Goal: Task Accomplishment & Management: Manage account settings

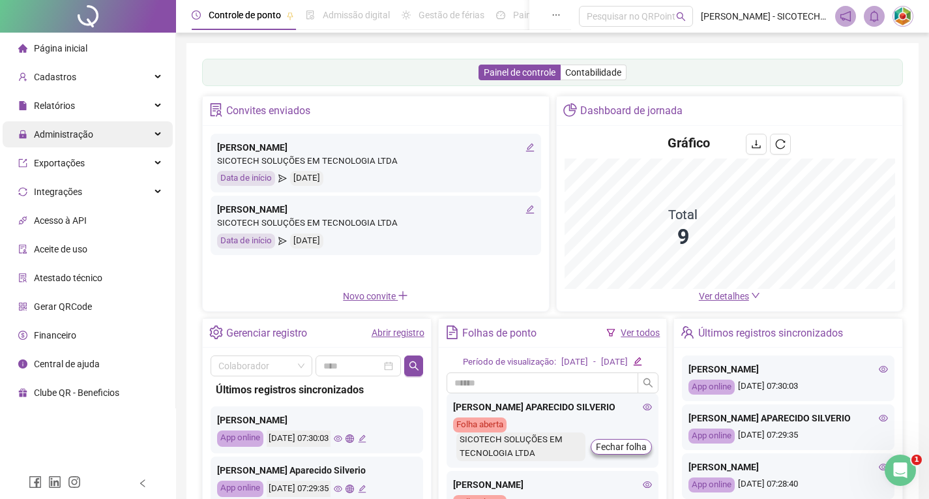
click at [65, 134] on span "Administração" at bounding box center [63, 134] width 59 height 10
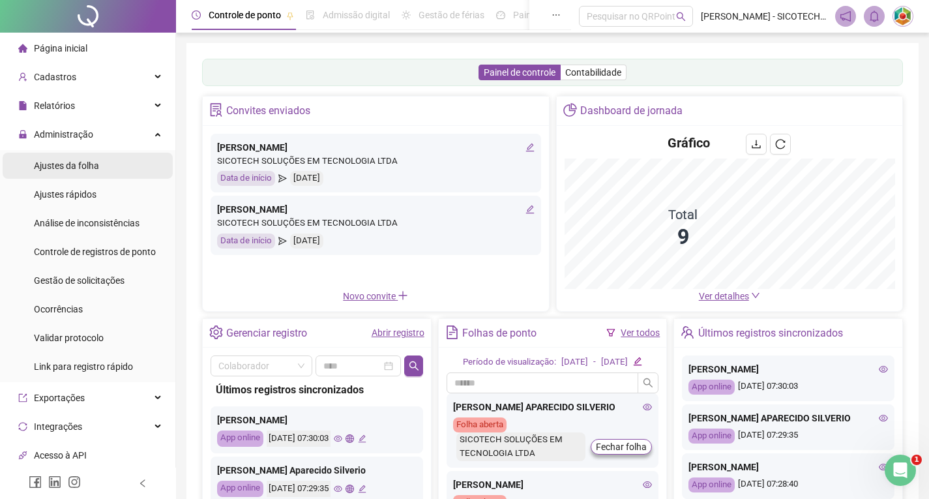
click at [64, 162] on span "Ajustes da folha" at bounding box center [66, 165] width 65 height 10
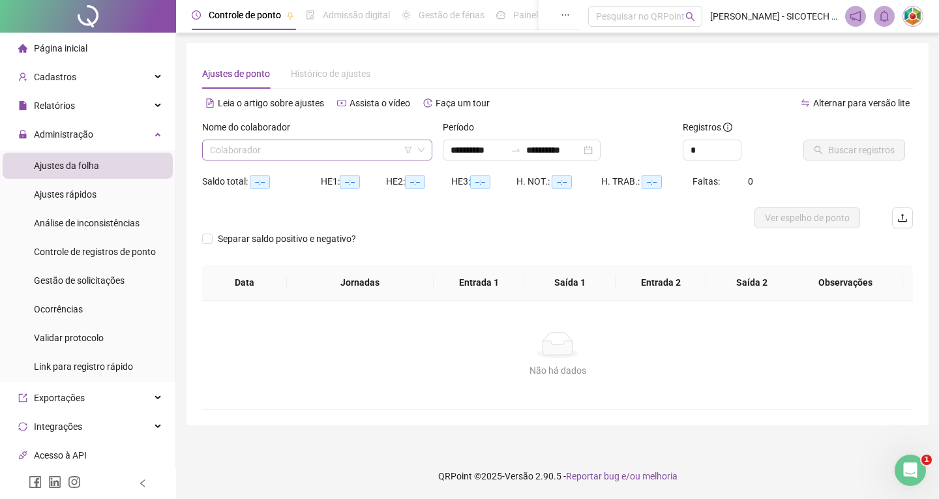
click at [357, 149] on input "search" at bounding box center [311, 150] width 203 height 20
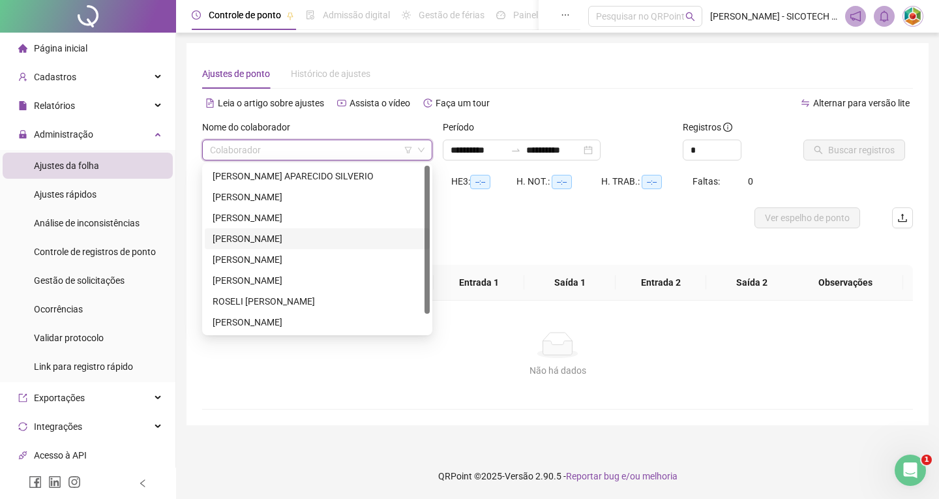
click at [303, 240] on div "[PERSON_NAME]" at bounding box center [317, 238] width 209 height 14
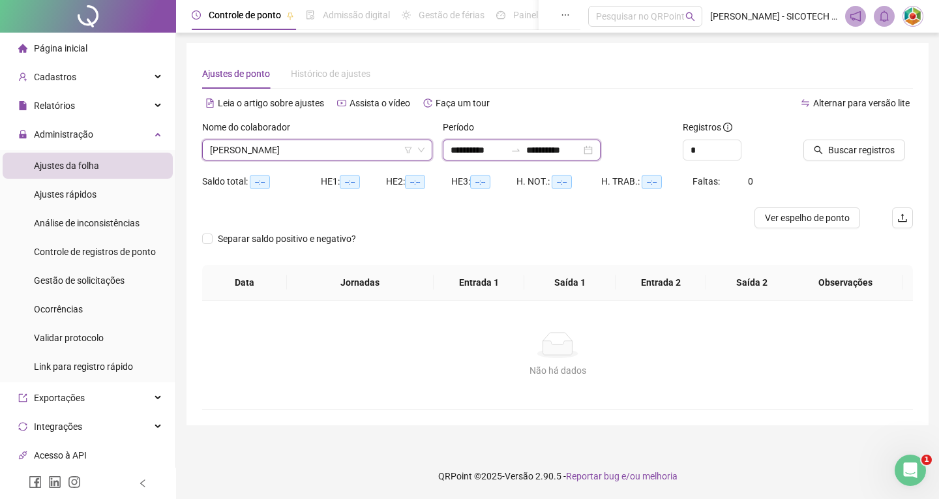
click at [505, 150] on input "**********" at bounding box center [478, 150] width 55 height 14
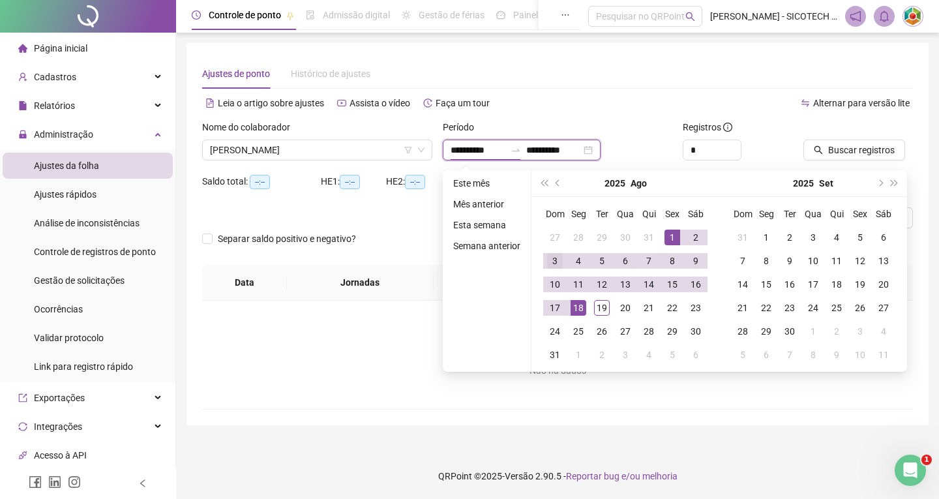
type input "**********"
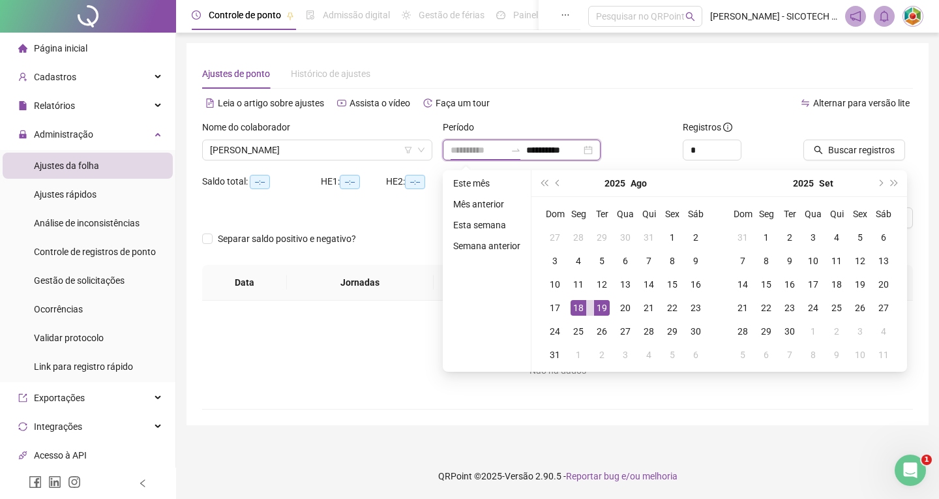
type input "**********"
click at [576, 304] on div "18" at bounding box center [579, 308] width 16 height 16
type input "**********"
click at [574, 307] on div "18" at bounding box center [579, 308] width 16 height 16
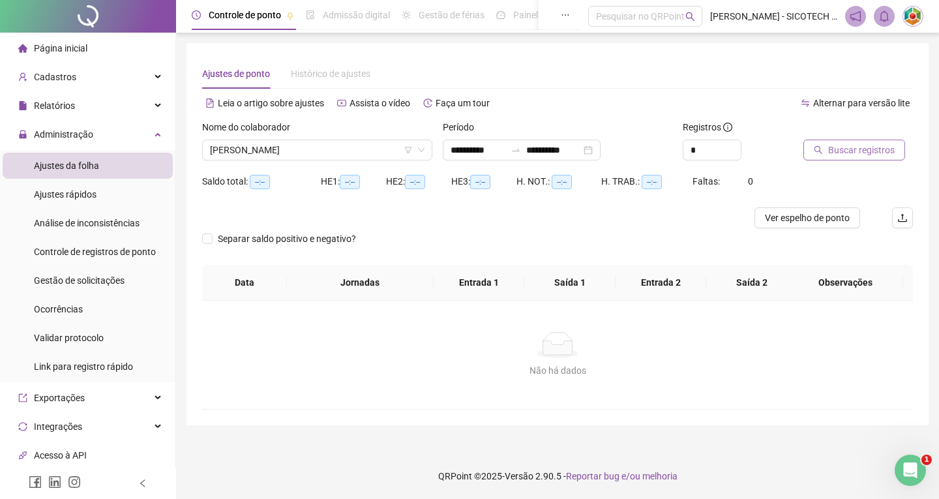
click at [847, 148] on span "Buscar registros" at bounding box center [861, 150] width 67 height 14
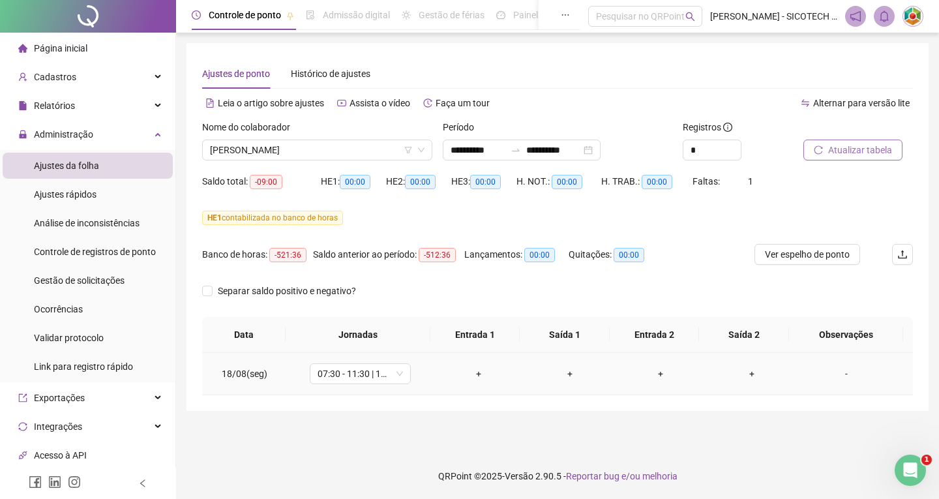
click at [838, 374] on div "-" at bounding box center [846, 373] width 77 height 14
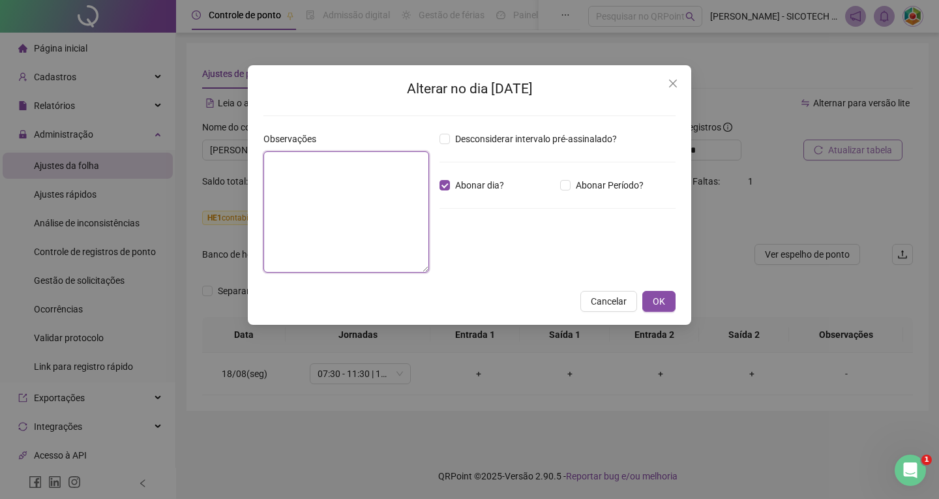
click at [359, 185] on textarea at bounding box center [346, 211] width 166 height 121
type textarea "**********"
click at [662, 302] on span "OK" at bounding box center [659, 301] width 12 height 14
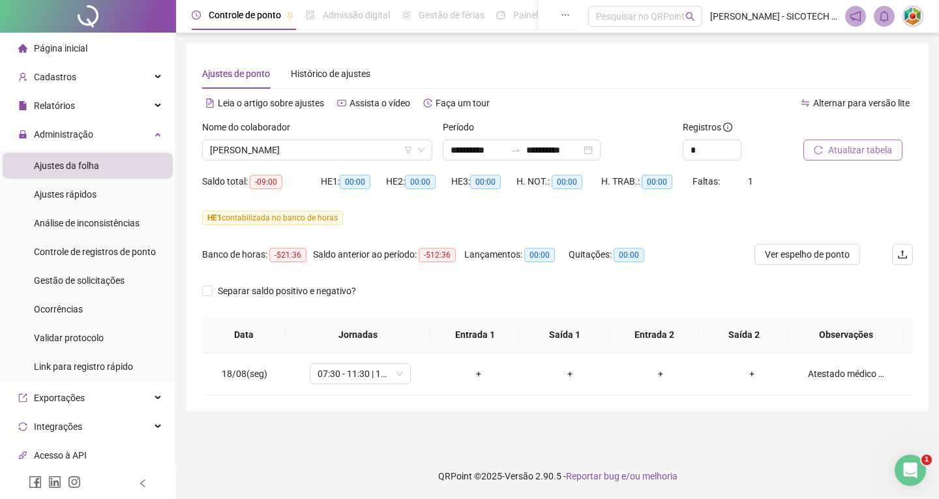
click at [843, 153] on span "Atualizar tabela" at bounding box center [860, 150] width 64 height 14
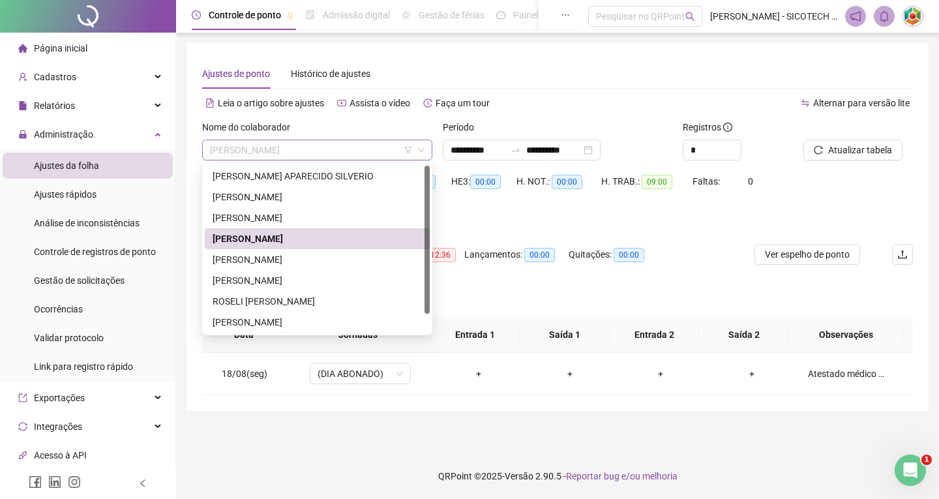
click at [402, 145] on span "[PERSON_NAME]" at bounding box center [317, 150] width 215 height 20
click at [305, 177] on div "[PERSON_NAME] APARECIDO SILVERIO" at bounding box center [317, 176] width 209 height 14
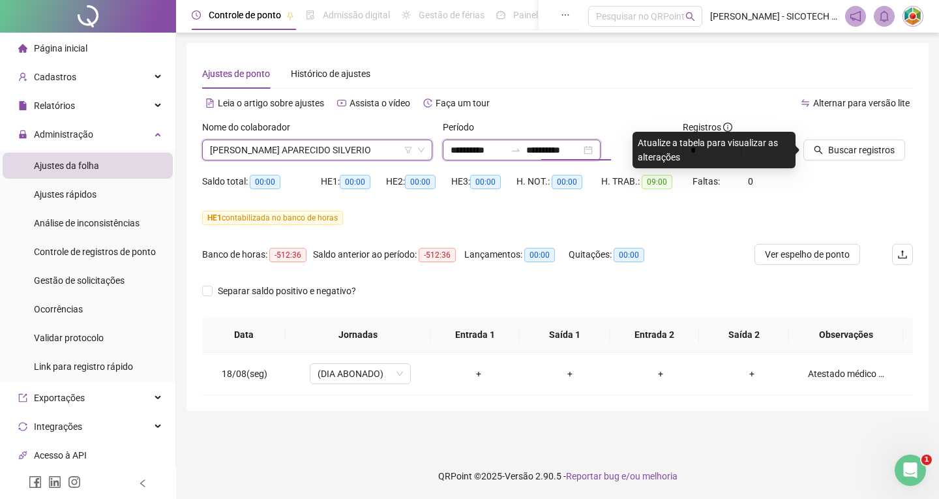
click at [501, 151] on input "**********" at bounding box center [478, 150] width 55 height 14
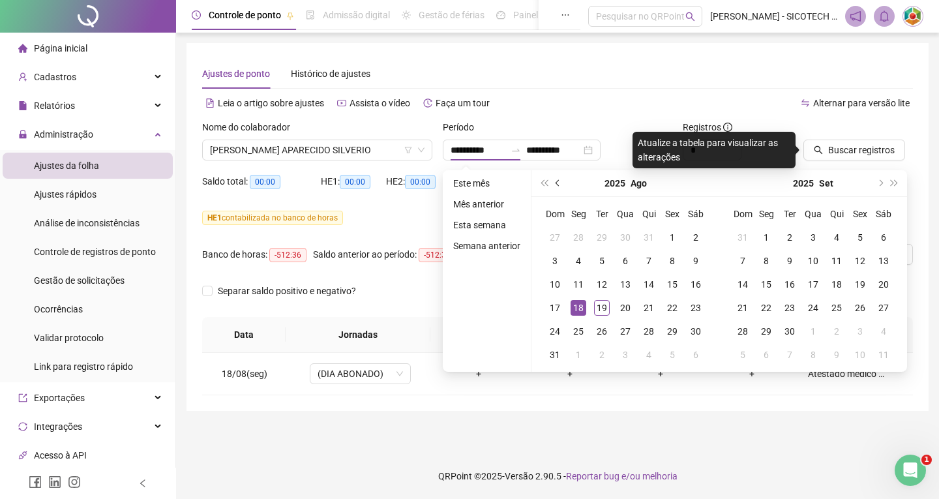
click at [556, 183] on span "prev-year" at bounding box center [559, 183] width 7 height 7
click at [525, 410] on div "**********" at bounding box center [558, 227] width 742 height 368
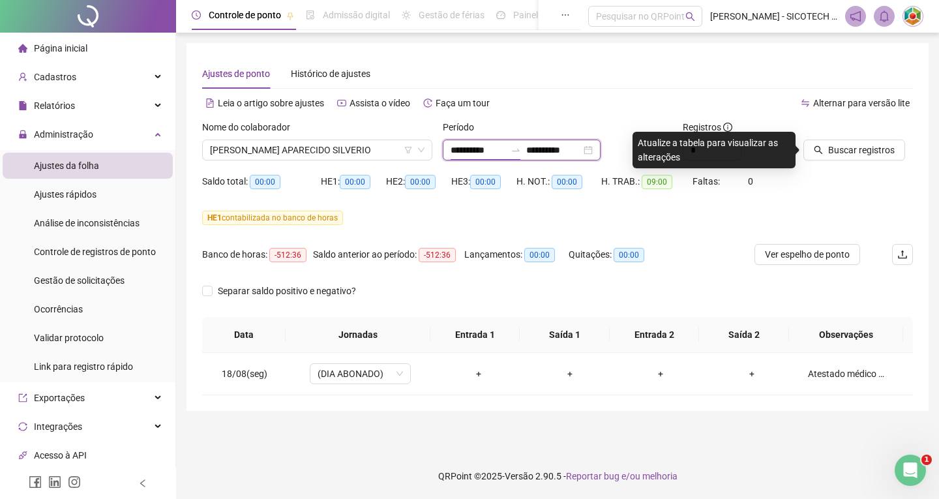
click at [505, 150] on input "**********" at bounding box center [478, 150] width 55 height 14
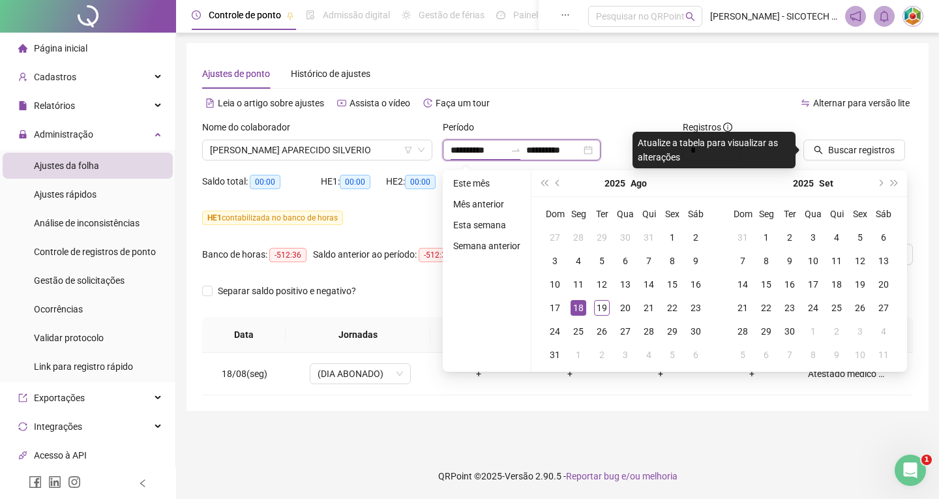
type input "**********"
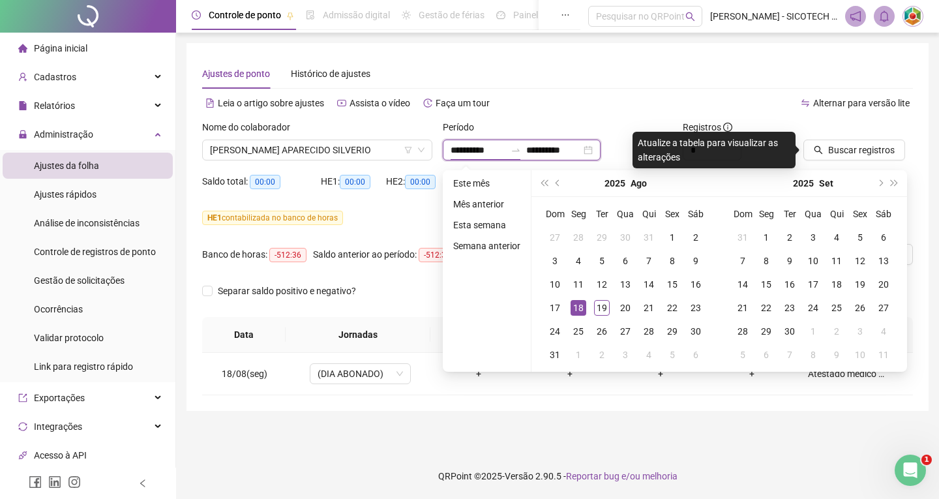
type input "**********"
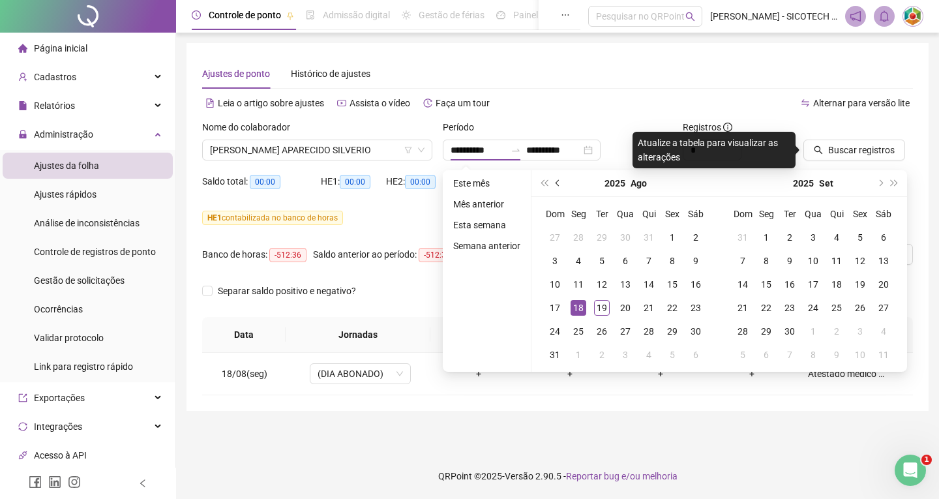
click at [556, 181] on span "prev-year" at bounding box center [559, 183] width 7 height 7
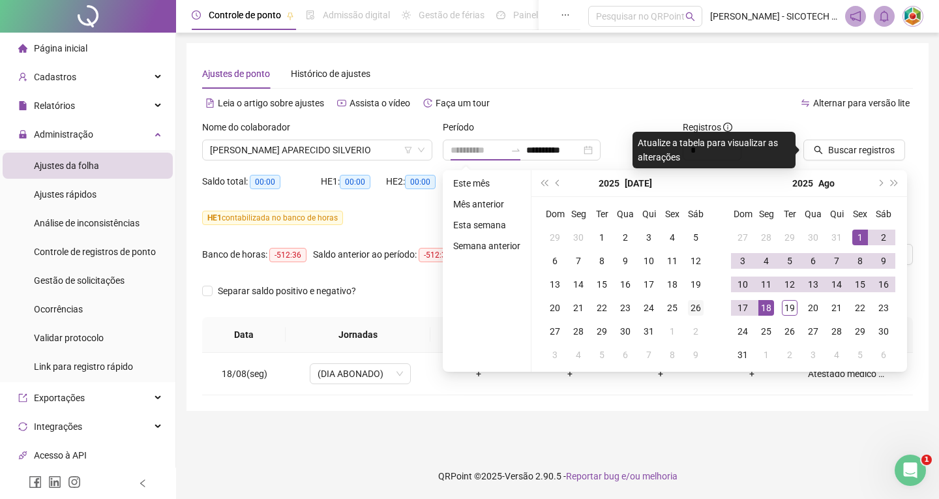
type input "**********"
click at [694, 307] on div "26" at bounding box center [696, 308] width 16 height 16
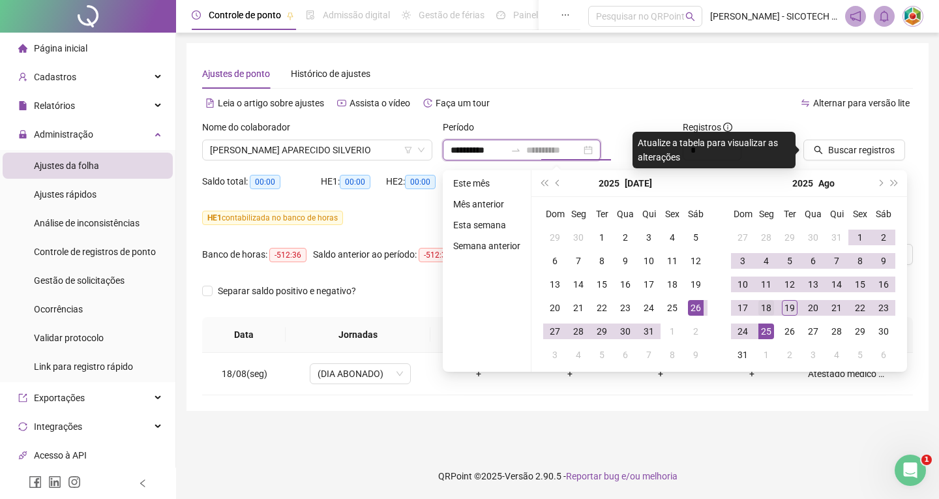
type input "**********"
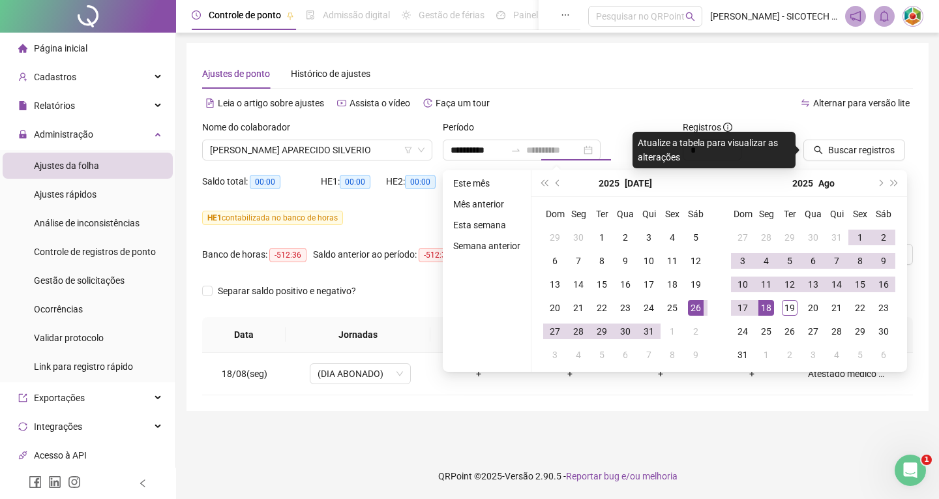
click at [767, 307] on div "18" at bounding box center [766, 308] width 16 height 16
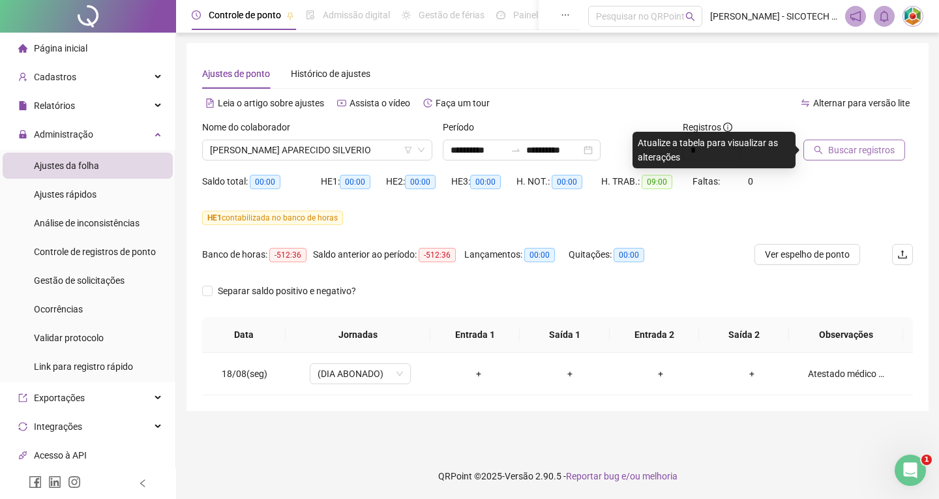
click at [868, 153] on span "Buscar registros" at bounding box center [861, 150] width 67 height 14
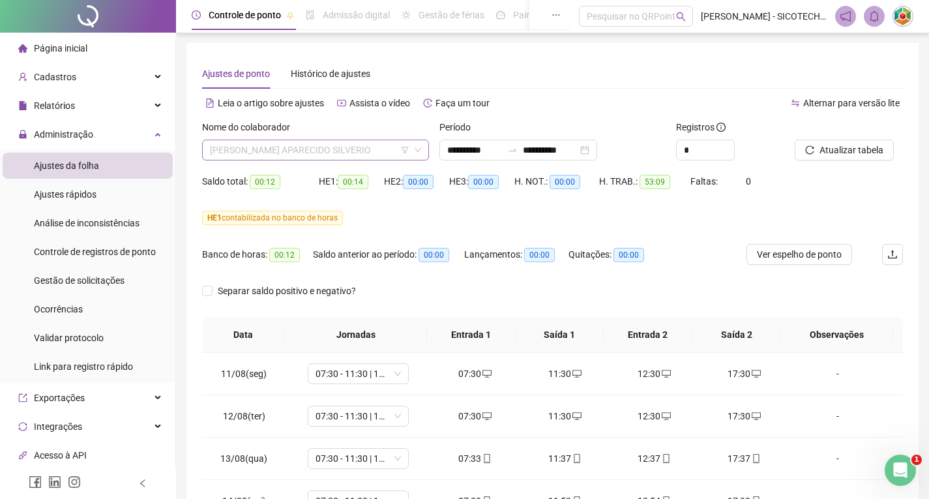
click at [373, 145] on span "[PERSON_NAME] APARECIDO SILVERIO" at bounding box center [315, 150] width 211 height 20
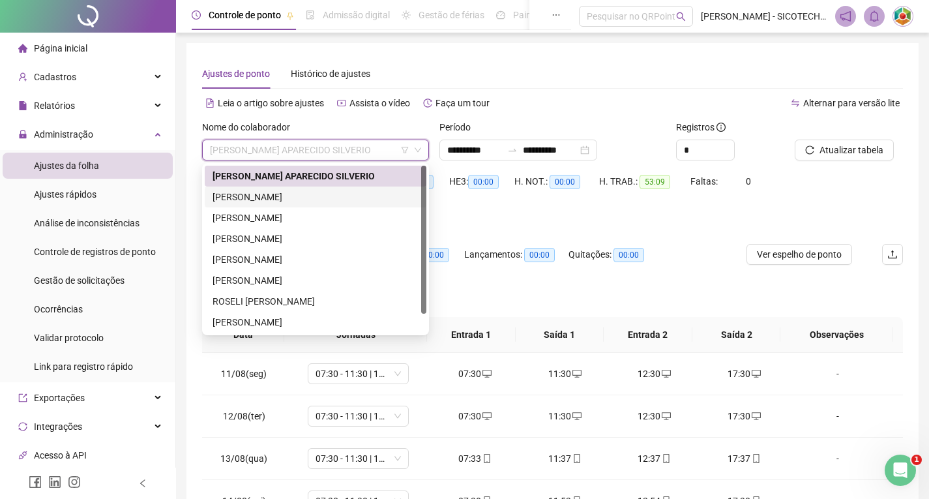
click at [338, 191] on div "[PERSON_NAME]" at bounding box center [316, 197] width 206 height 14
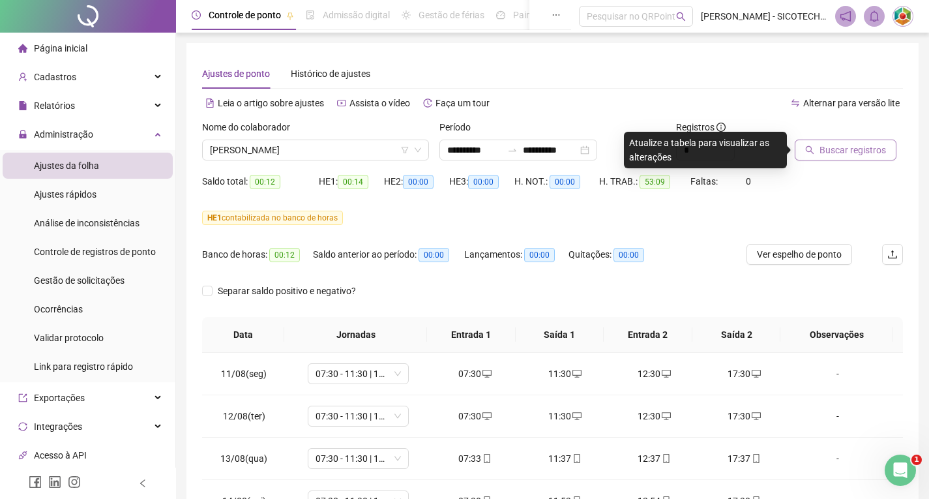
click at [836, 149] on span "Buscar registros" at bounding box center [853, 150] width 67 height 14
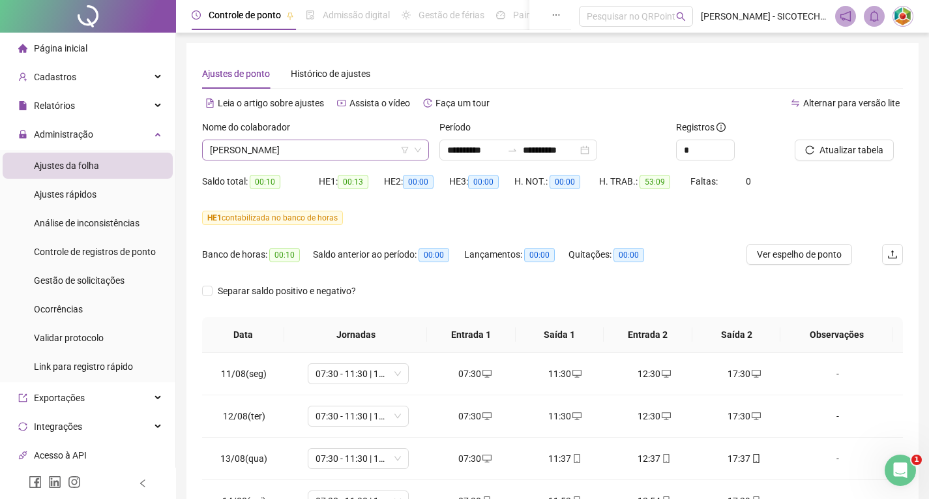
click at [372, 149] on span "[PERSON_NAME]" at bounding box center [315, 150] width 211 height 20
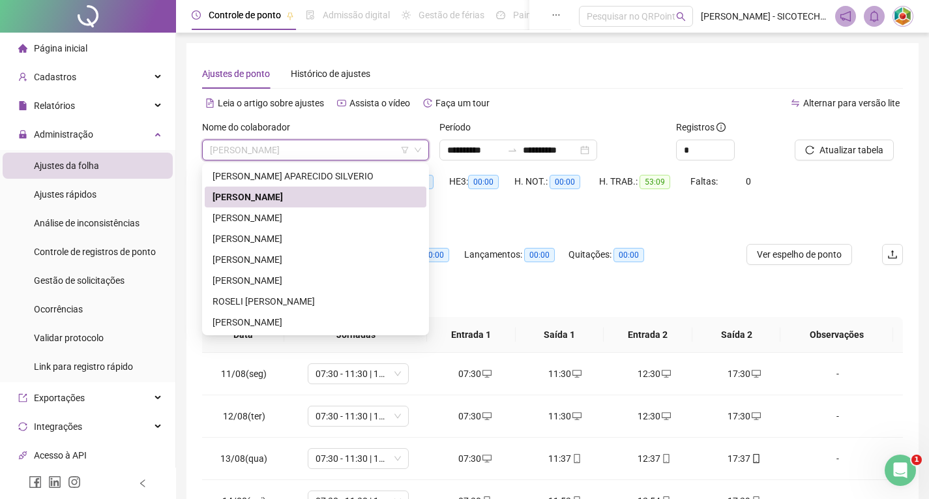
click at [358, 194] on div "[PERSON_NAME]" at bounding box center [316, 197] width 206 height 14
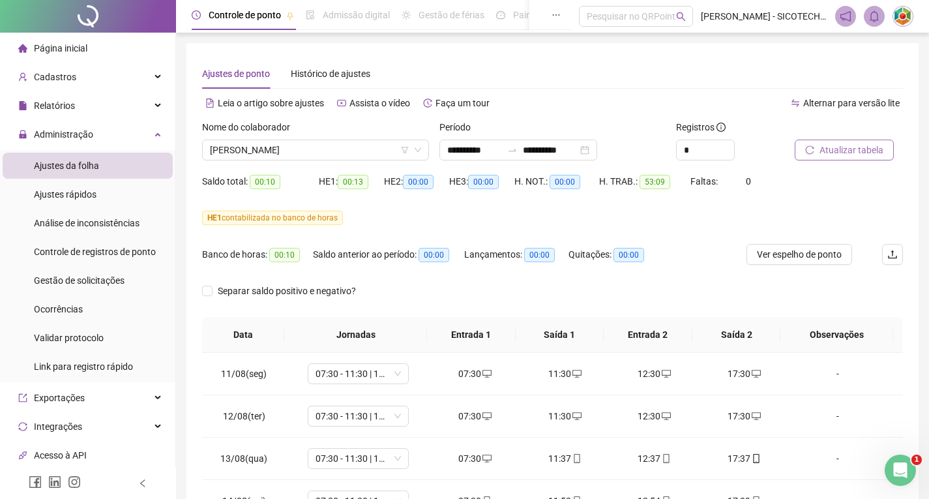
drag, startPoint x: 839, startPoint y: 145, endPoint x: 833, endPoint y: 153, distance: 9.3
click at [836, 149] on span "Atualizar tabela" at bounding box center [852, 150] width 64 height 14
click at [361, 147] on span "[PERSON_NAME]" at bounding box center [315, 150] width 211 height 20
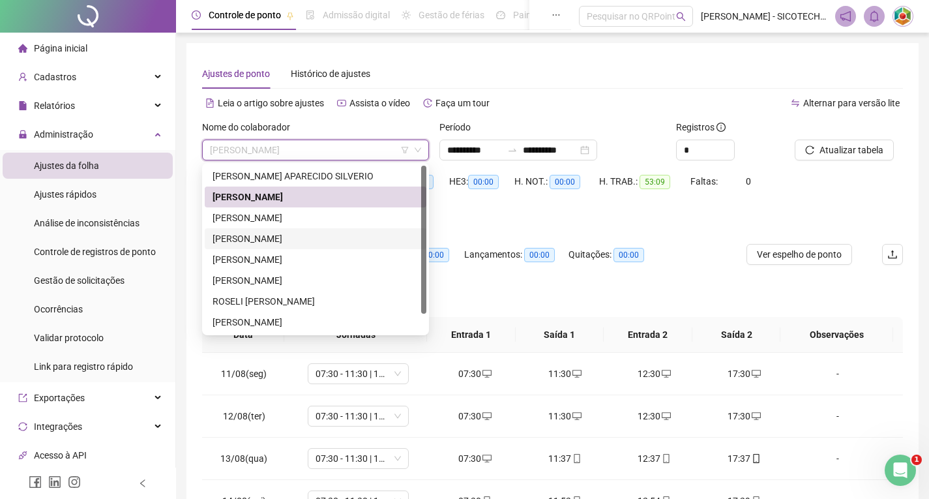
click at [355, 231] on div "[PERSON_NAME]" at bounding box center [316, 238] width 222 height 21
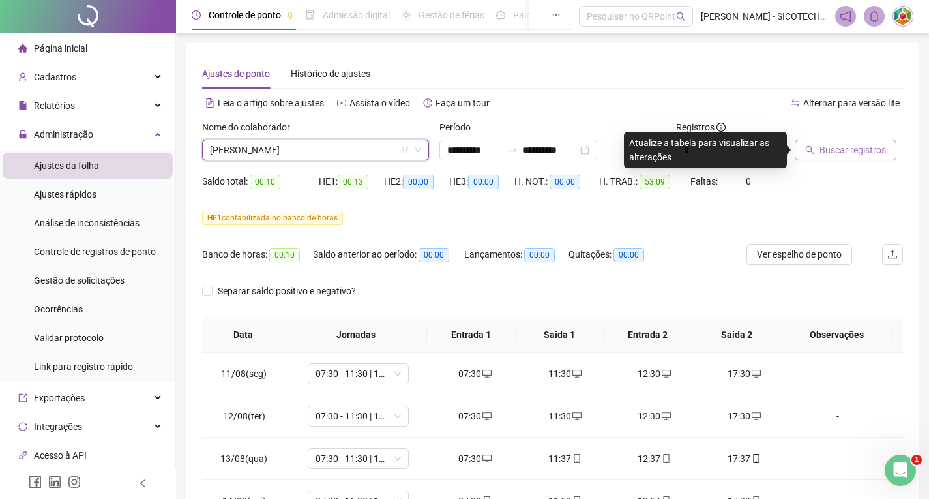
click at [854, 151] on span "Buscar registros" at bounding box center [853, 150] width 67 height 14
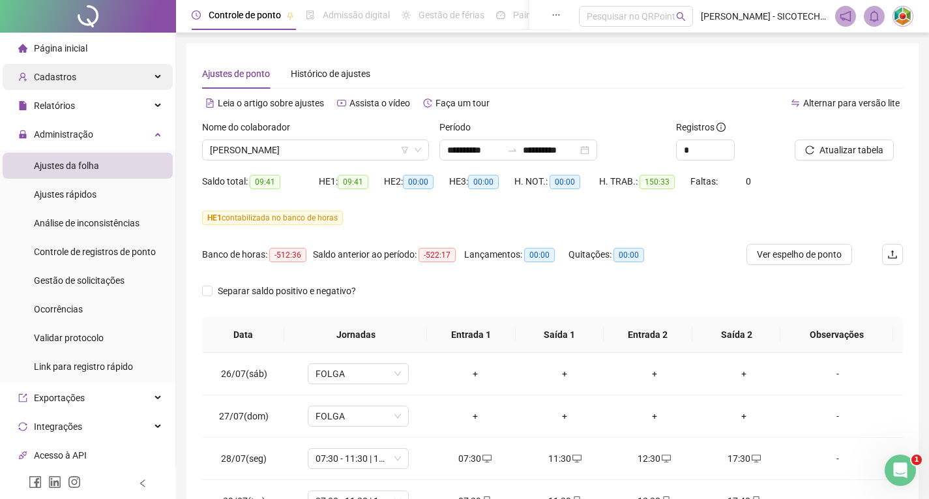
click at [71, 73] on span "Cadastros" at bounding box center [55, 77] width 42 height 10
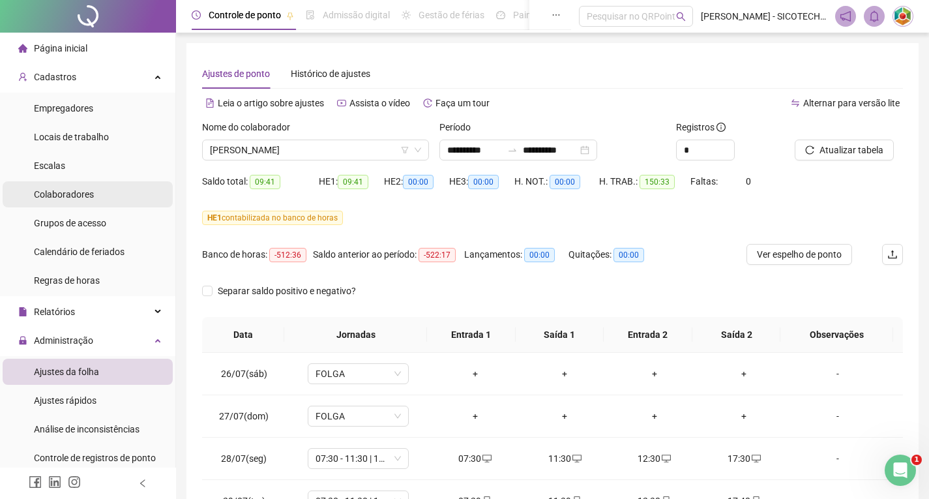
click at [89, 190] on span "Colaboradores" at bounding box center [64, 194] width 60 height 10
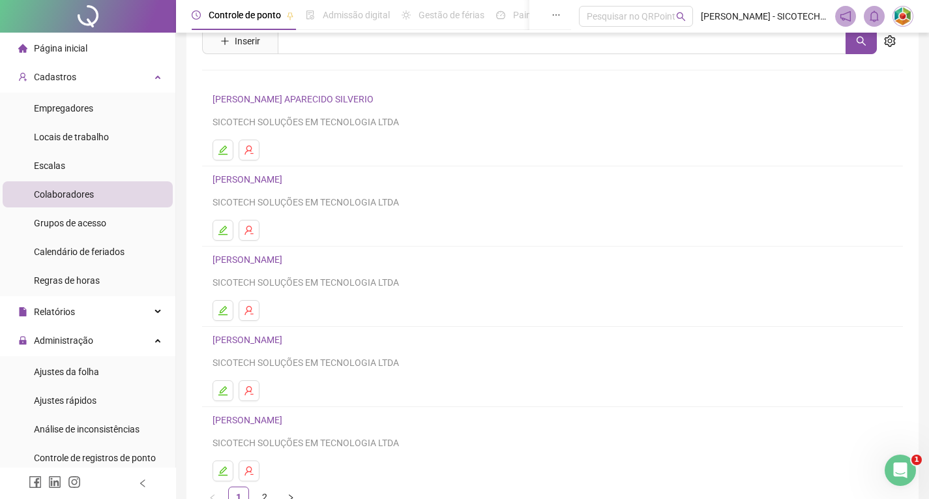
scroll to position [132, 0]
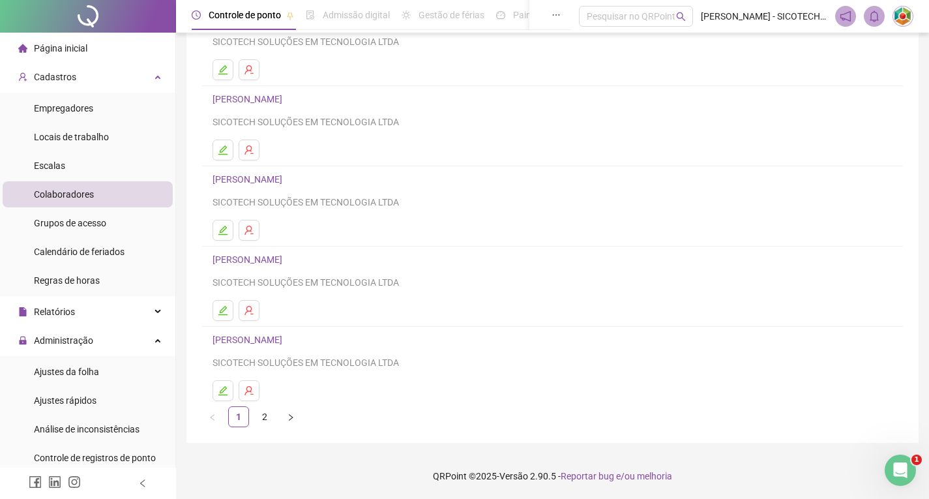
click at [286, 257] on link "[PERSON_NAME]" at bounding box center [250, 259] width 74 height 10
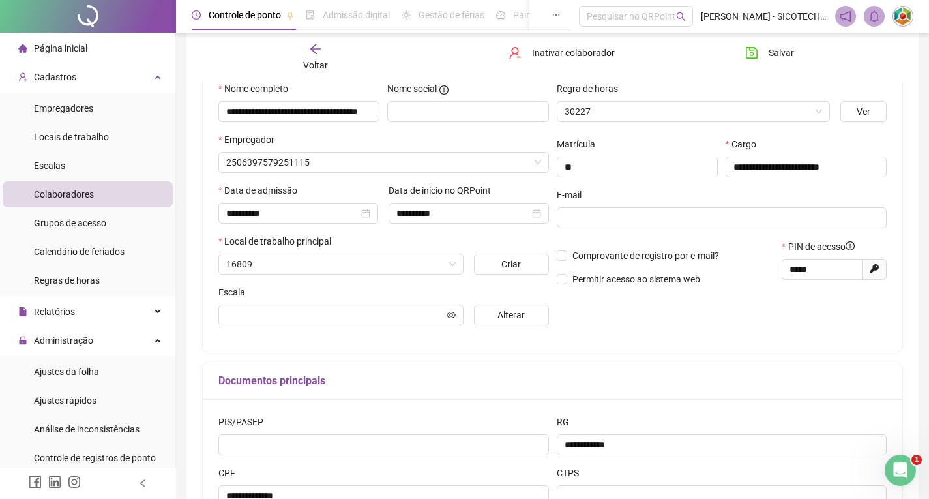
scroll to position [138, 0]
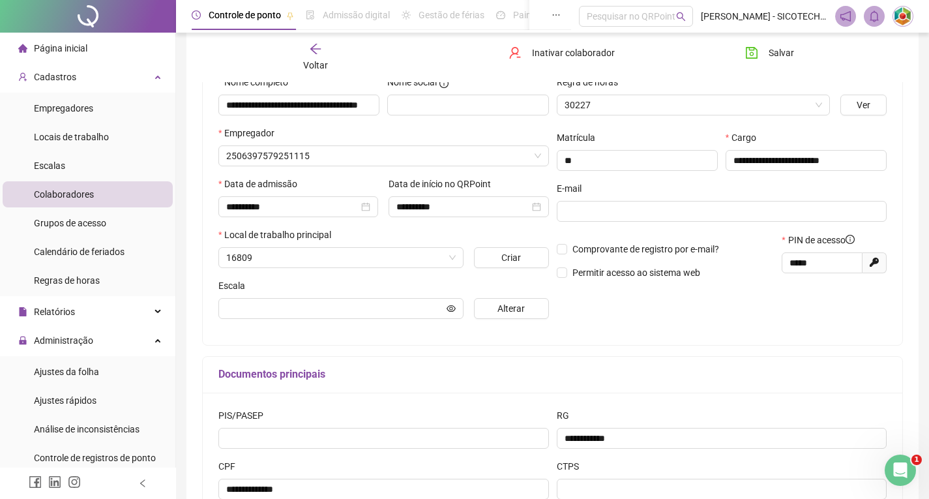
type input "**********"
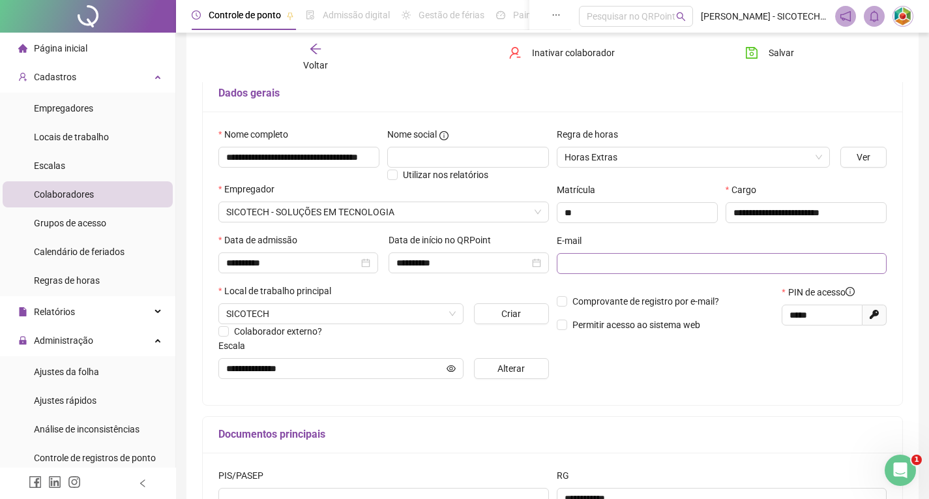
scroll to position [8, 0]
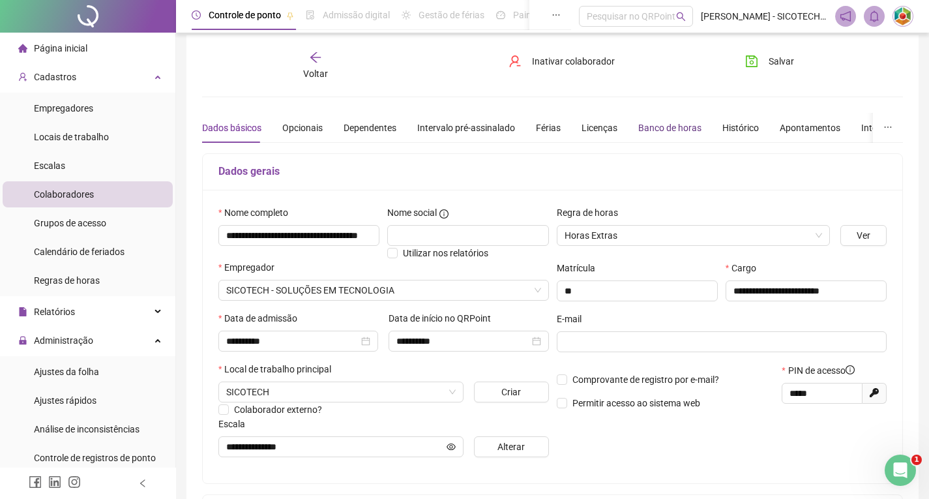
click at [678, 128] on div "Banco de horas" at bounding box center [669, 128] width 63 height 14
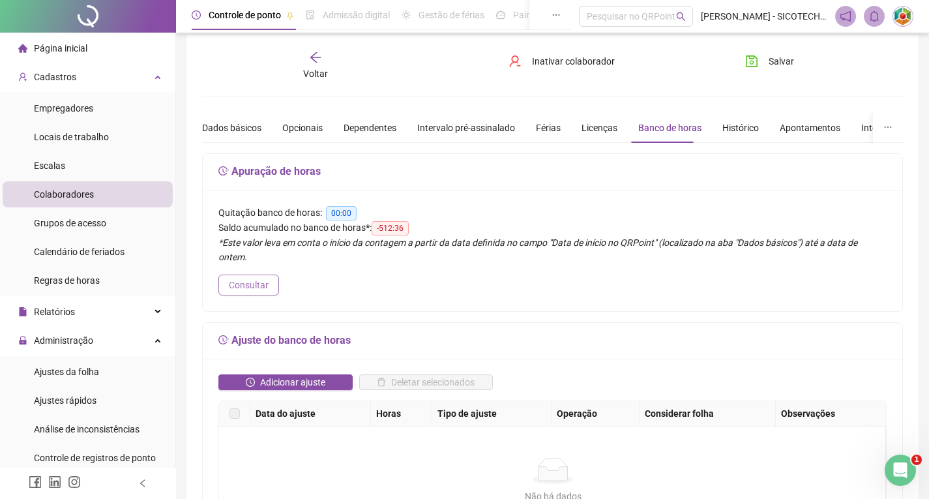
click at [243, 278] on span "Consultar" at bounding box center [249, 285] width 40 height 14
click at [259, 278] on span "Consultar" at bounding box center [249, 285] width 40 height 14
click at [254, 278] on span "Consultar" at bounding box center [249, 285] width 40 height 14
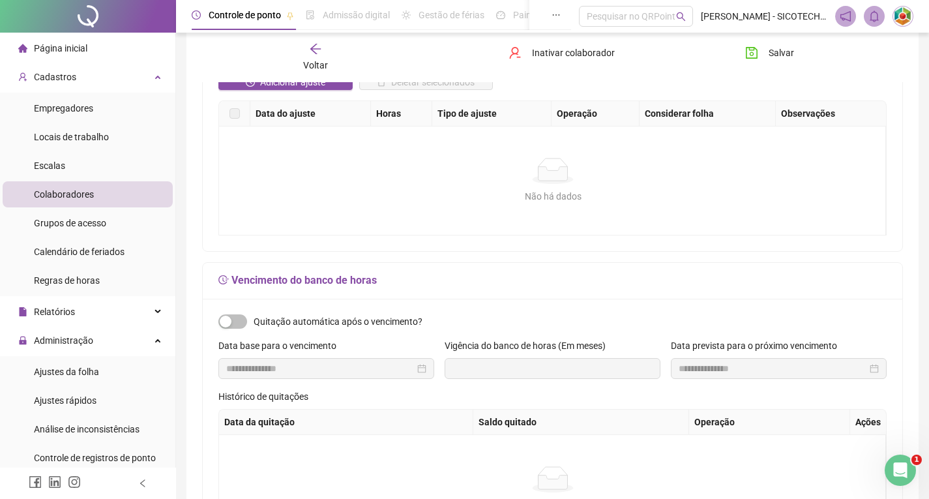
scroll to position [243, 0]
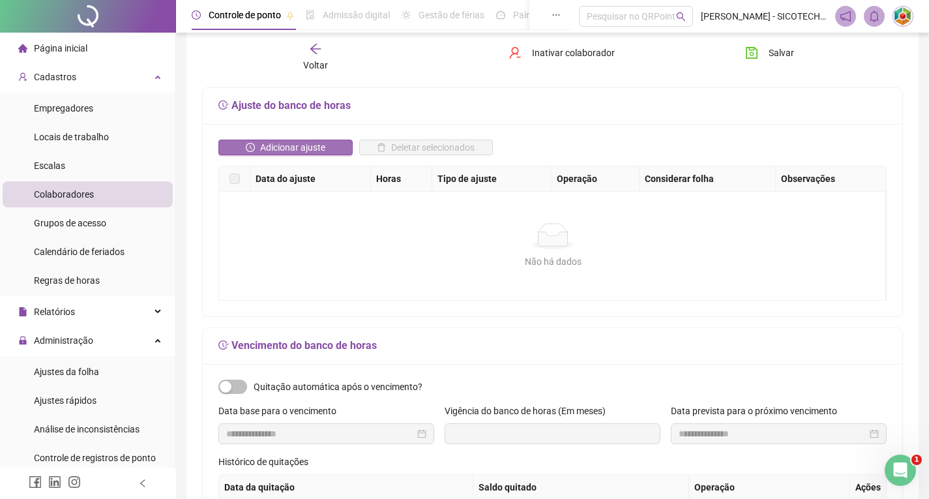
click at [297, 140] on span "Adicionar ajuste" at bounding box center [292, 147] width 65 height 14
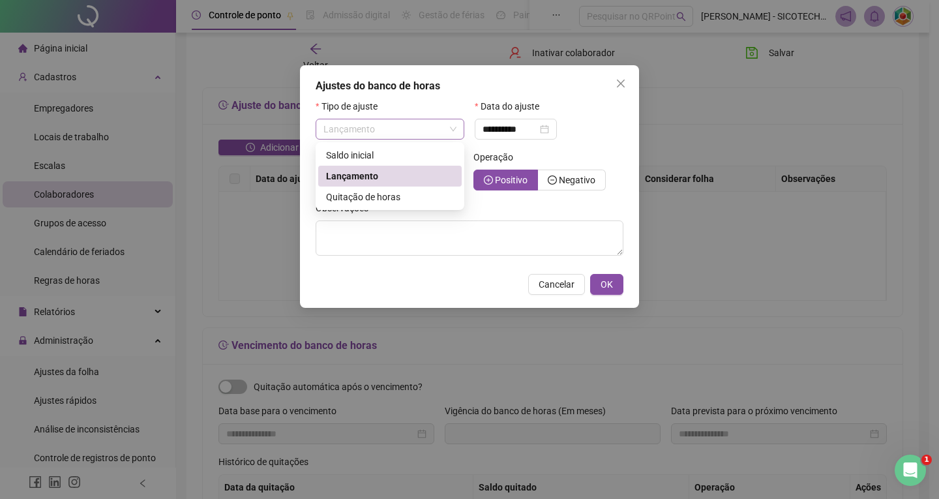
click at [452, 131] on span "Lançamento" at bounding box center [389, 129] width 133 height 20
click at [394, 200] on span "Quitação de horas" at bounding box center [363, 197] width 74 height 10
type input "**********"
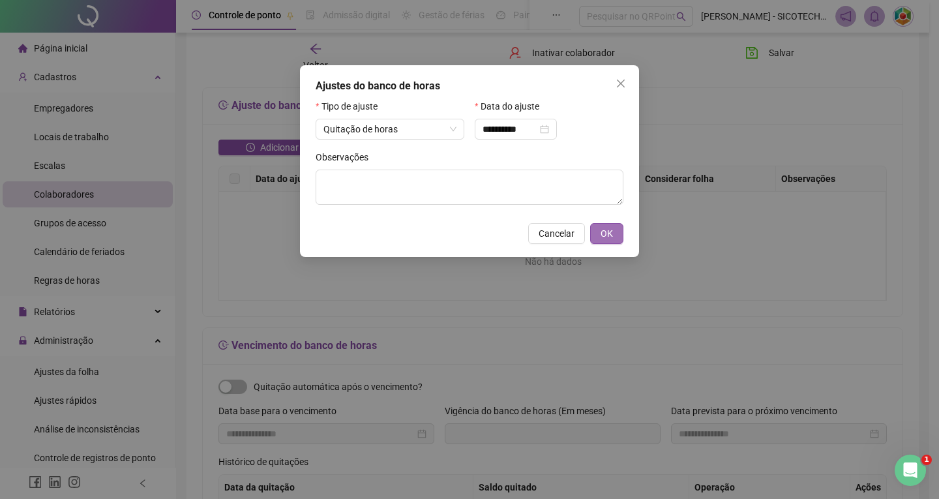
click at [600, 239] on button "OK" at bounding box center [606, 233] width 33 height 21
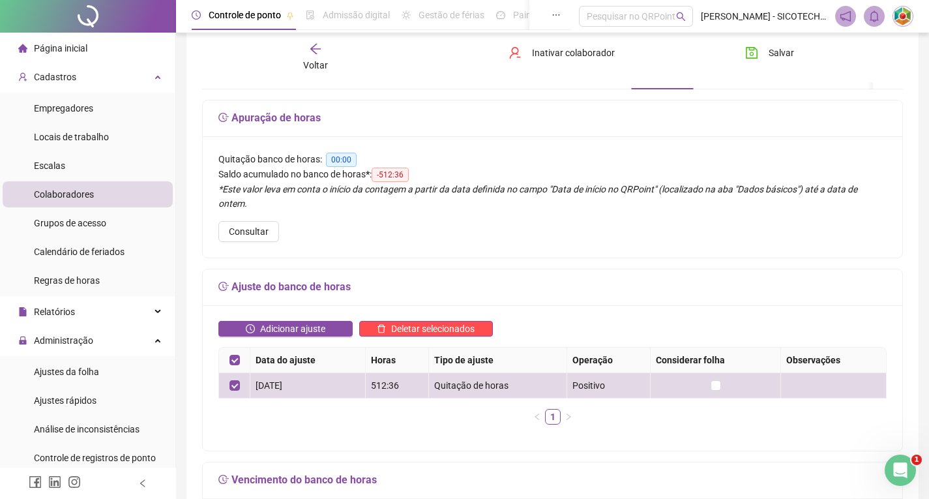
scroll to position [47, 0]
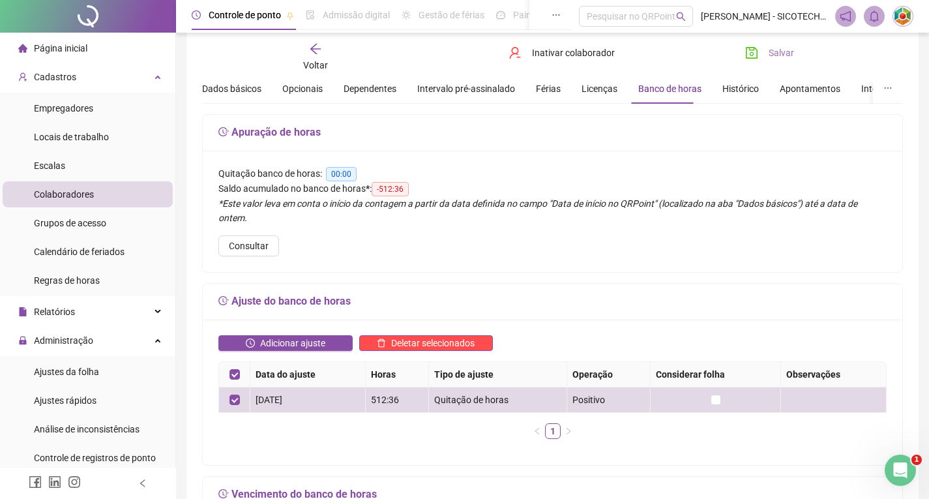
click at [775, 53] on span "Salvar" at bounding box center [781, 53] width 25 height 14
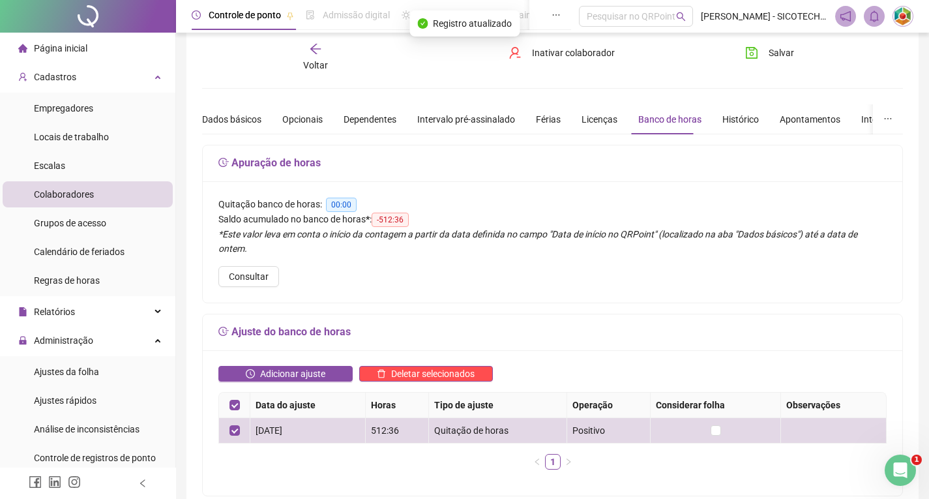
scroll to position [0, 0]
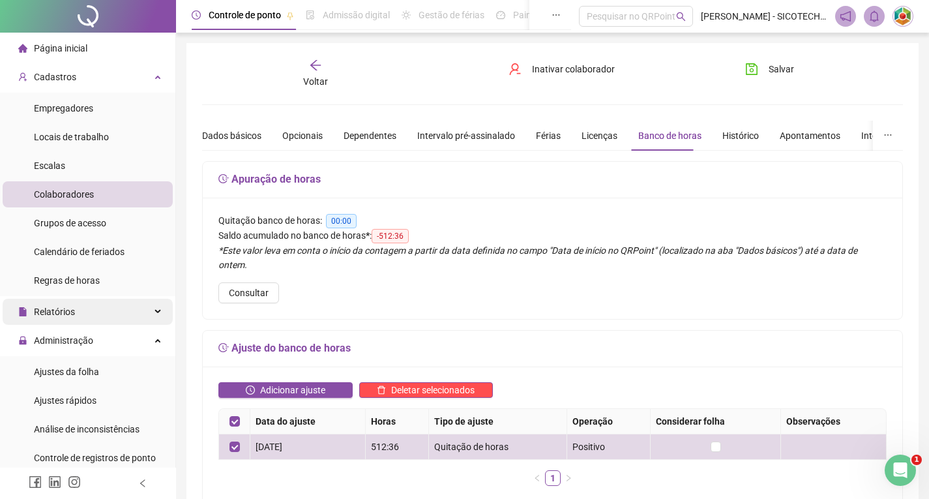
click at [55, 314] on span "Relatórios" at bounding box center [54, 311] width 41 height 10
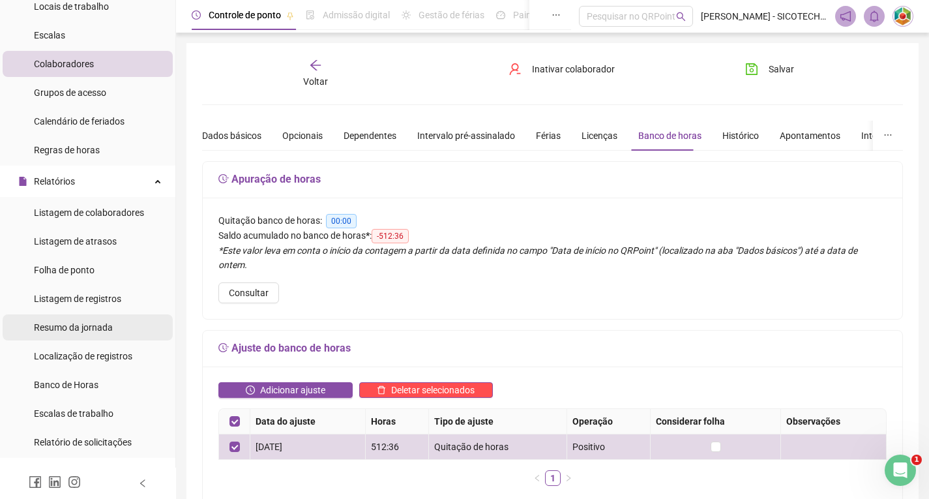
scroll to position [261, 0]
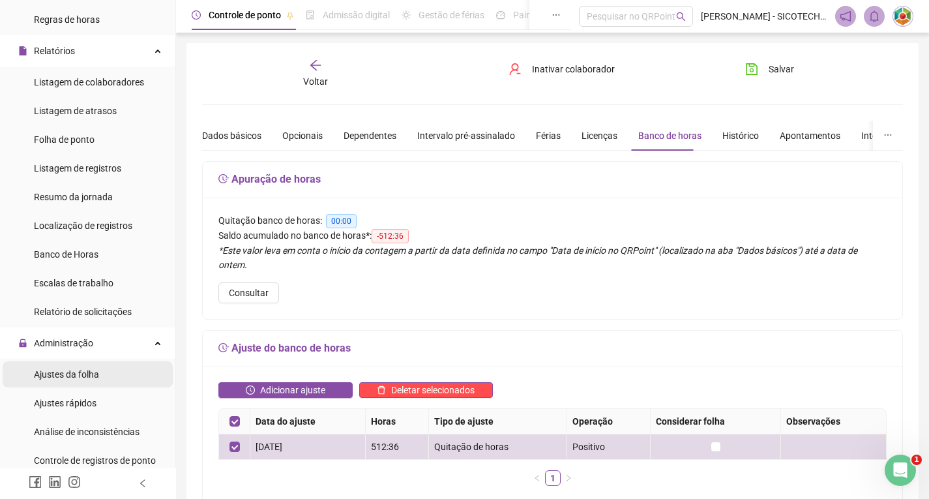
click at [62, 373] on span "Ajustes da folha" at bounding box center [66, 374] width 65 height 10
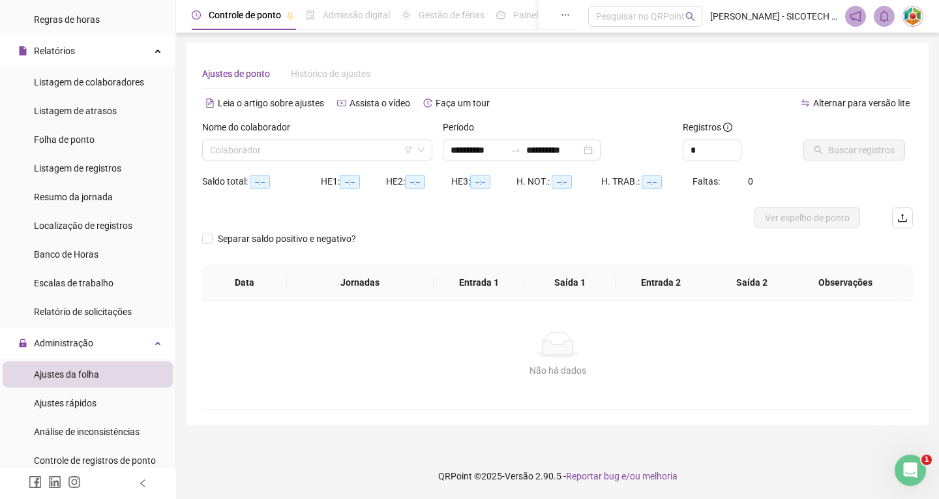
type input "**********"
click at [365, 152] on input "search" at bounding box center [311, 150] width 203 height 20
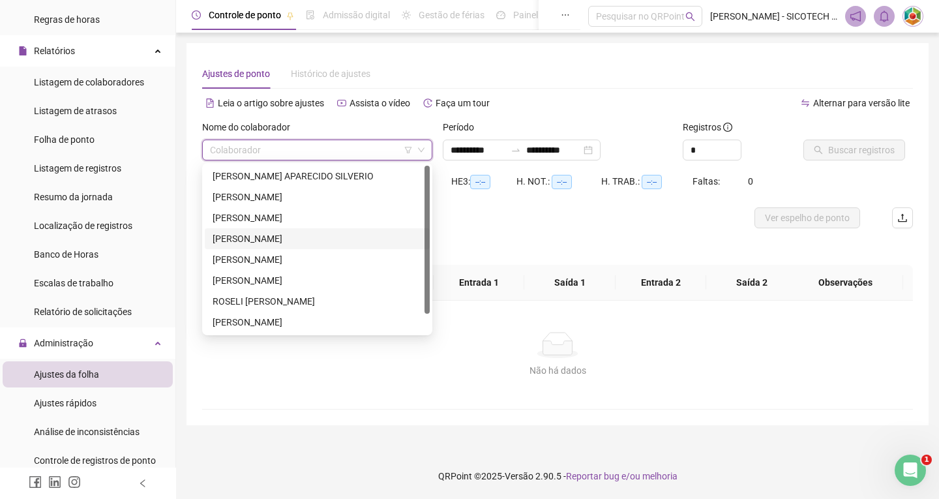
click at [290, 233] on div "[PERSON_NAME]" at bounding box center [317, 238] width 209 height 14
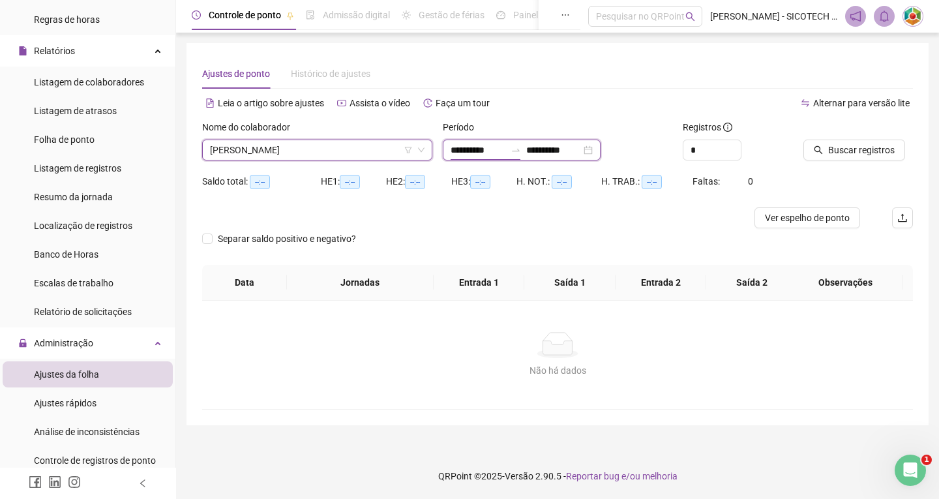
click at [505, 148] on input "**********" at bounding box center [478, 150] width 55 height 14
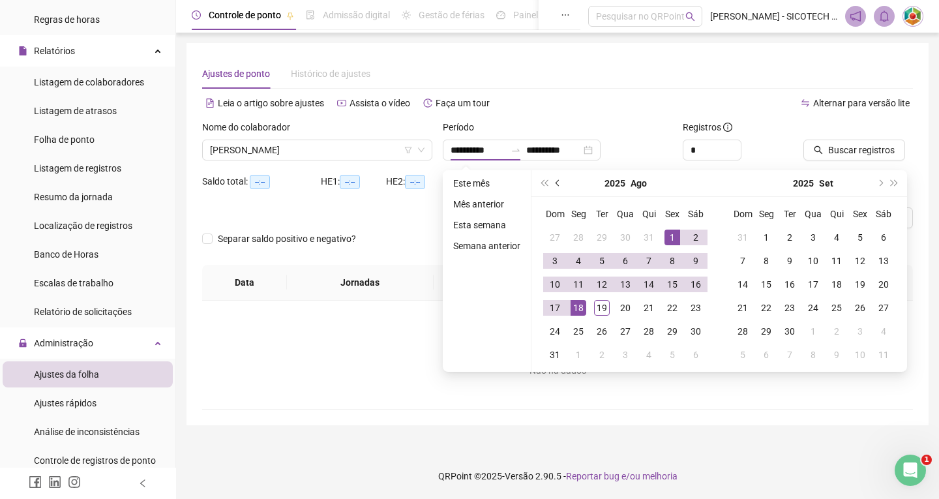
click at [553, 183] on button "prev-year" at bounding box center [558, 183] width 14 height 26
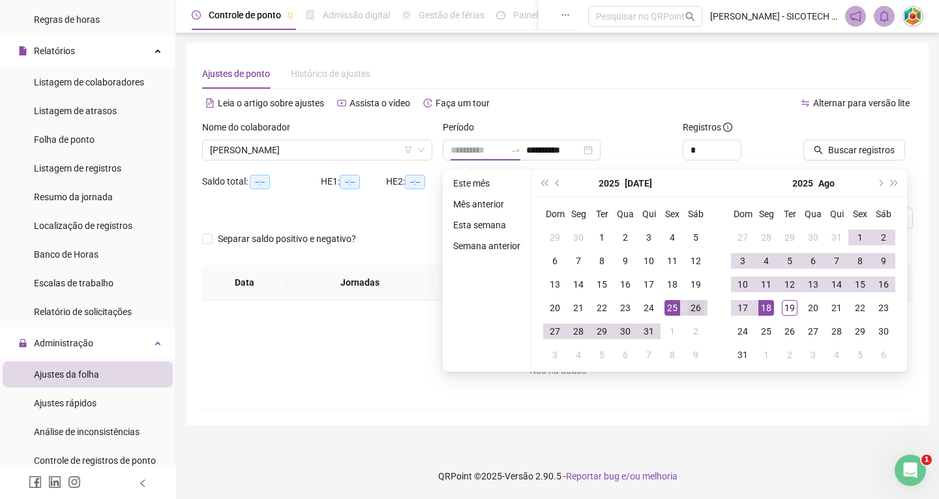
type input "**********"
click at [692, 308] on div "26" at bounding box center [696, 308] width 16 height 16
type input "**********"
click at [764, 310] on div "18" at bounding box center [766, 308] width 16 height 16
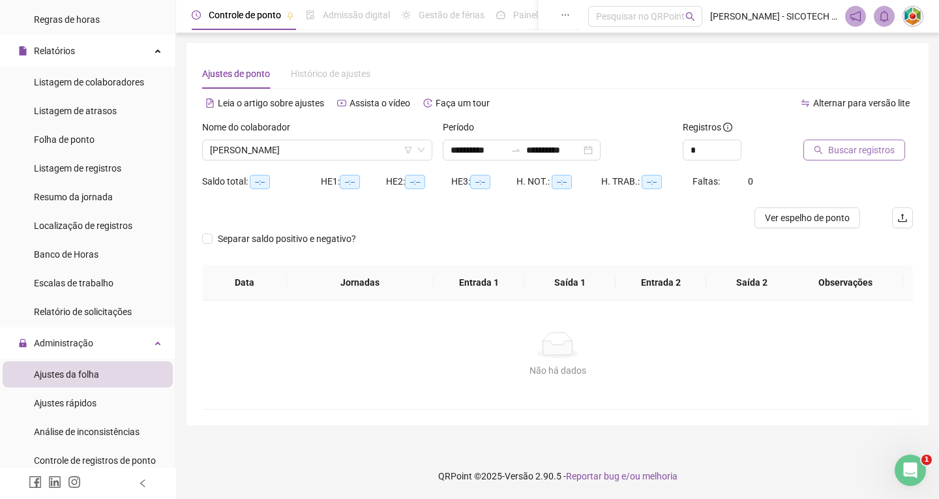
click at [850, 153] on span "Buscar registros" at bounding box center [861, 150] width 67 height 14
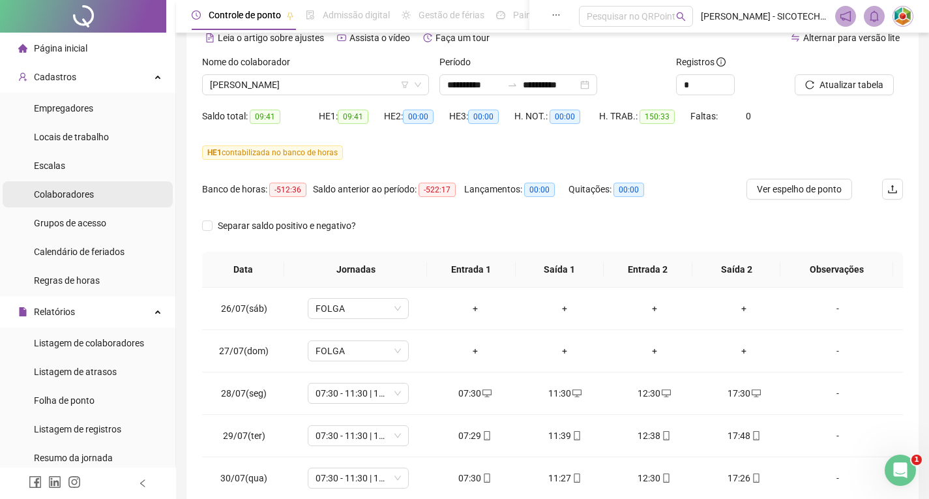
click at [76, 191] on span "Colaboradores" at bounding box center [64, 194] width 60 height 10
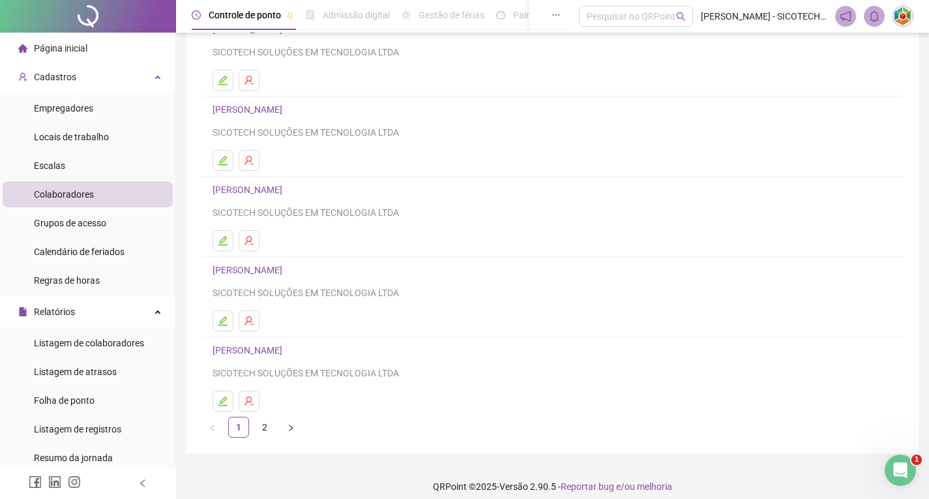
scroll to position [130, 0]
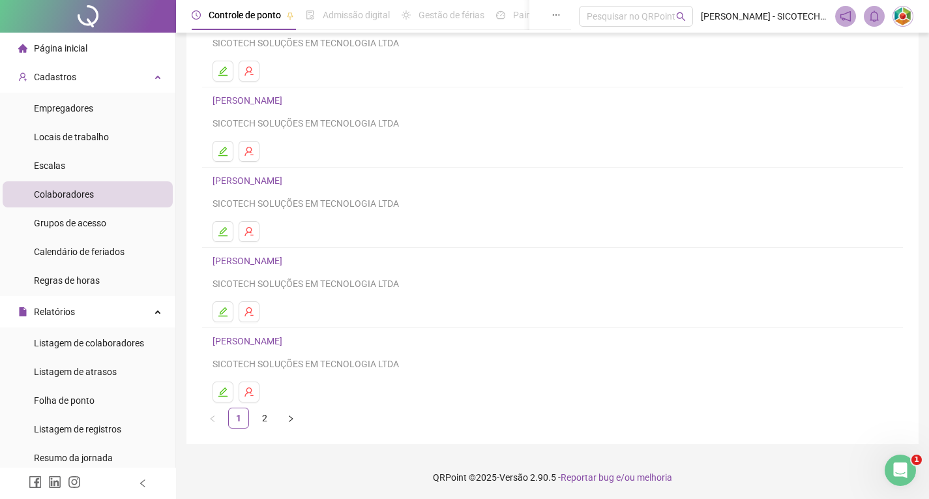
click at [286, 256] on link "[PERSON_NAME]" at bounding box center [250, 261] width 74 height 10
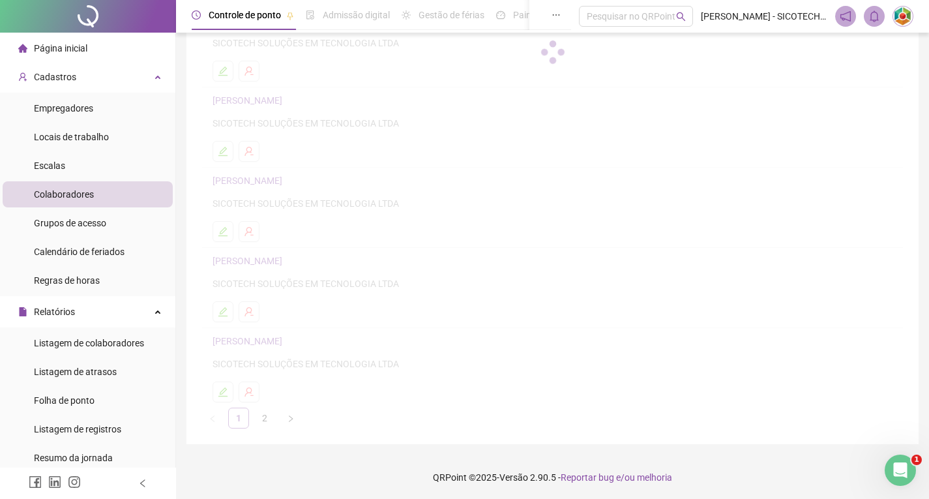
scroll to position [137, 0]
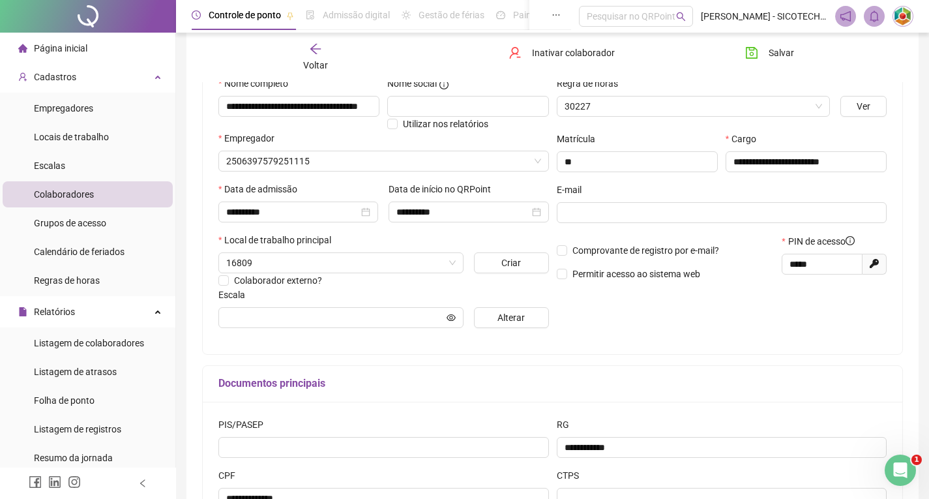
type input "**********"
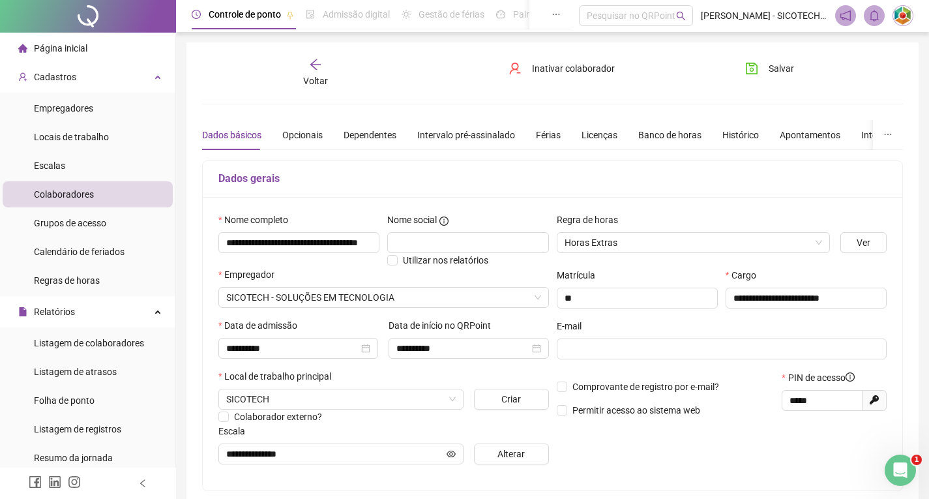
scroll to position [0, 0]
click at [306, 137] on div "Opcionais" at bounding box center [302, 135] width 40 height 14
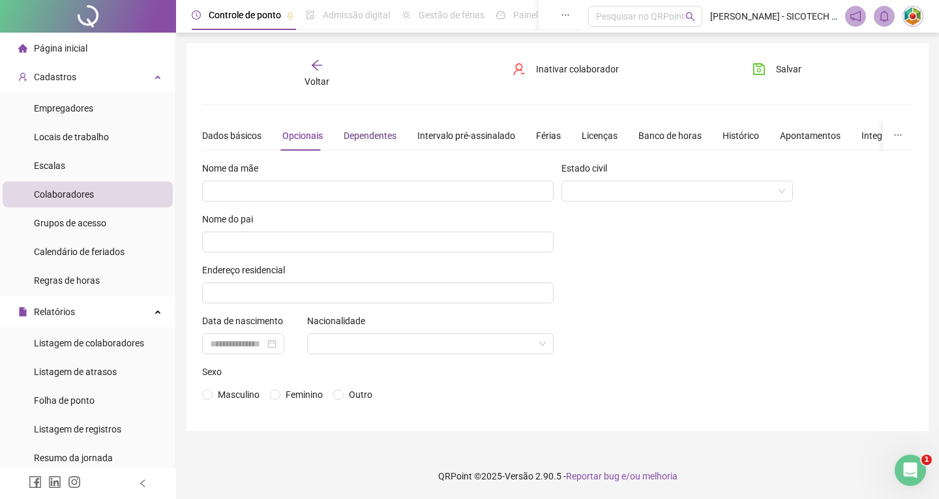
click at [378, 140] on div "Dependentes" at bounding box center [370, 135] width 53 height 14
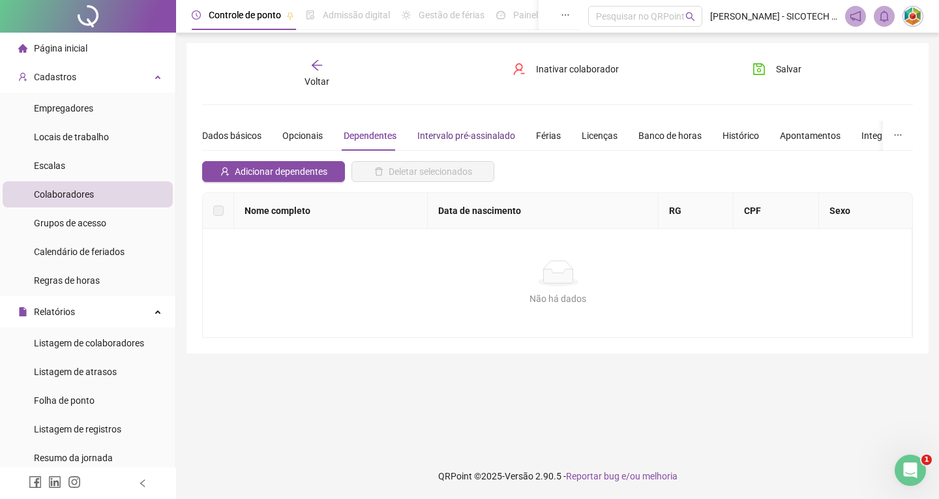
click at [471, 138] on div "Intervalo pré-assinalado" at bounding box center [466, 135] width 98 height 14
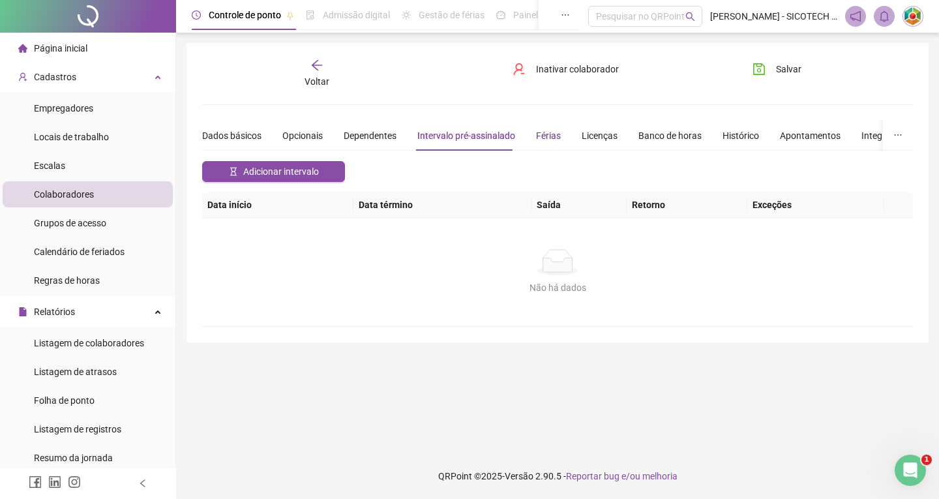
click at [546, 136] on div "Férias" at bounding box center [548, 135] width 25 height 14
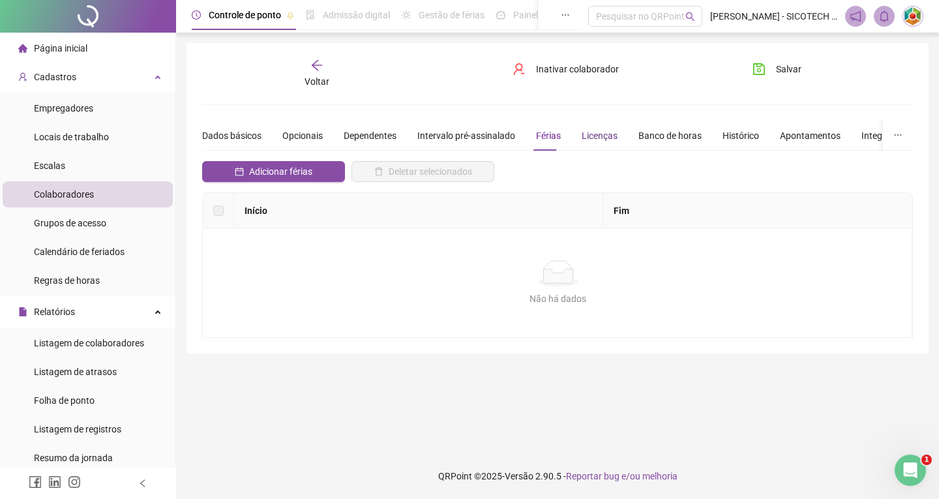
click at [598, 134] on div "Licenças" at bounding box center [600, 135] width 36 height 14
click at [668, 132] on div "Banco de horas" at bounding box center [669, 135] width 63 height 14
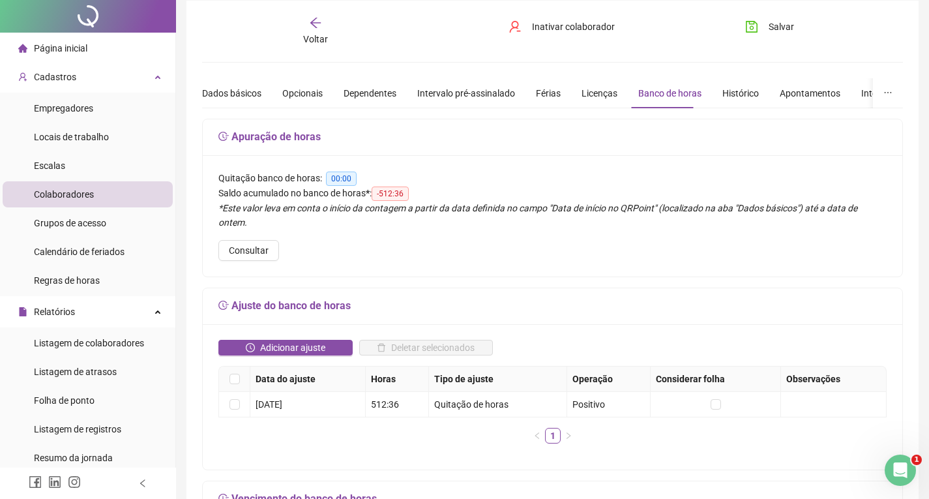
scroll to position [65, 0]
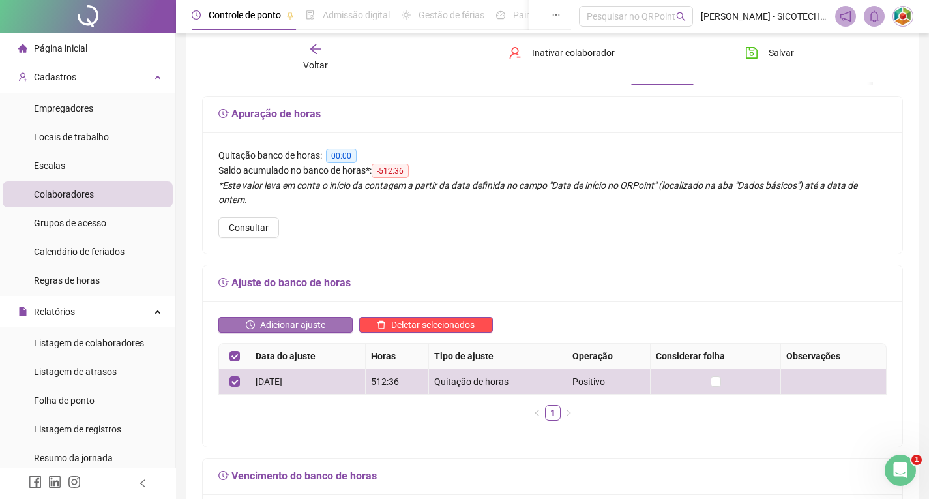
click at [289, 318] on span "Adicionar ajuste" at bounding box center [292, 325] width 65 height 14
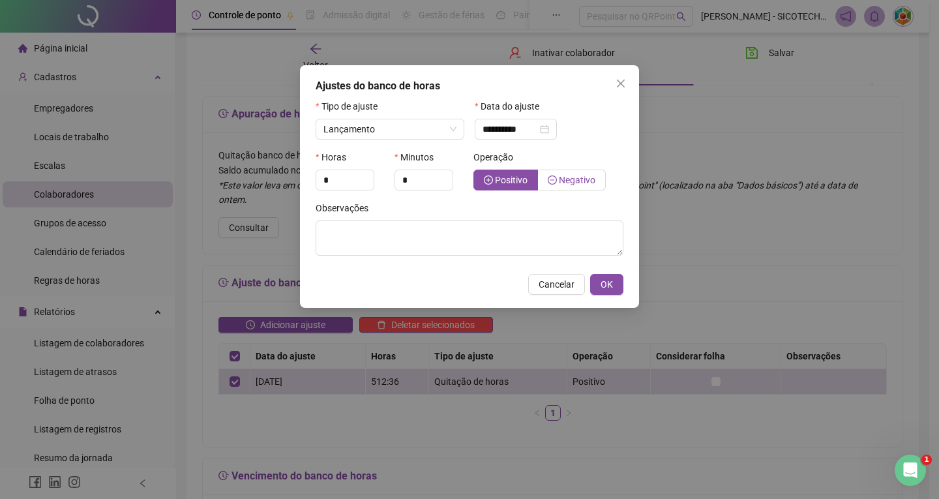
click at [569, 179] on span "Negativo" at bounding box center [577, 180] width 37 height 10
click at [608, 287] on span "OK" at bounding box center [607, 284] width 12 height 14
drag, startPoint x: 550, startPoint y: 286, endPoint x: 525, endPoint y: 313, distance: 36.5
click at [547, 290] on span "Cancelar" at bounding box center [557, 284] width 36 height 14
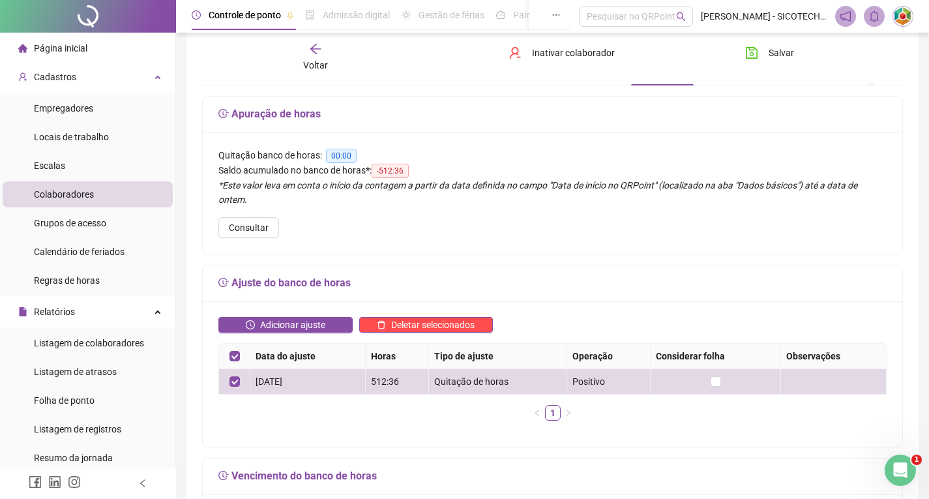
click at [320, 52] on icon "arrow-left" at bounding box center [315, 48] width 13 height 13
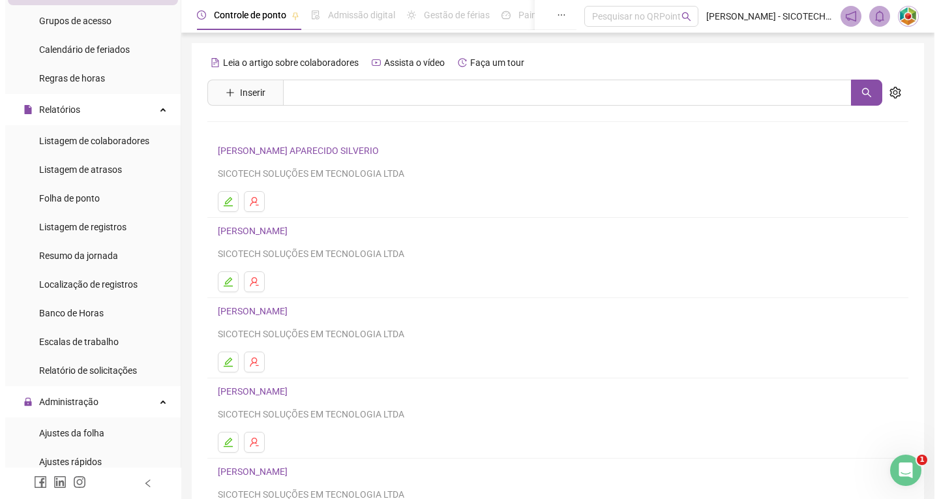
scroll to position [130, 0]
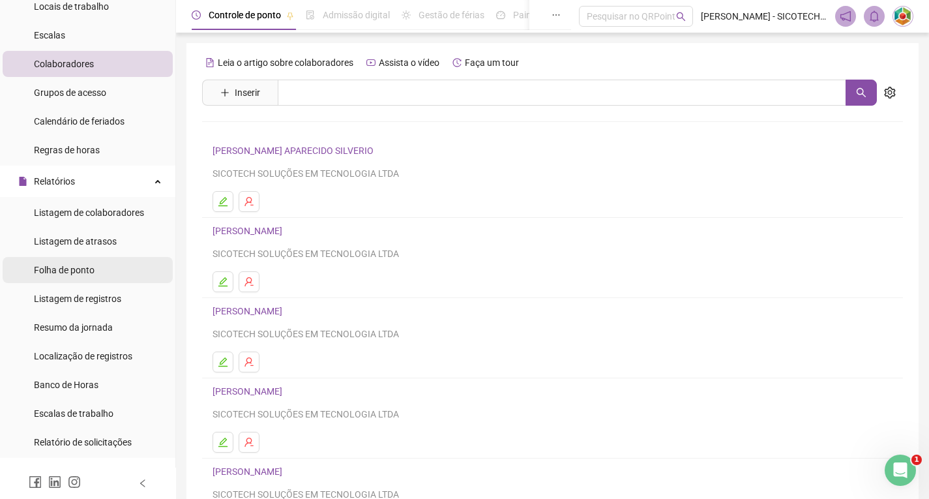
click at [80, 269] on span "Folha de ponto" at bounding box center [64, 270] width 61 height 10
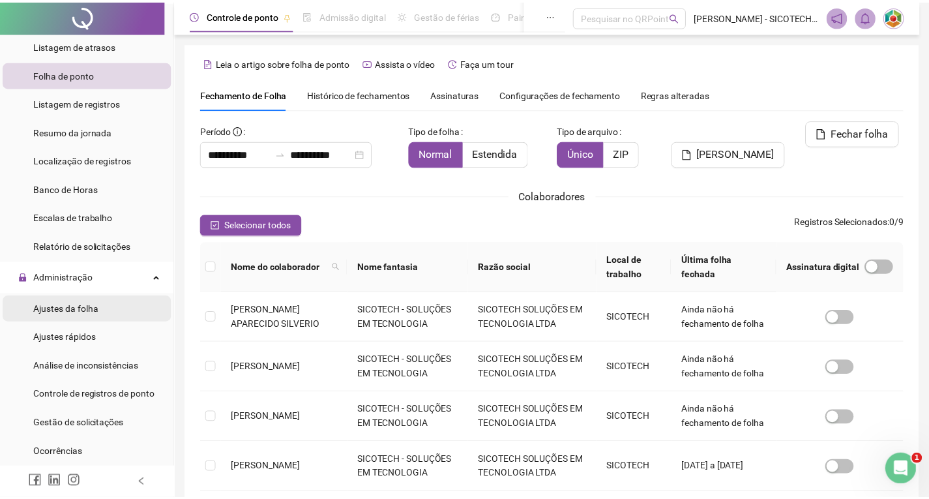
scroll to position [18, 0]
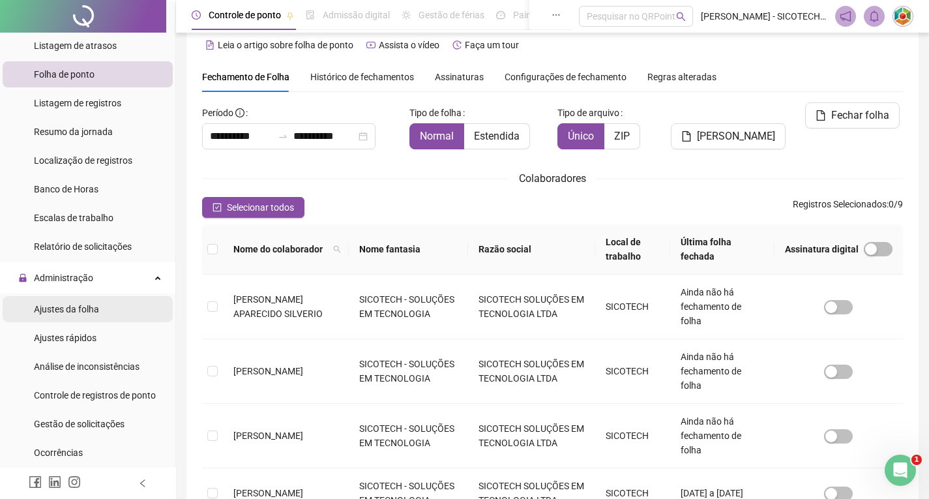
click at [77, 307] on span "Ajustes da folha" at bounding box center [66, 309] width 65 height 10
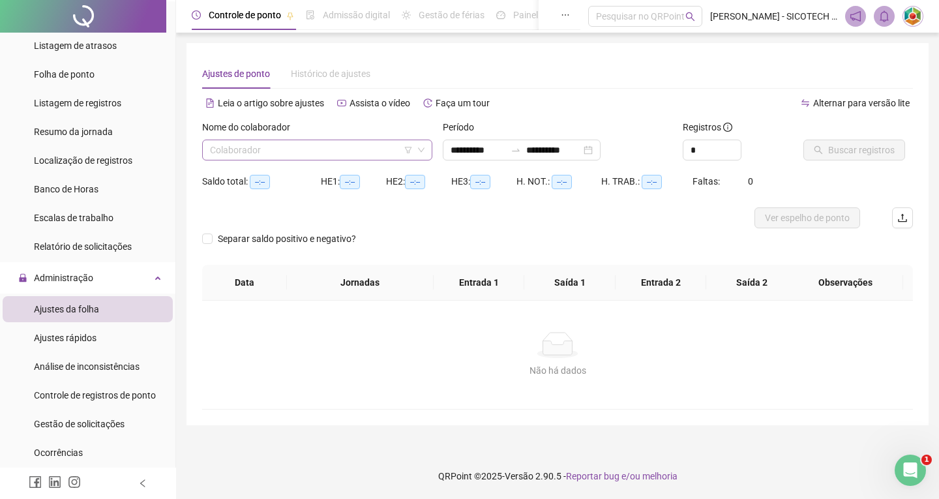
click at [380, 150] on input "search" at bounding box center [311, 150] width 203 height 20
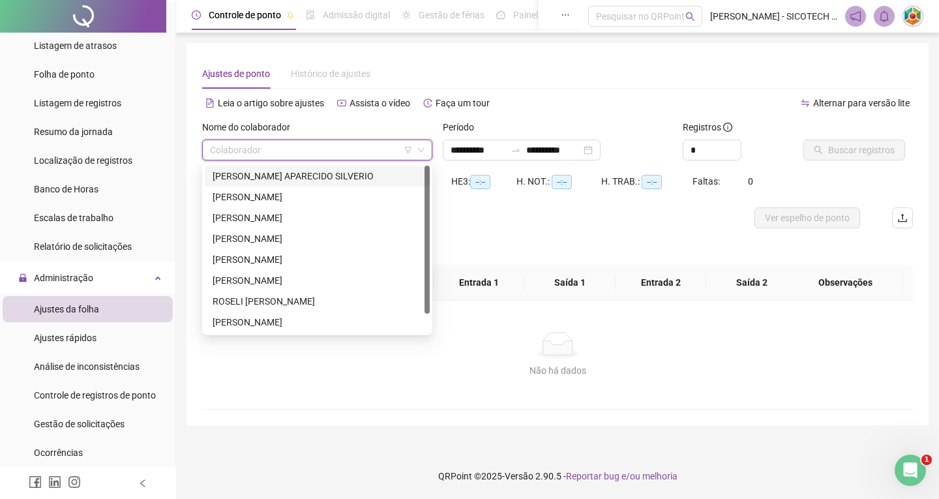
click at [334, 178] on div "[PERSON_NAME] APARECIDO SILVERIO" at bounding box center [317, 176] width 209 height 14
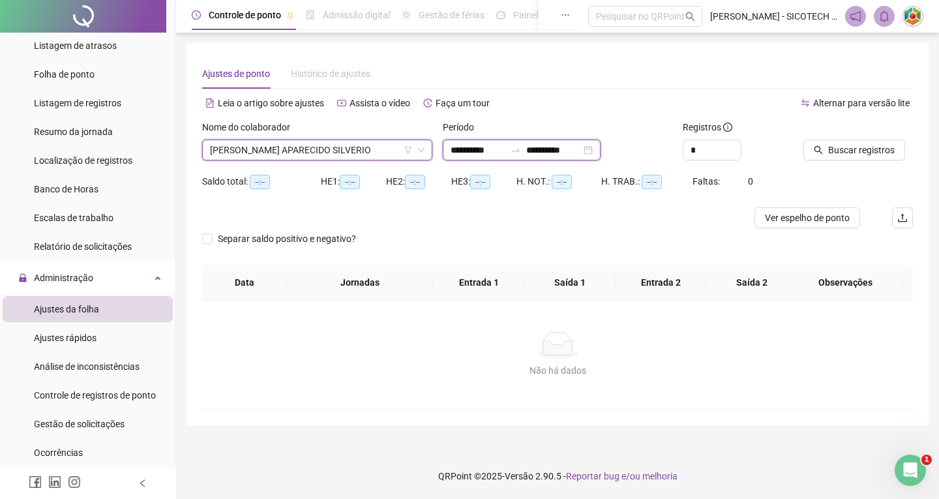
click at [505, 151] on input "**********" at bounding box center [478, 150] width 55 height 14
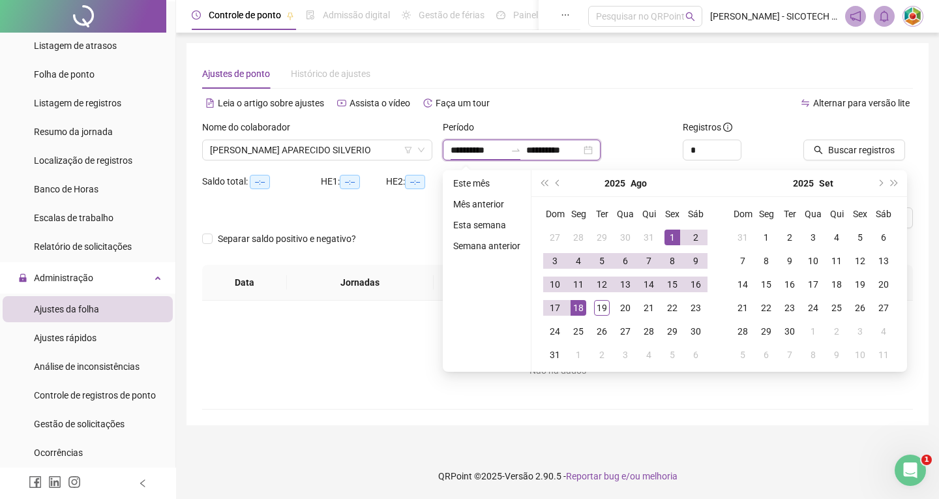
type input "**********"
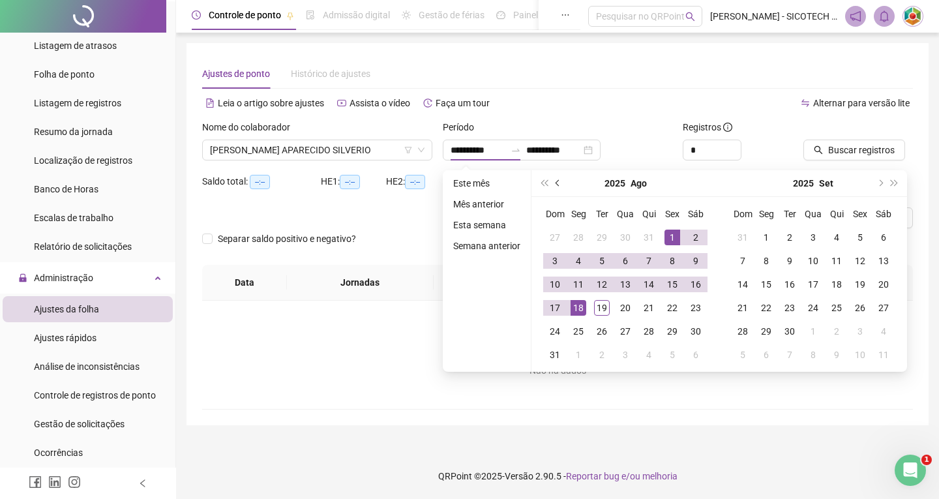
click at [556, 181] on span "prev-year" at bounding box center [559, 183] width 7 height 7
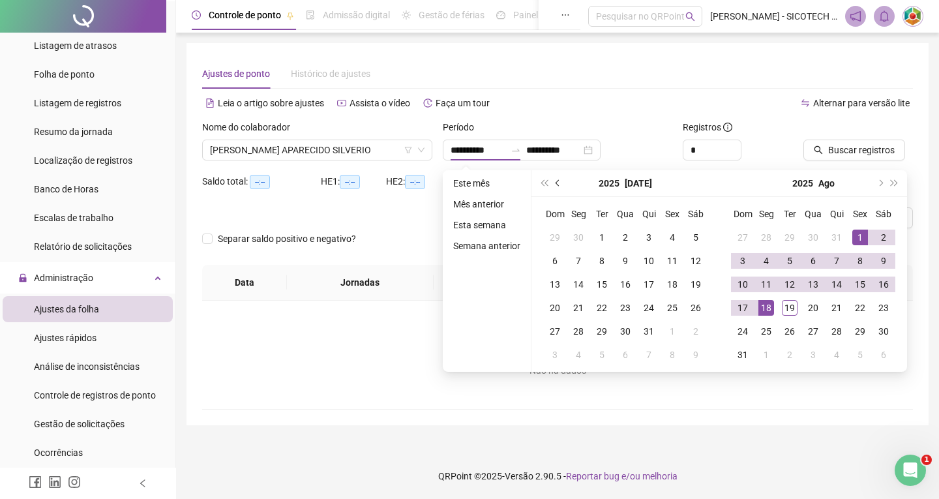
click at [556, 181] on span "prev-year" at bounding box center [559, 183] width 7 height 7
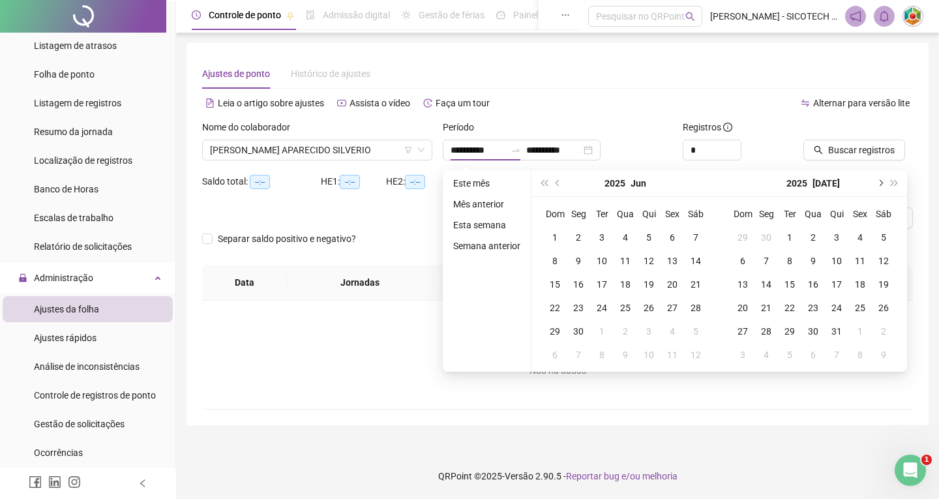
click at [882, 181] on button "next-year" at bounding box center [880, 183] width 14 height 26
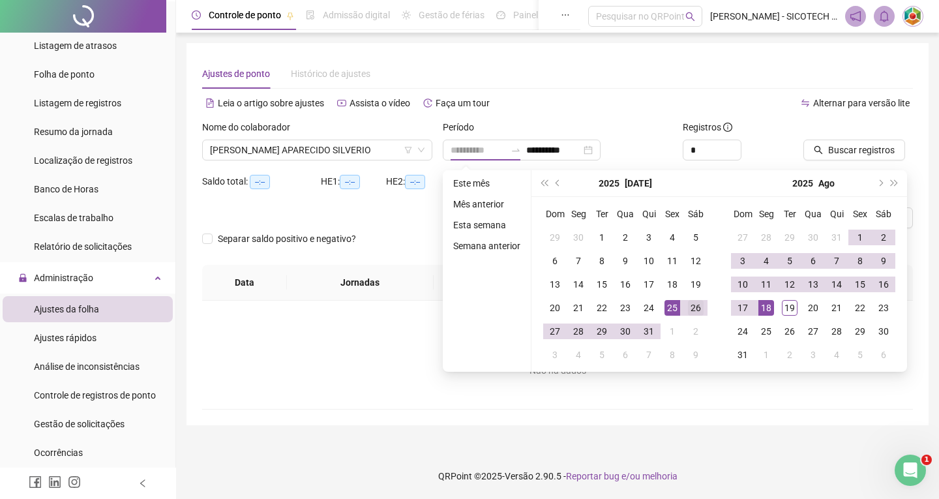
type input "**********"
click at [696, 308] on div "26" at bounding box center [696, 308] width 16 height 16
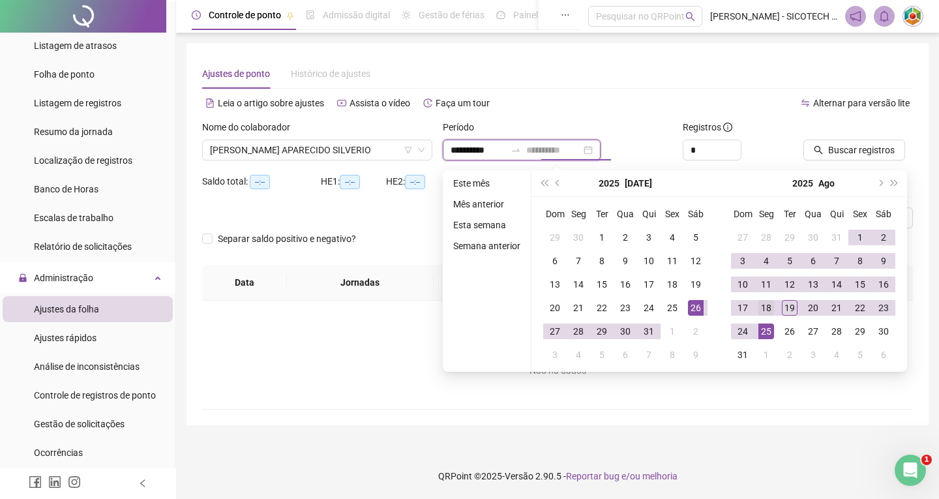
type input "**********"
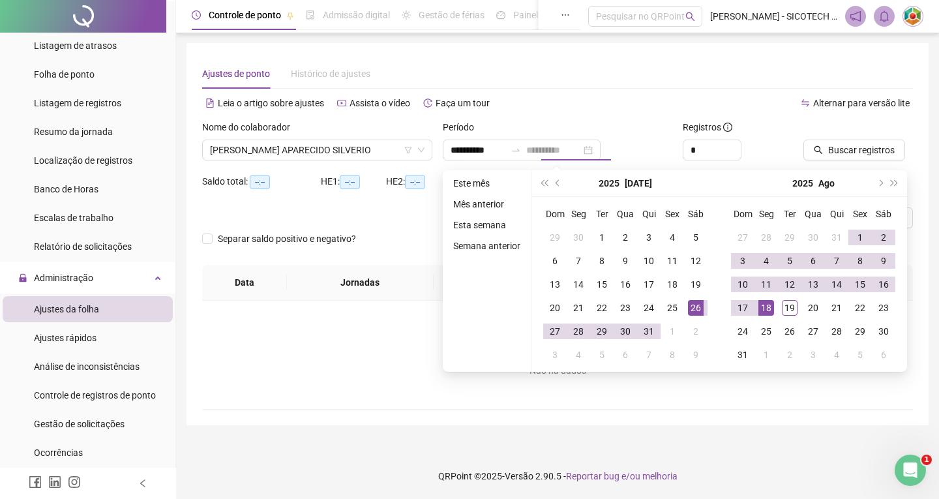
click at [766, 308] on div "18" at bounding box center [766, 308] width 16 height 16
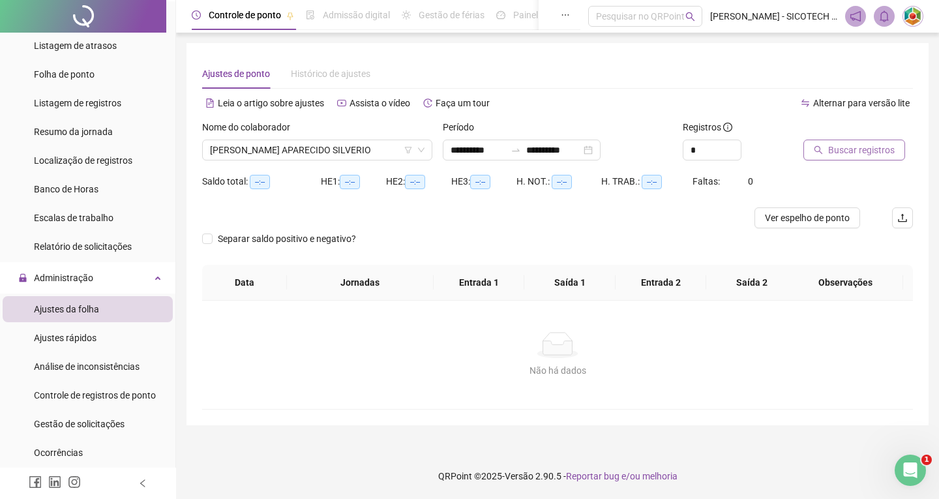
click at [839, 147] on span "Buscar registros" at bounding box center [861, 150] width 67 height 14
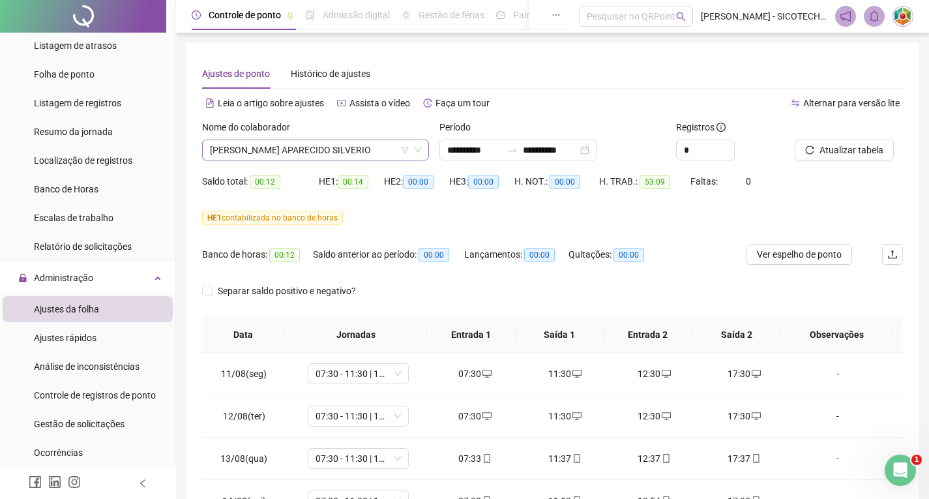
click at [359, 147] on span "[PERSON_NAME] APARECIDO SILVERIO" at bounding box center [315, 150] width 211 height 20
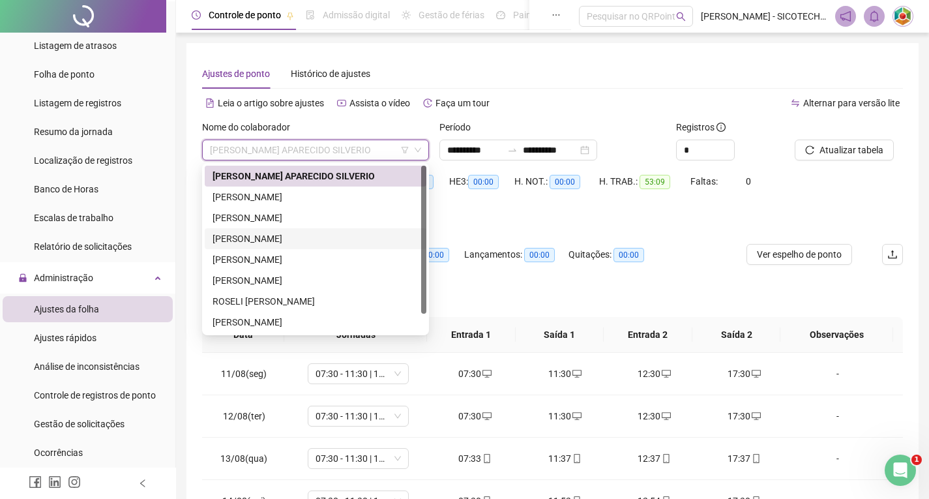
click at [318, 237] on div "[PERSON_NAME]" at bounding box center [316, 238] width 206 height 14
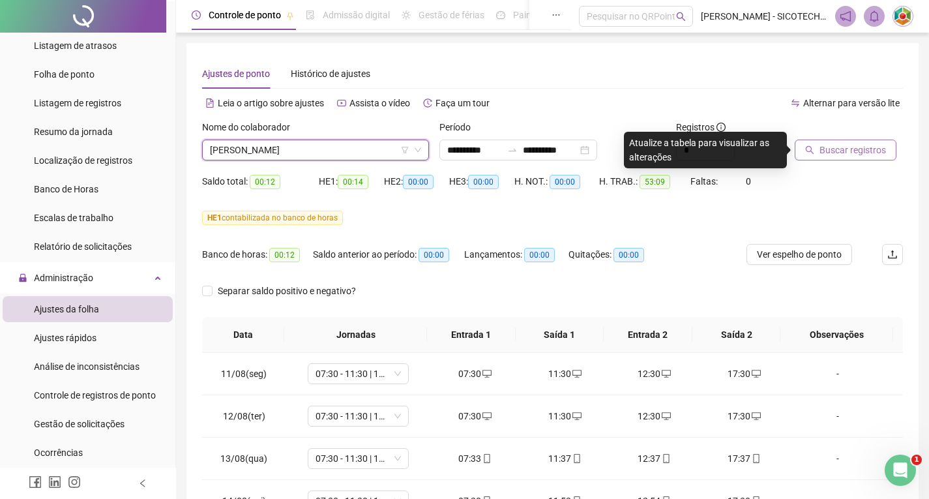
click at [835, 153] on span "Buscar registros" at bounding box center [853, 150] width 67 height 14
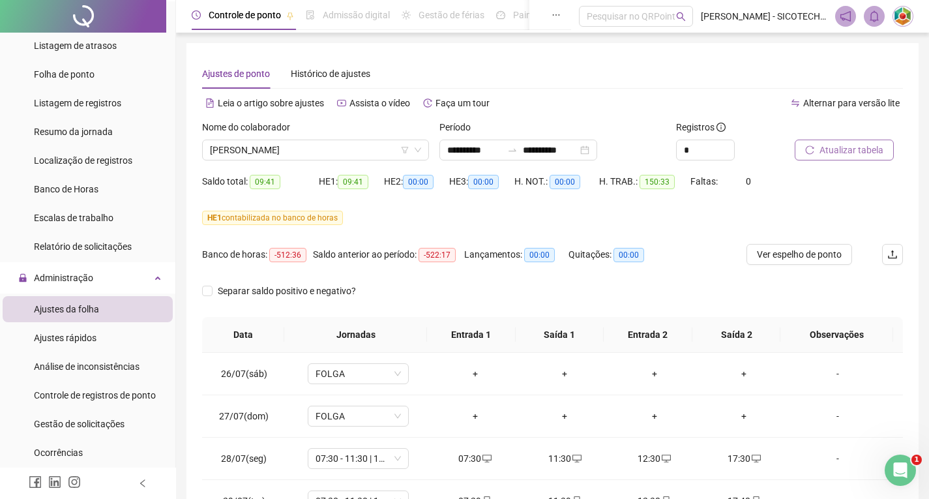
click at [846, 147] on span "Atualizar tabela" at bounding box center [852, 150] width 64 height 14
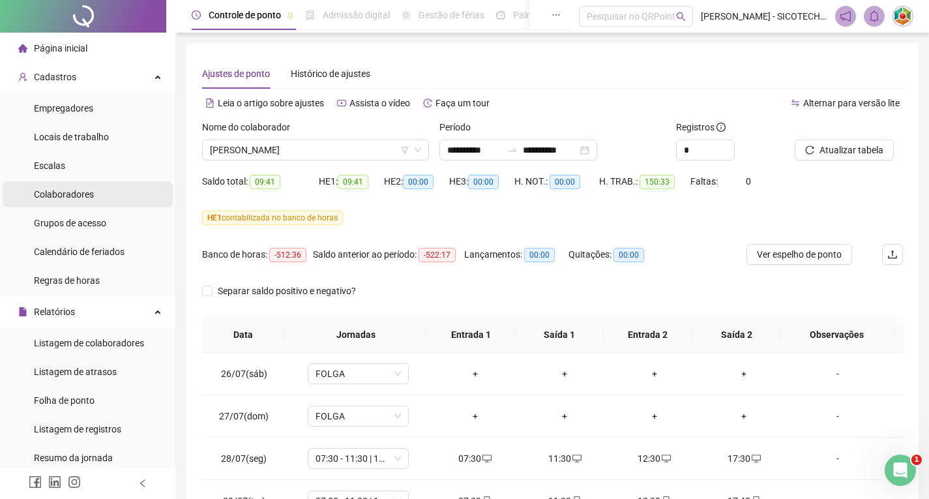
click at [68, 191] on span "Colaboradores" at bounding box center [64, 194] width 60 height 10
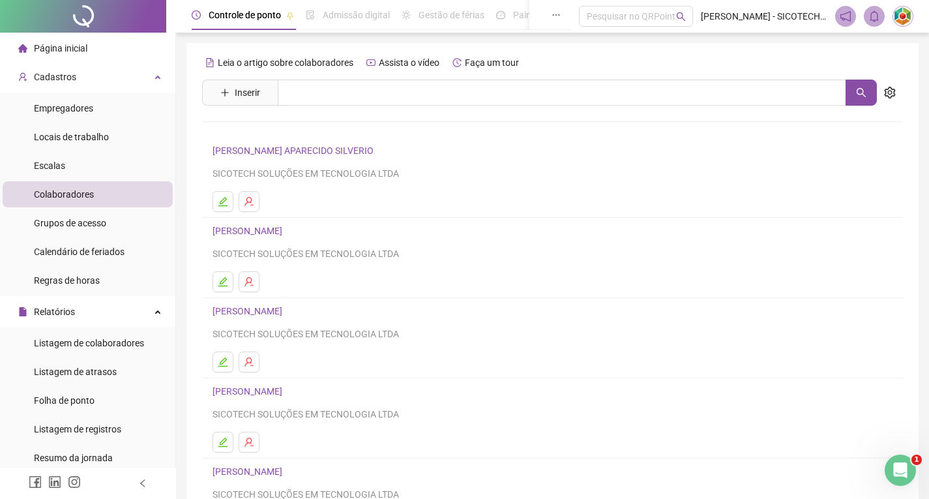
click at [277, 151] on link "[PERSON_NAME] APARECIDO SILVERIO" at bounding box center [295, 150] width 165 height 10
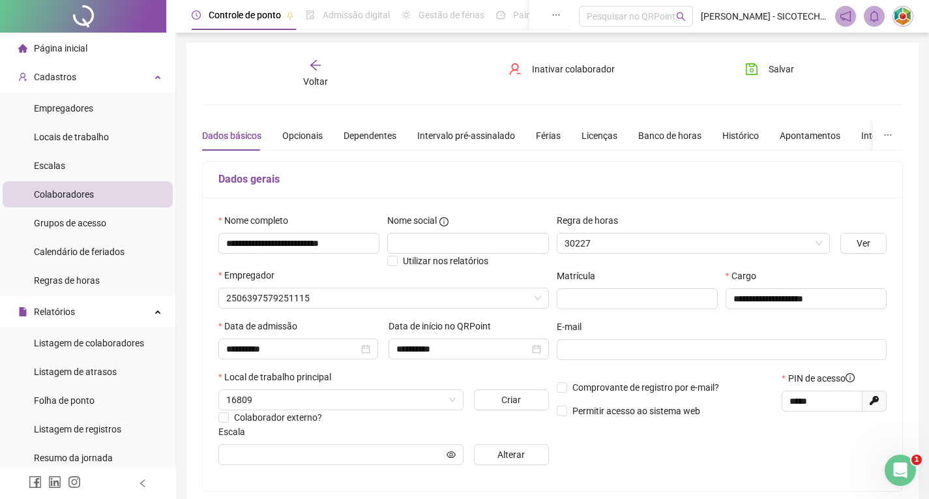
type input "**********"
click at [862, 243] on span "Ver" at bounding box center [864, 243] width 14 height 14
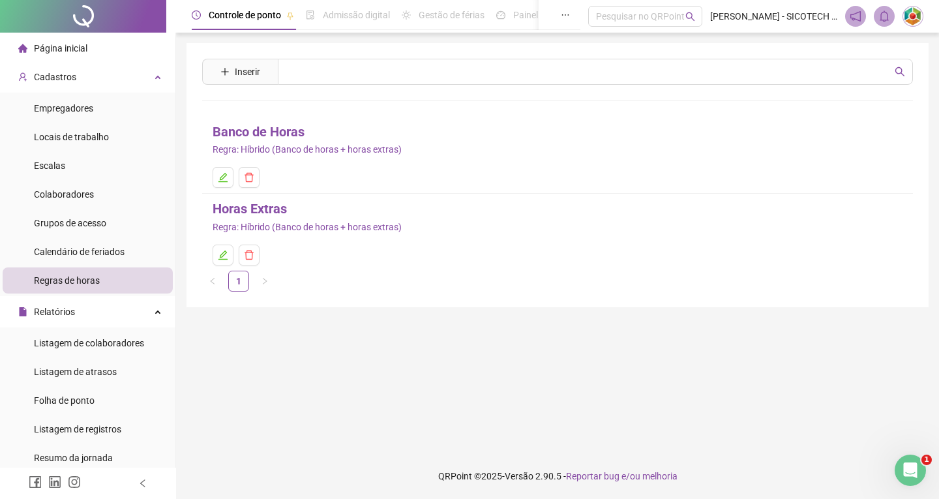
click at [228, 210] on link "Horas Extras" at bounding box center [250, 209] width 74 height 20
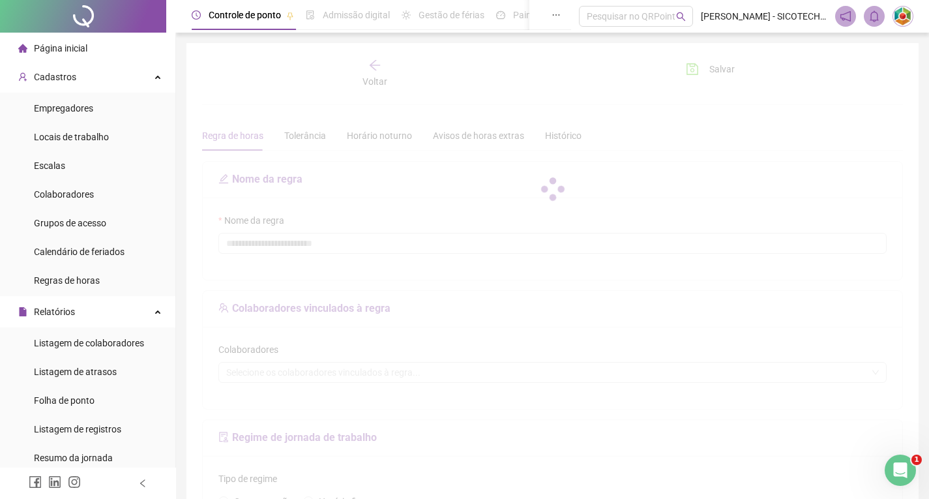
type input "**********"
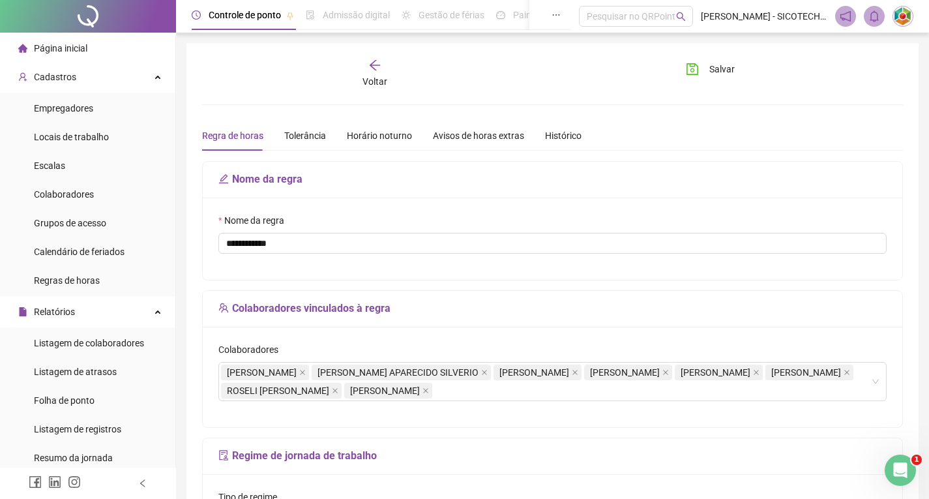
click at [378, 65] on icon "arrow-left" at bounding box center [375, 65] width 10 height 10
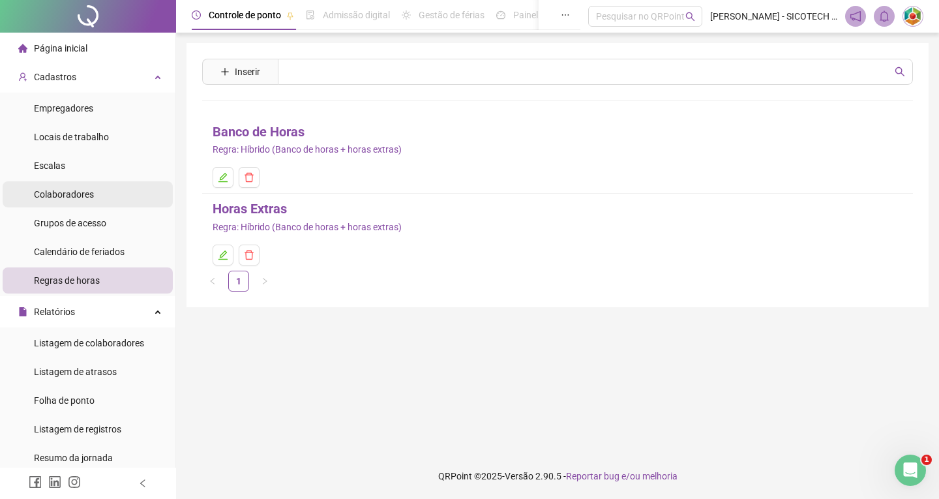
click at [87, 190] on span "Colaboradores" at bounding box center [64, 194] width 60 height 10
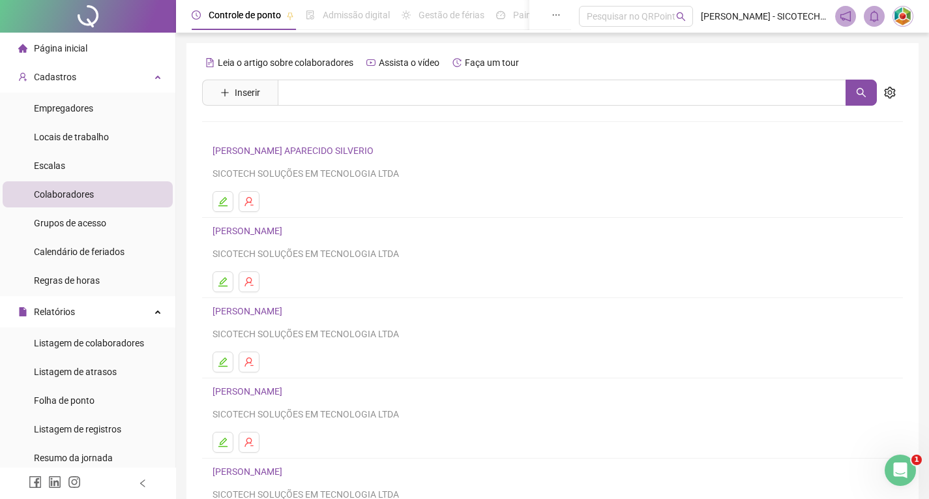
scroll to position [65, 0]
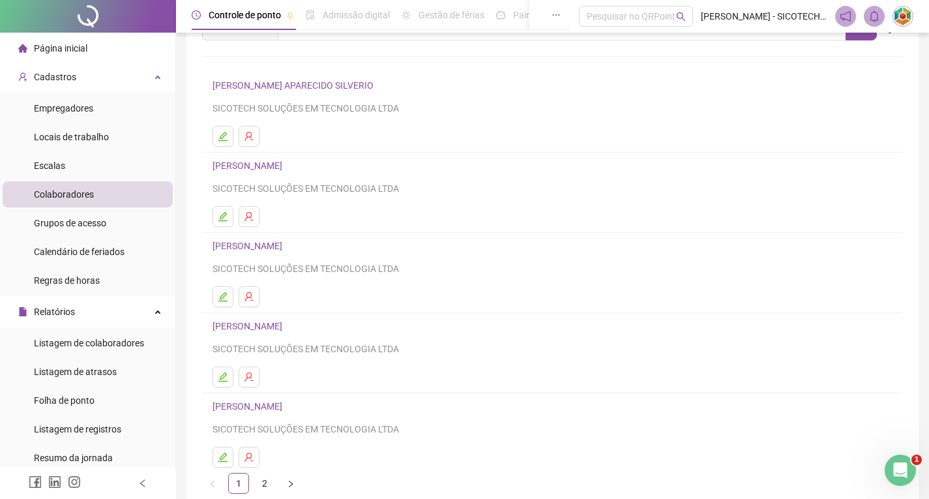
click at [286, 327] on link "[PERSON_NAME]" at bounding box center [250, 326] width 74 height 10
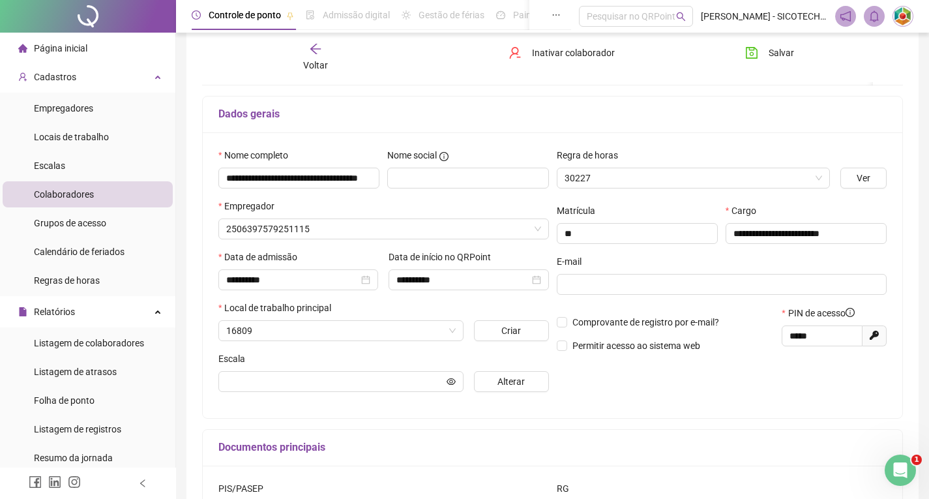
scroll to position [72, 0]
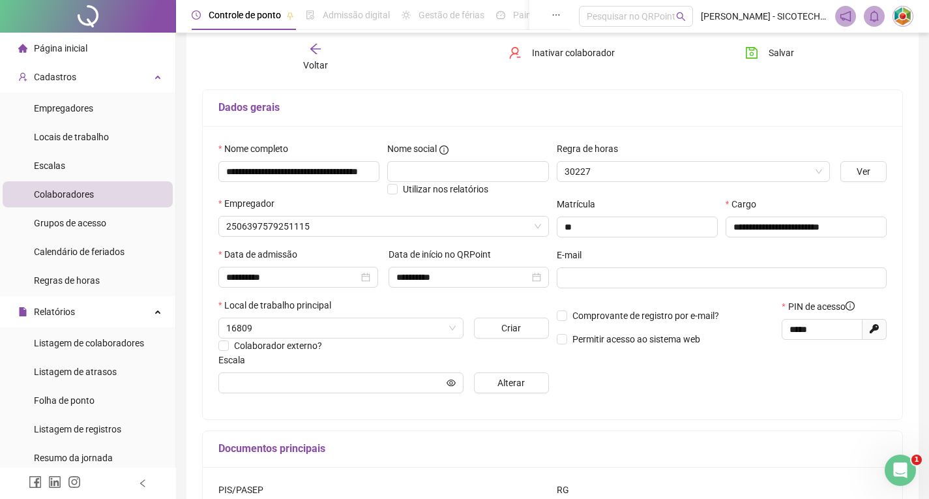
type input "**********"
click at [863, 177] on span "Ver" at bounding box center [864, 171] width 14 height 14
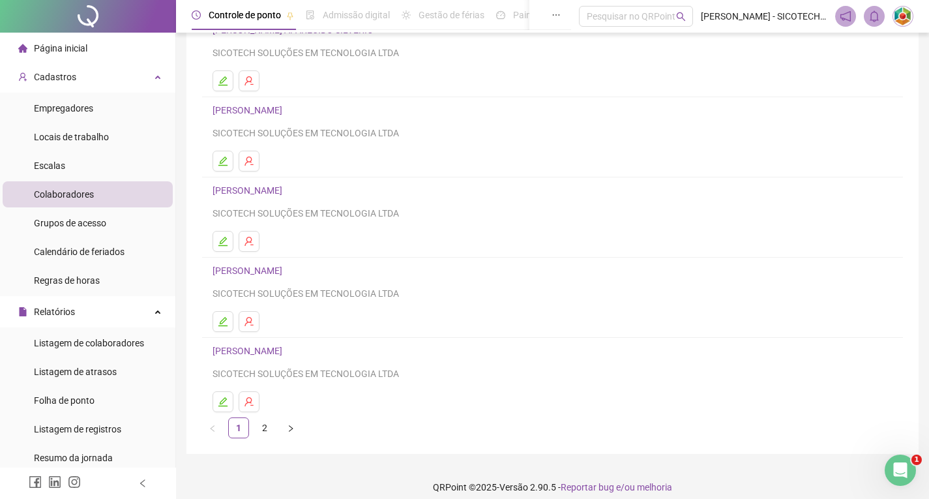
scroll to position [130, 0]
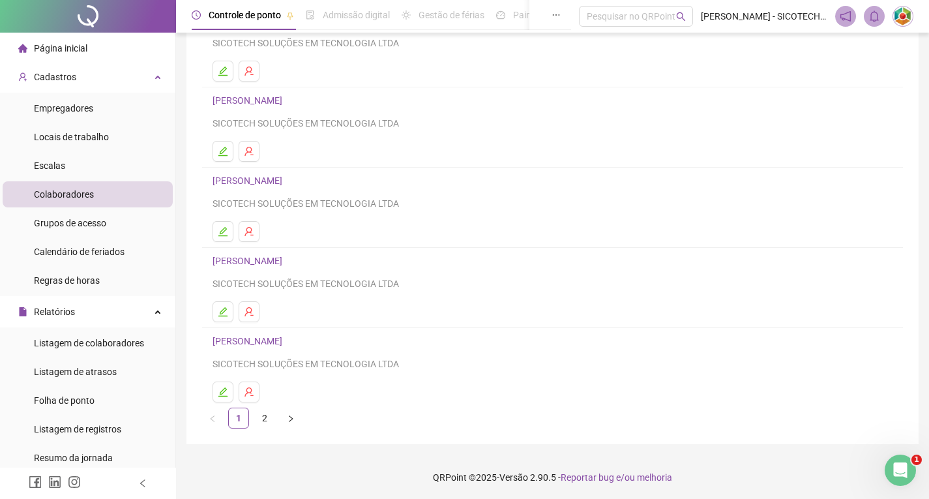
click at [274, 258] on link "[PERSON_NAME]" at bounding box center [250, 261] width 74 height 10
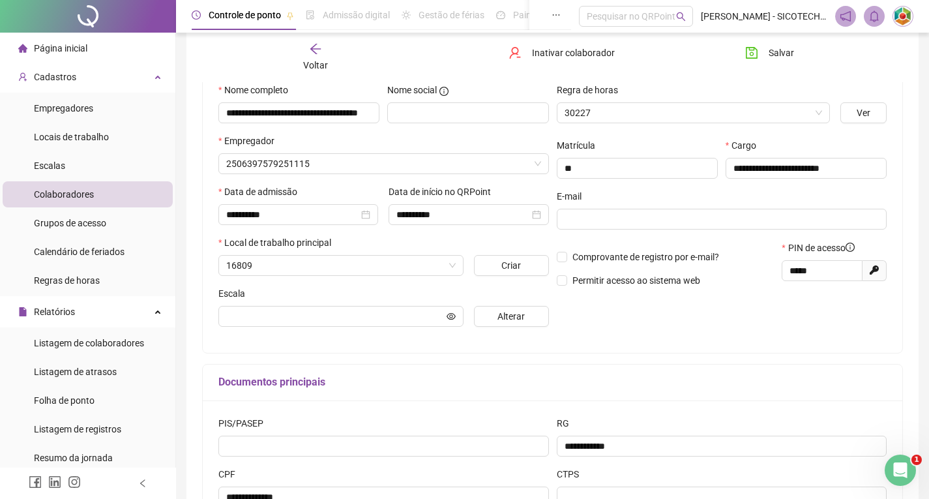
scroll to position [137, 0]
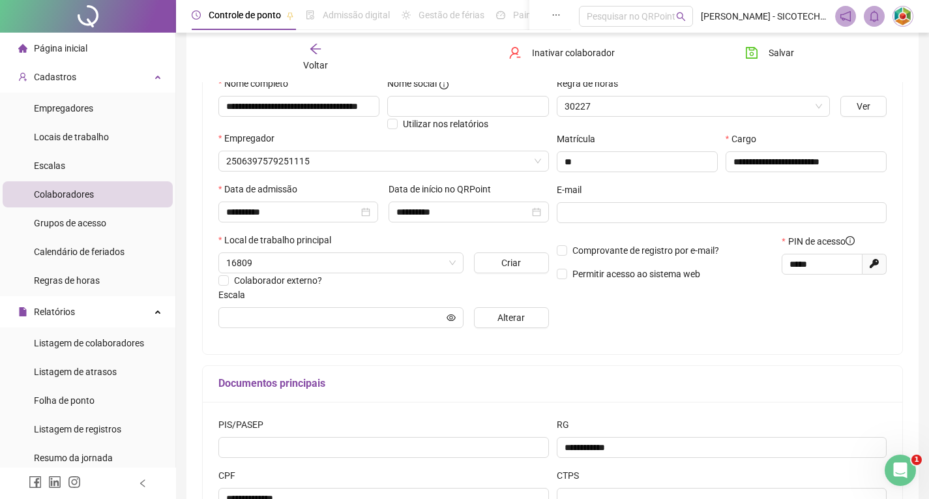
type input "**********"
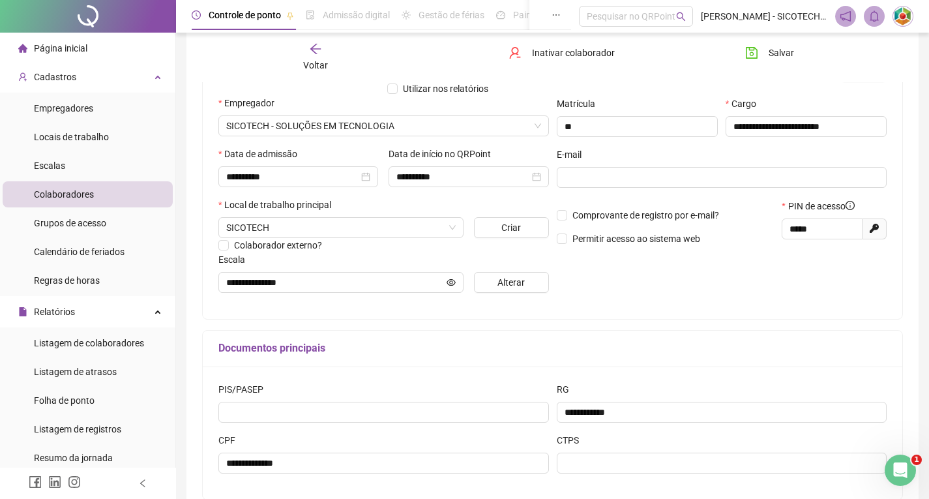
scroll to position [50, 0]
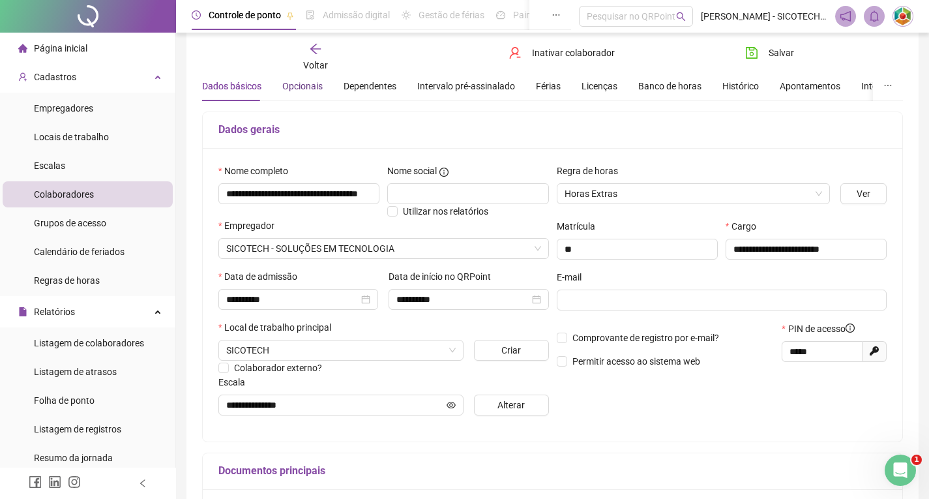
click at [303, 89] on div "Opcionais" at bounding box center [302, 86] width 40 height 14
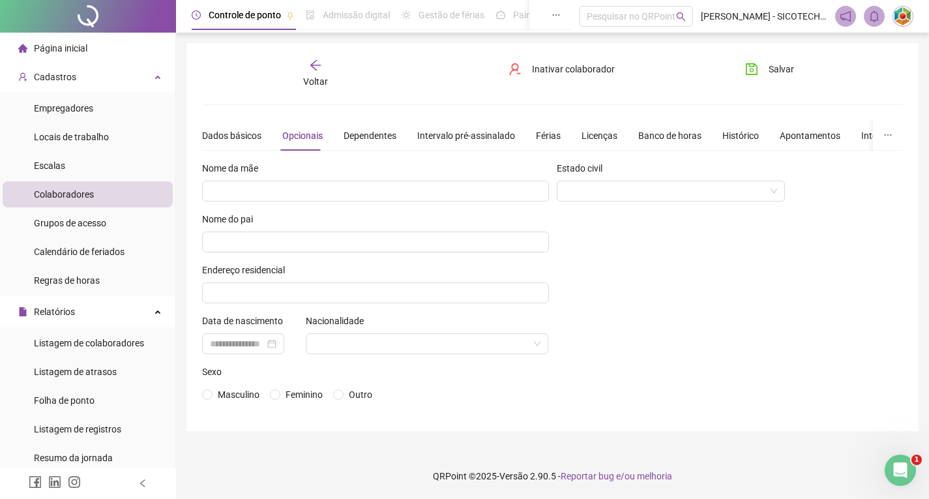
scroll to position [0, 0]
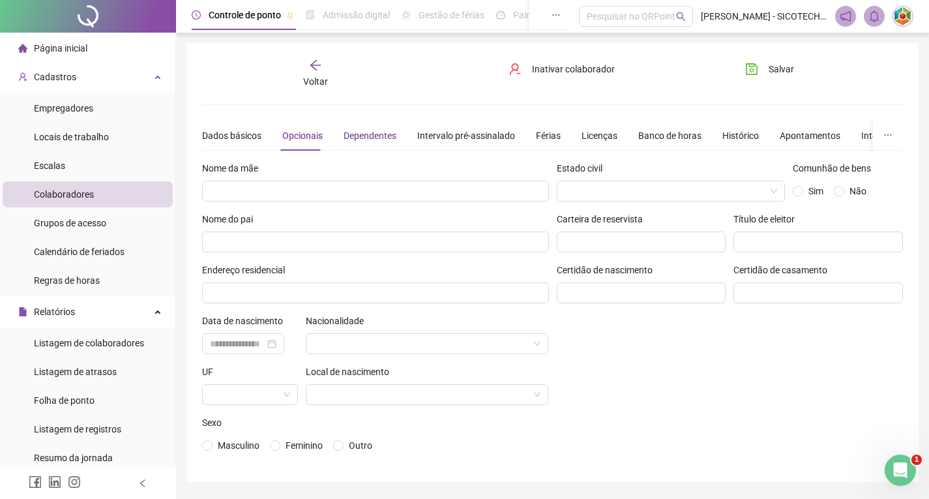
click at [370, 138] on div "Dependentes" at bounding box center [370, 135] width 53 height 14
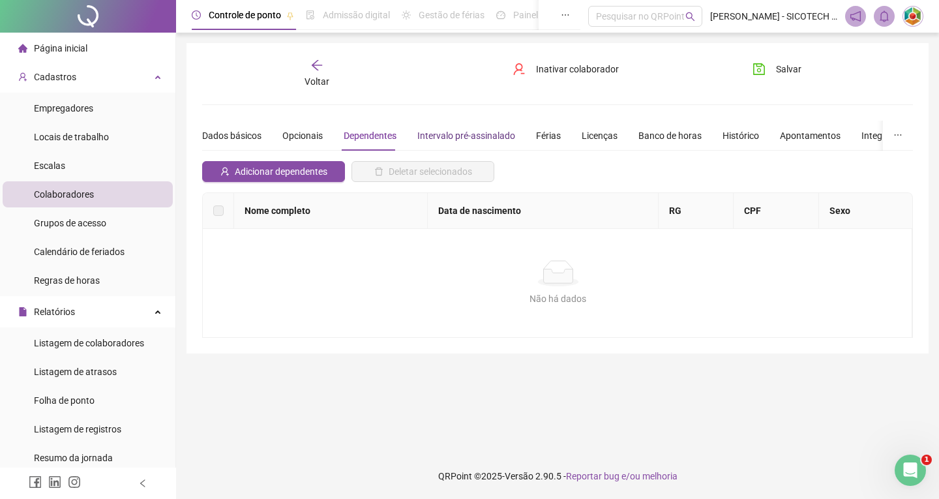
click at [466, 137] on div "Intervalo pré-assinalado" at bounding box center [466, 135] width 98 height 14
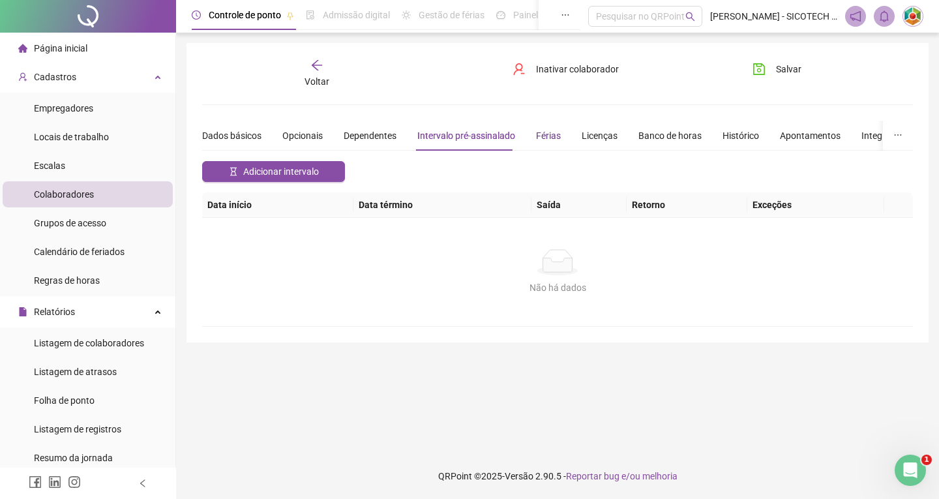
click at [540, 136] on div "Férias" at bounding box center [548, 135] width 25 height 14
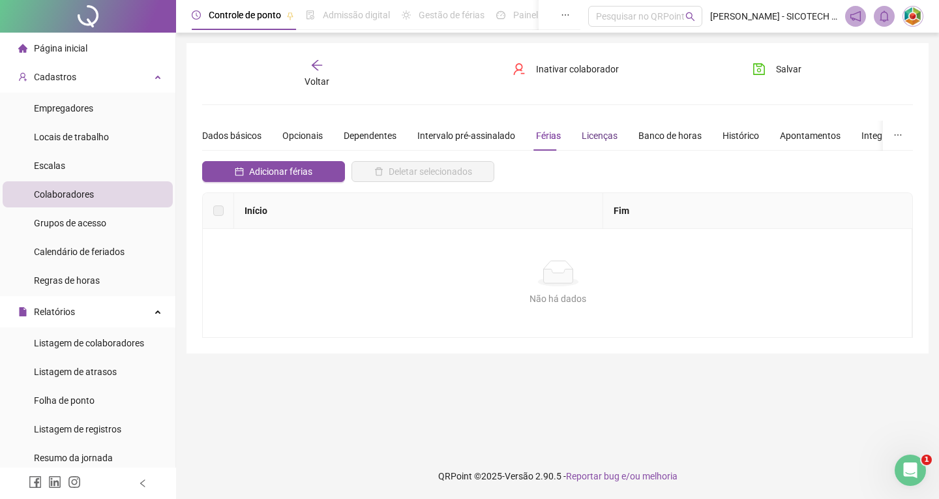
click at [595, 136] on div "Licenças" at bounding box center [600, 135] width 36 height 14
click at [644, 139] on div "Banco de horas" at bounding box center [669, 135] width 63 height 14
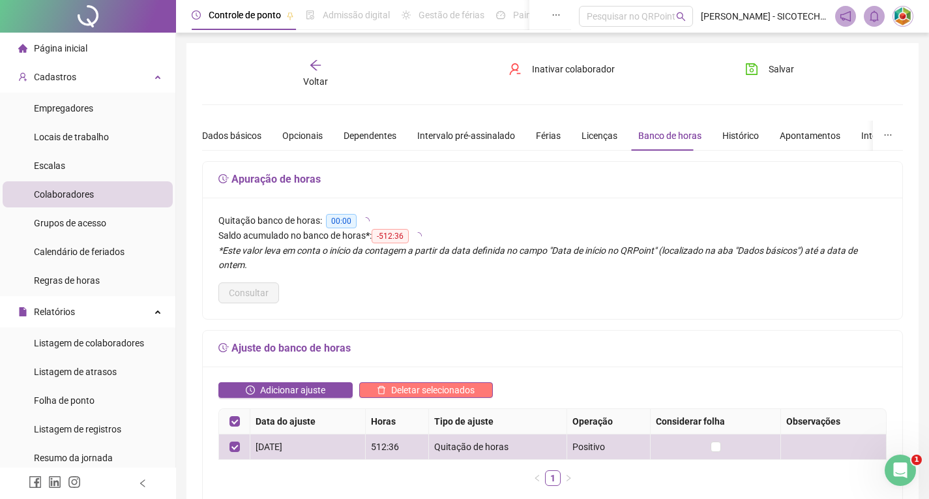
click at [437, 383] on span "Deletar selecionados" at bounding box center [432, 390] width 83 height 14
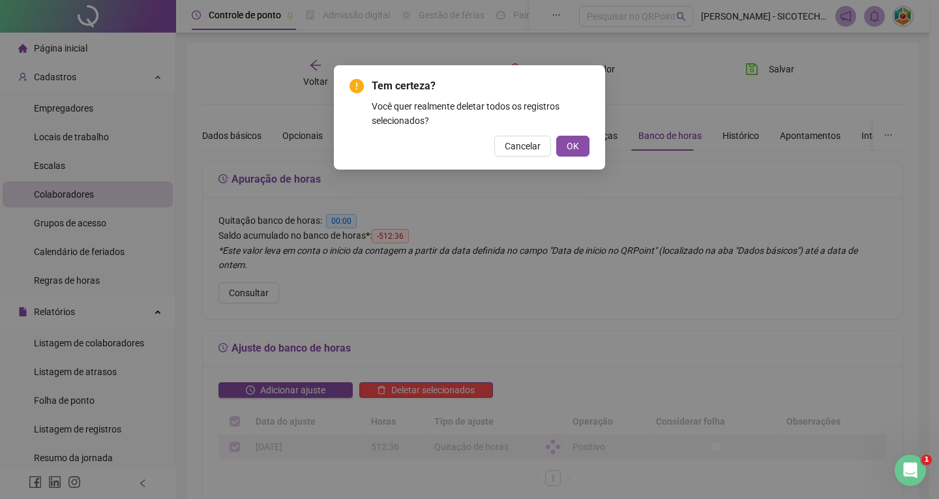
drag, startPoint x: 575, startPoint y: 151, endPoint x: 546, endPoint y: 256, distance: 109.5
click at [574, 152] on span "OK" at bounding box center [573, 146] width 12 height 14
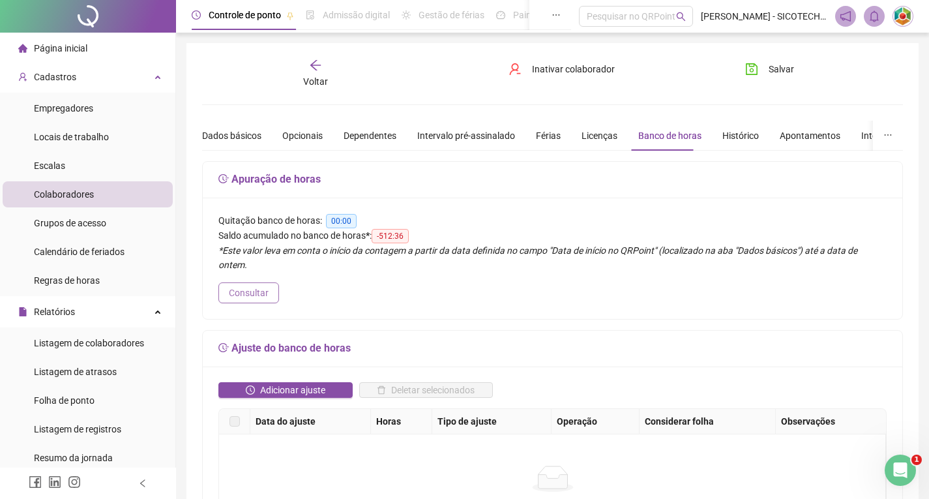
click at [252, 286] on span "Consultar" at bounding box center [249, 293] width 40 height 14
click at [249, 286] on span "Consultar" at bounding box center [249, 293] width 40 height 14
click at [254, 286] on span "Consultar" at bounding box center [249, 293] width 40 height 14
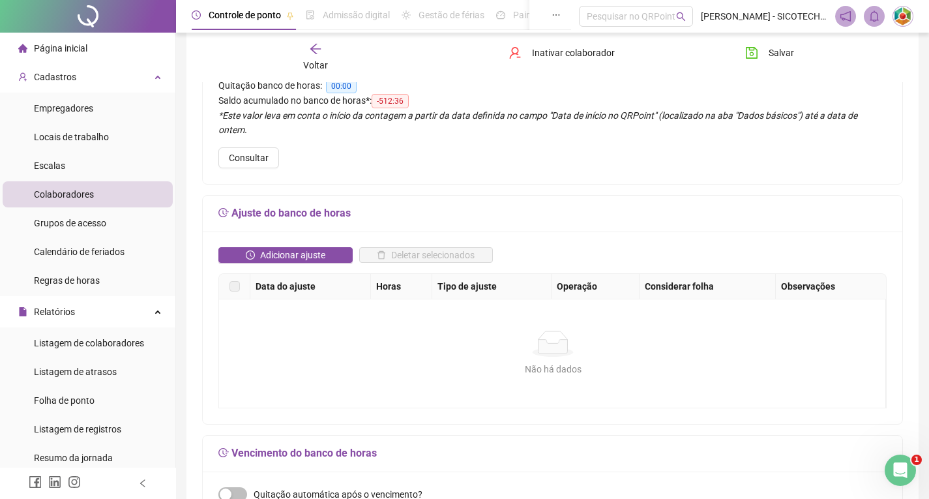
scroll to position [112, 0]
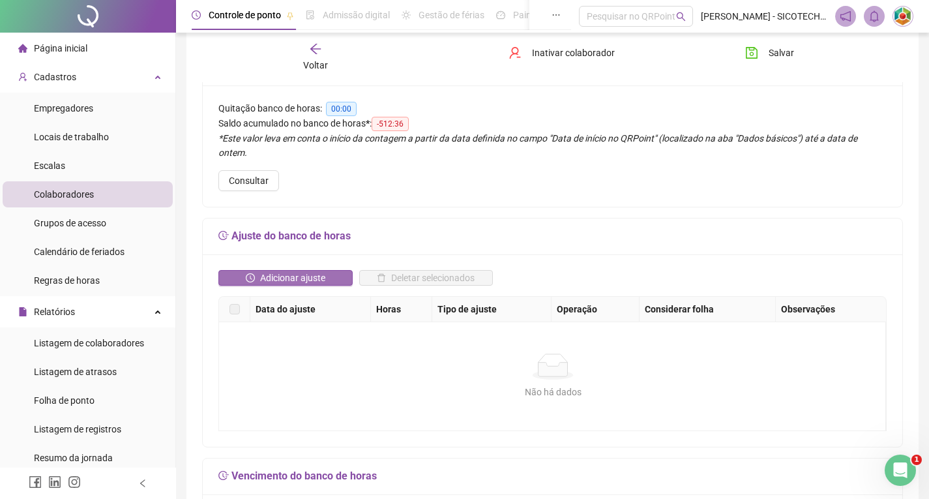
click at [305, 271] on span "Adicionar ajuste" at bounding box center [292, 278] width 65 height 14
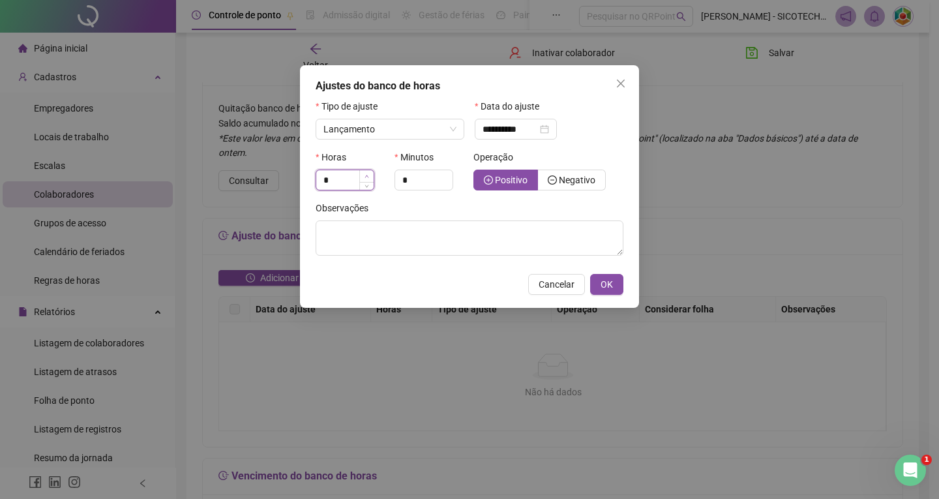
click at [365, 175] on icon "up" at bounding box center [367, 176] width 5 height 5
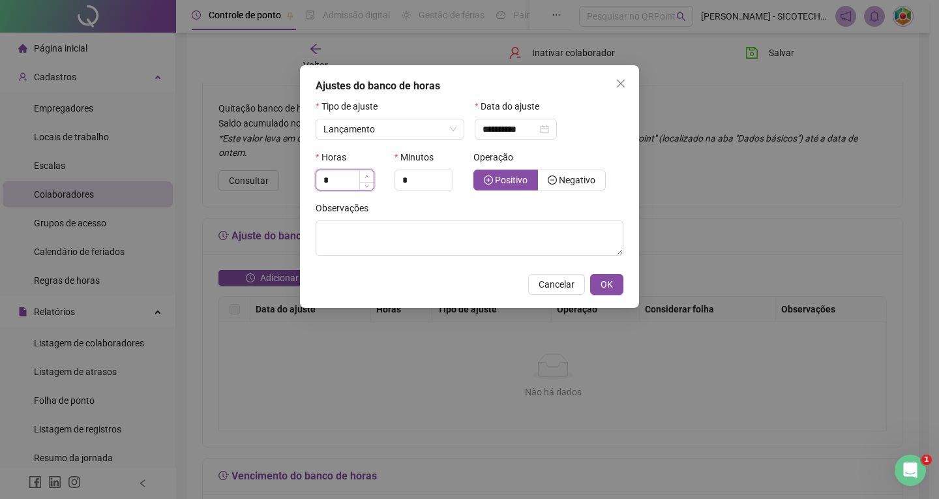
click at [365, 175] on icon "up" at bounding box center [367, 176] width 5 height 5
type input "*"
click at [365, 175] on icon "up" at bounding box center [367, 176] width 5 height 5
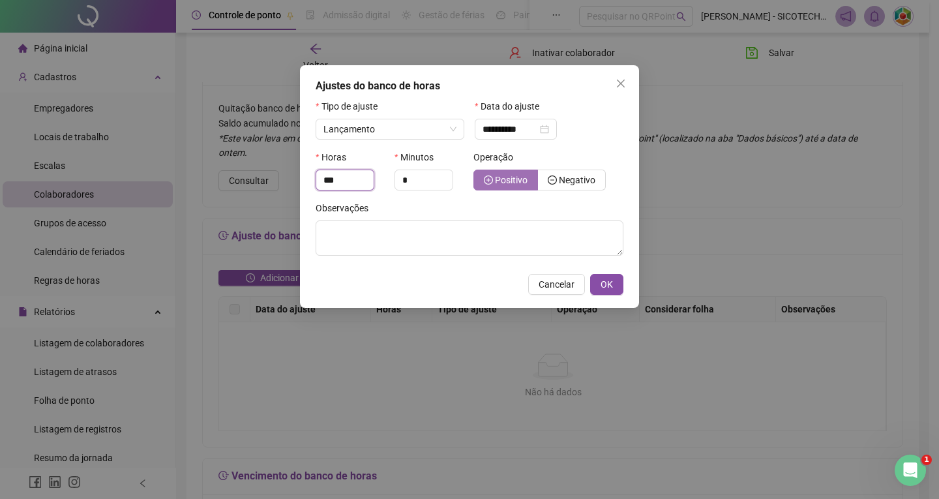
type input "***"
click at [514, 183] on span "Positivo" at bounding box center [511, 180] width 33 height 10
click at [608, 280] on span "OK" at bounding box center [607, 284] width 12 height 14
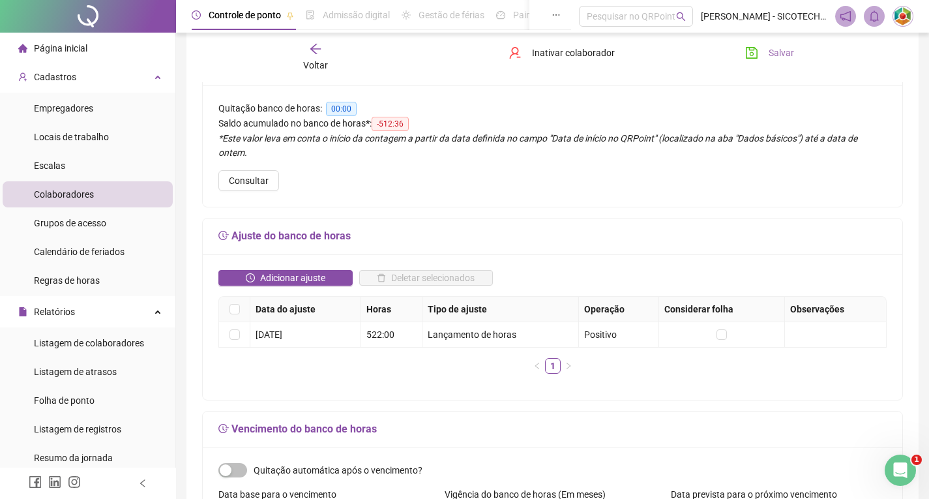
click at [785, 53] on span "Salvar" at bounding box center [781, 53] width 25 height 14
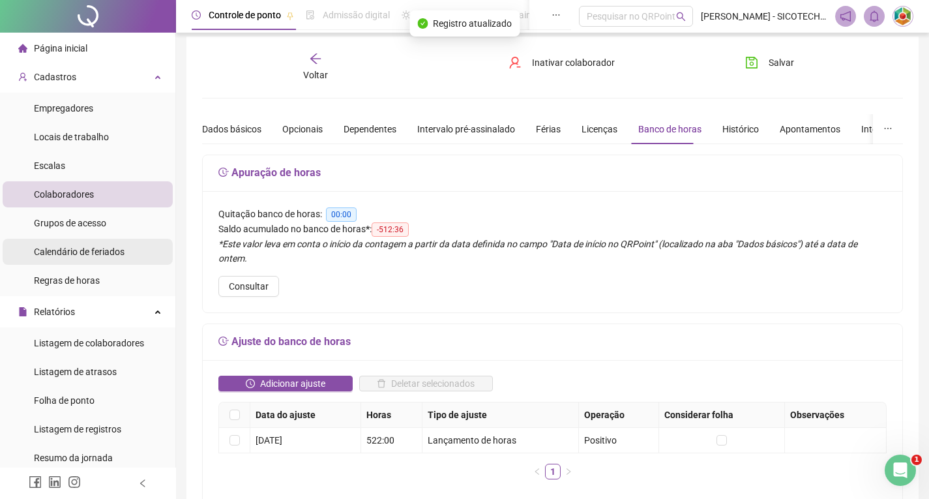
scroll to position [0, 0]
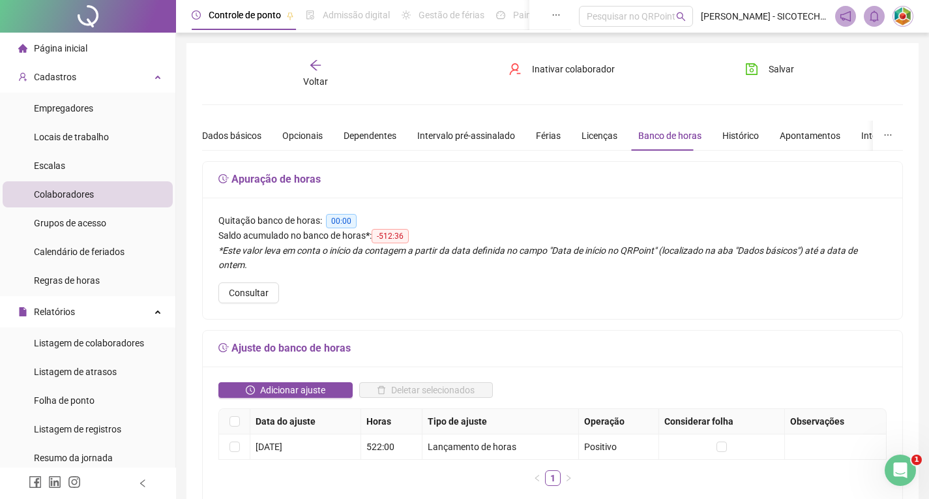
click at [80, 196] on span "Colaboradores" at bounding box center [64, 194] width 60 height 10
click at [313, 66] on icon "arrow-left" at bounding box center [315, 65] width 13 height 13
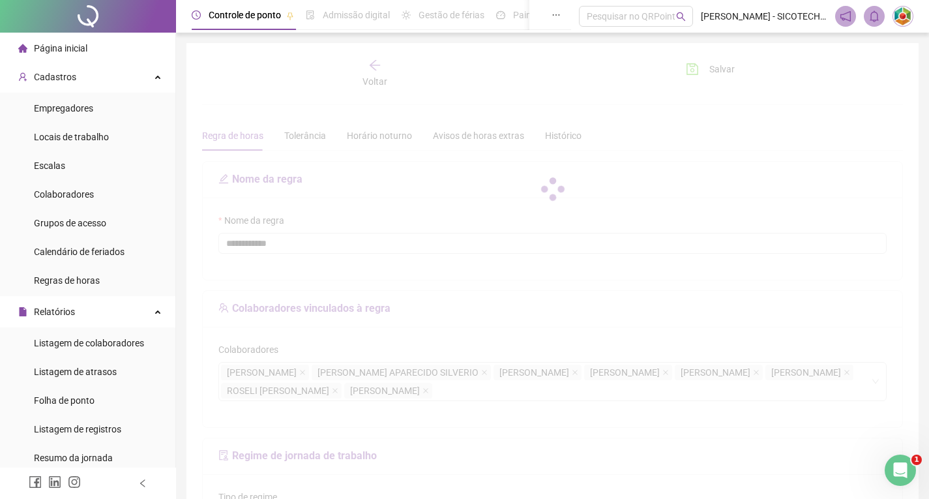
type input "**********"
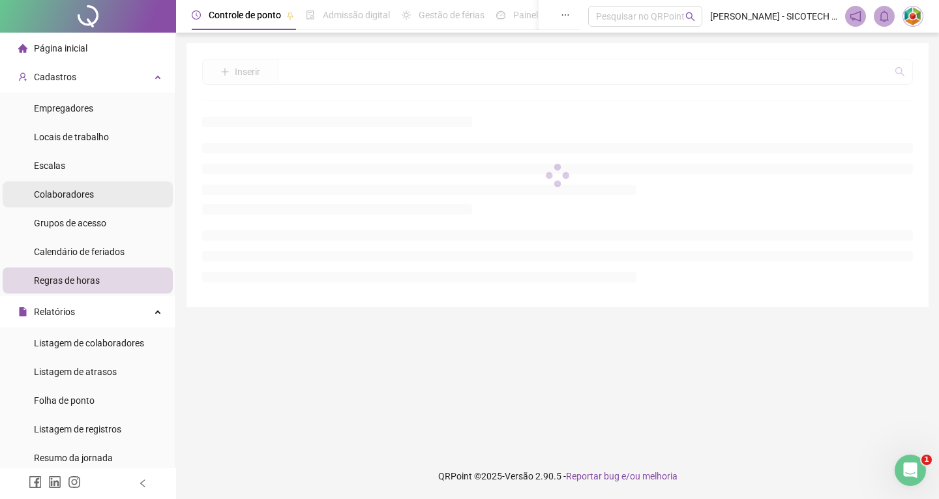
click at [87, 192] on span "Colaboradores" at bounding box center [64, 194] width 60 height 10
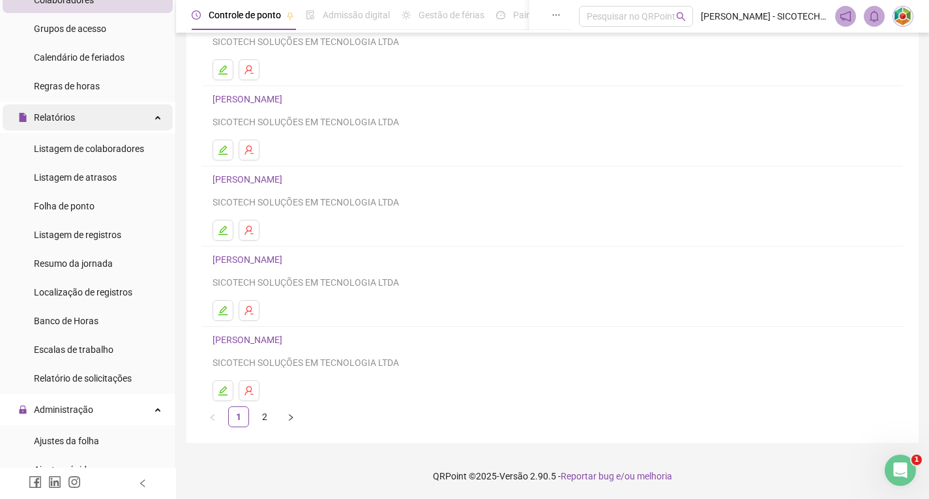
scroll to position [196, 0]
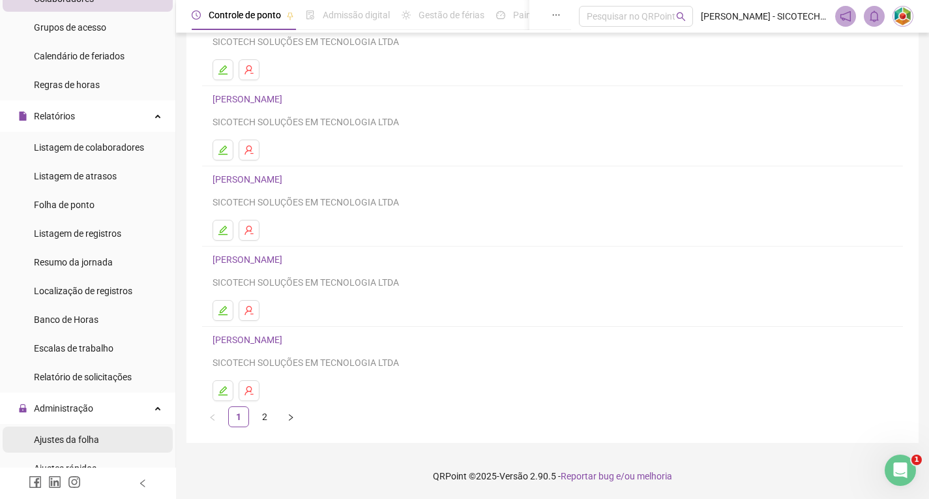
click at [61, 438] on span "Ajustes da folha" at bounding box center [66, 439] width 65 height 10
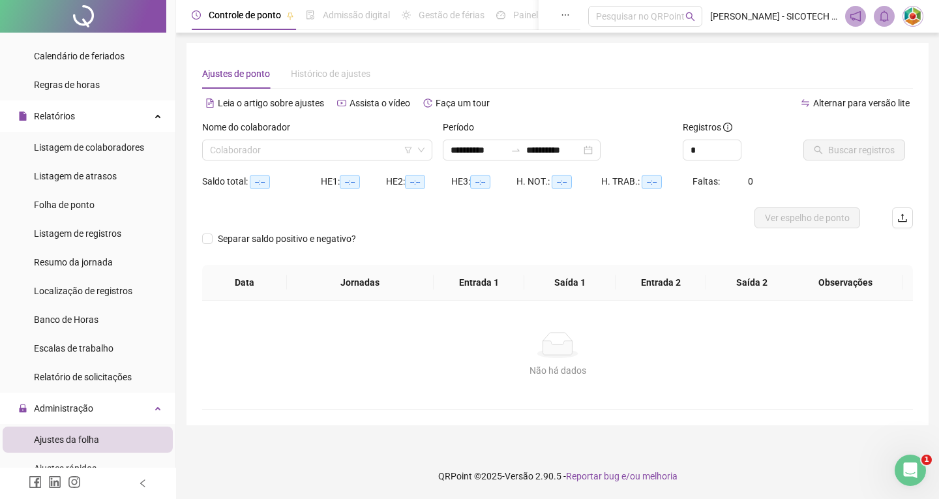
type input "**********"
click at [332, 153] on input "search" at bounding box center [311, 150] width 203 height 20
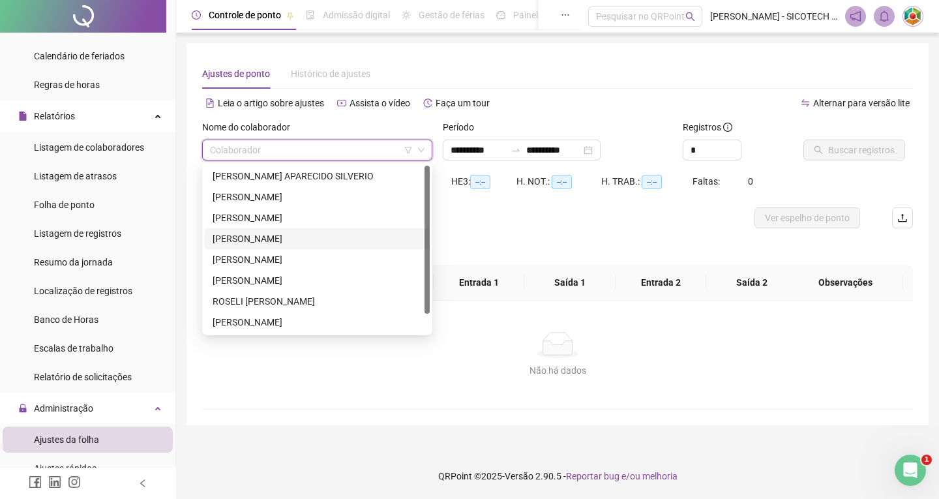
click at [285, 239] on div "[PERSON_NAME]" at bounding box center [317, 238] width 209 height 14
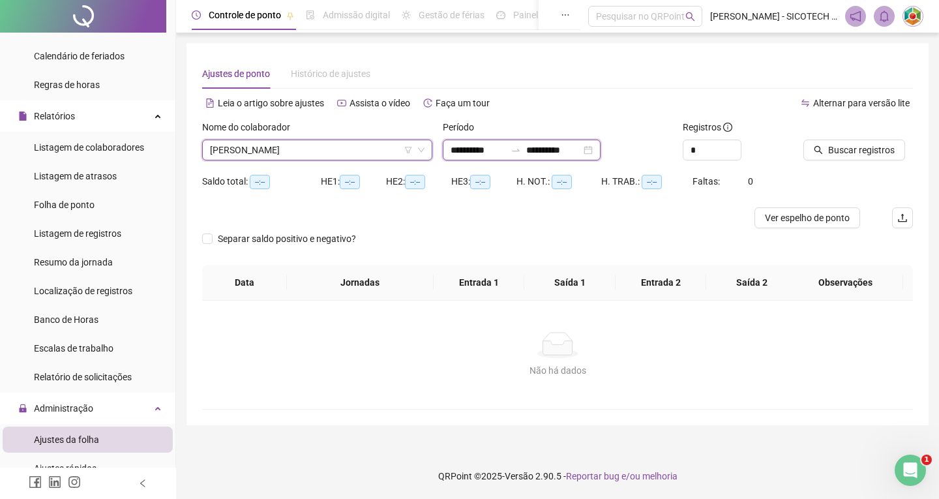
click at [503, 149] on input "**********" at bounding box center [478, 150] width 55 height 14
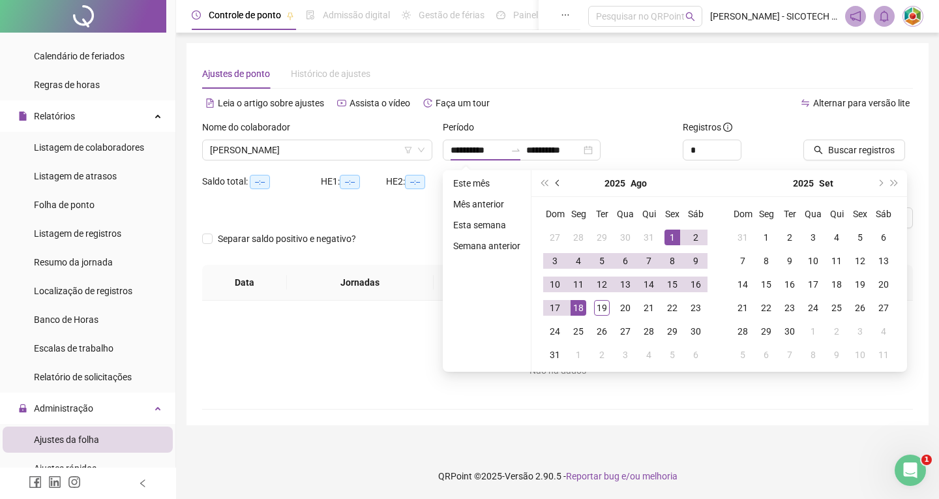
click at [556, 183] on span "prev-year" at bounding box center [559, 183] width 7 height 7
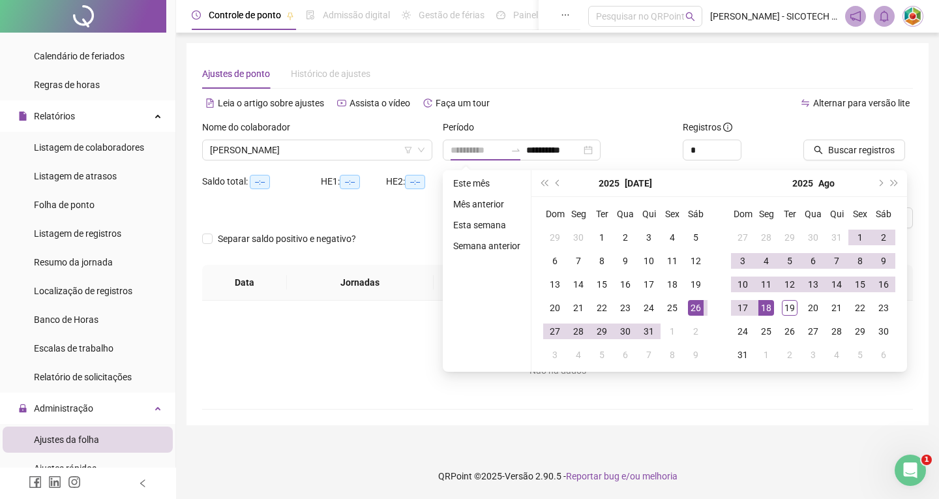
type input "**********"
click at [697, 306] on div "26" at bounding box center [696, 308] width 16 height 16
type input "**********"
click at [766, 305] on div "18" at bounding box center [766, 308] width 16 height 16
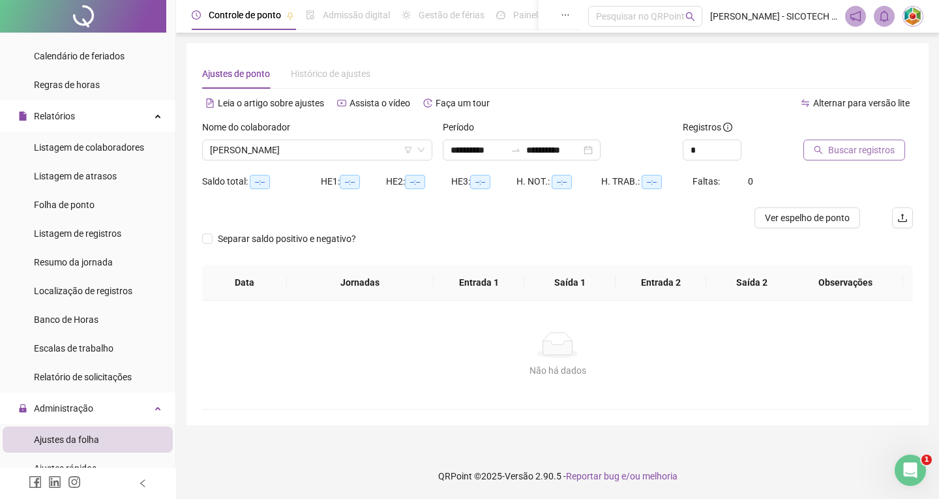
click at [841, 149] on span "Buscar registros" at bounding box center [861, 150] width 67 height 14
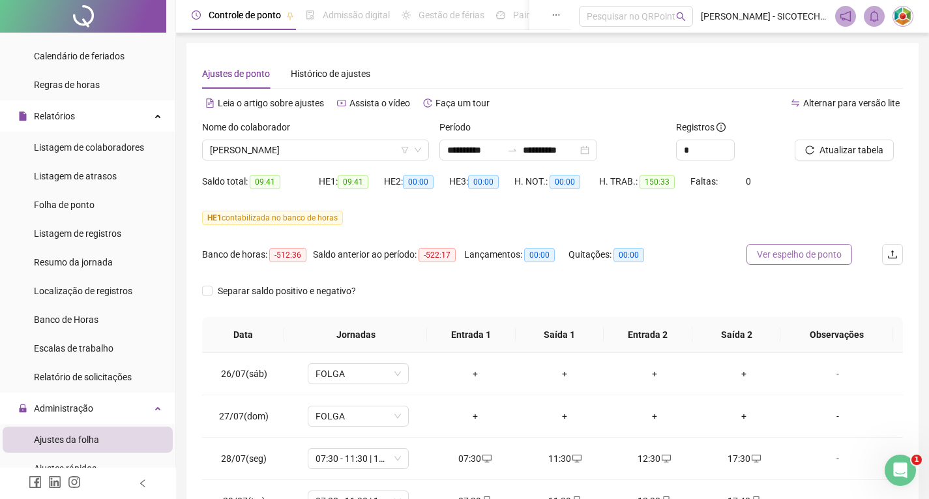
click at [806, 259] on span "Ver espelho de ponto" at bounding box center [799, 254] width 85 height 14
click at [610, 16] on div "Pesquisar no QRPoint" at bounding box center [636, 16] width 114 height 21
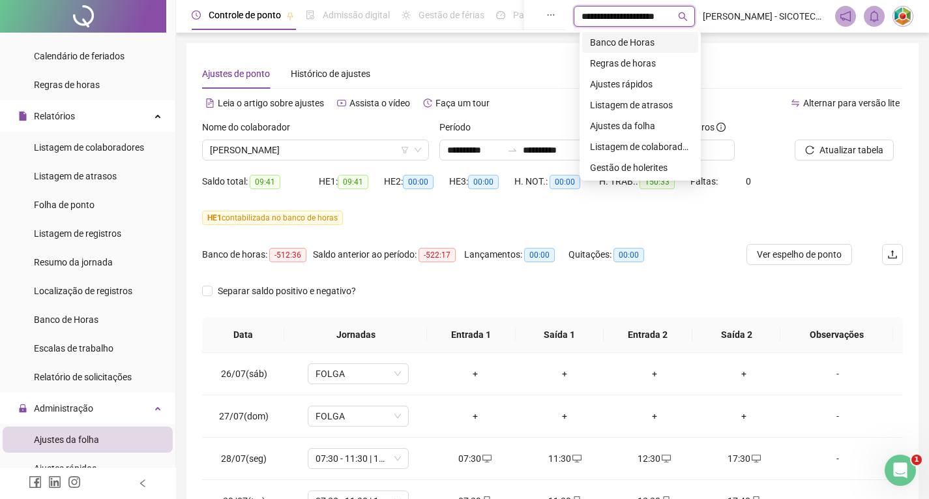
type input "**********"
click at [618, 42] on div "Banco de Horas" at bounding box center [642, 42] width 94 height 14
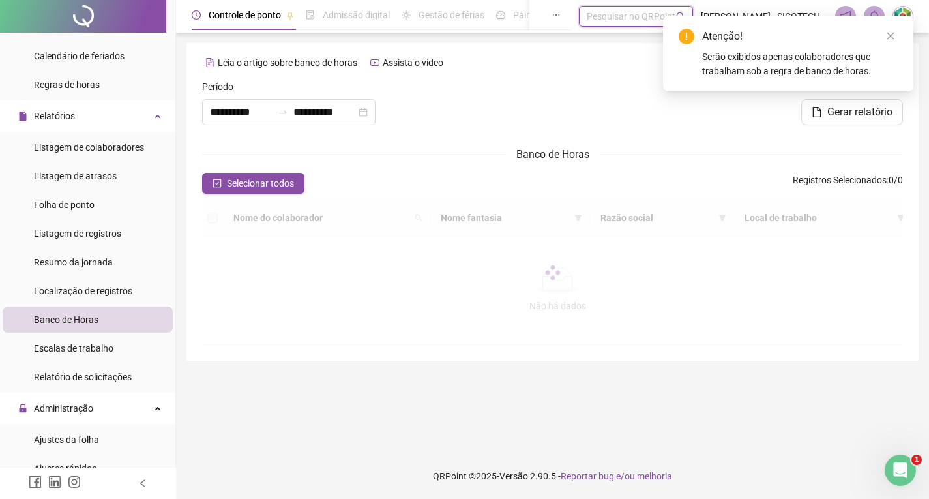
type input "**********"
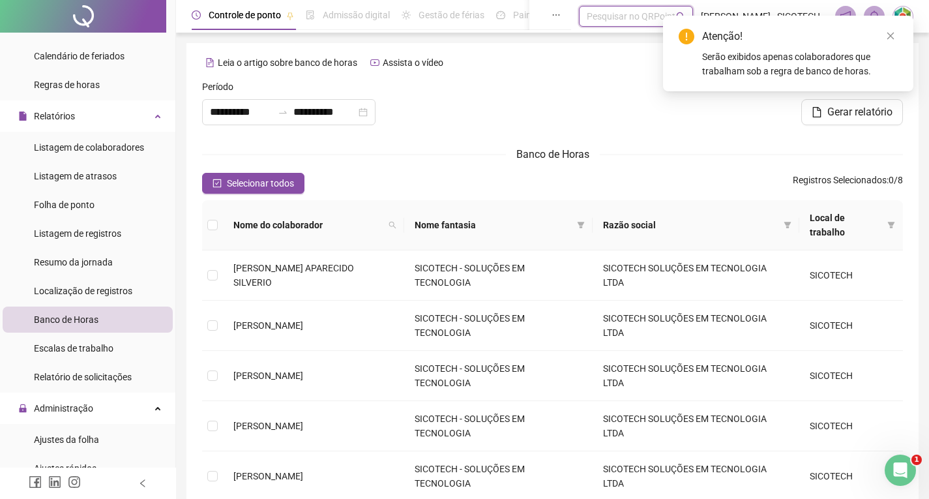
drag, startPoint x: 891, startPoint y: 35, endPoint x: 872, endPoint y: 59, distance: 30.6
click at [891, 35] on icon "close" at bounding box center [890, 35] width 9 height 9
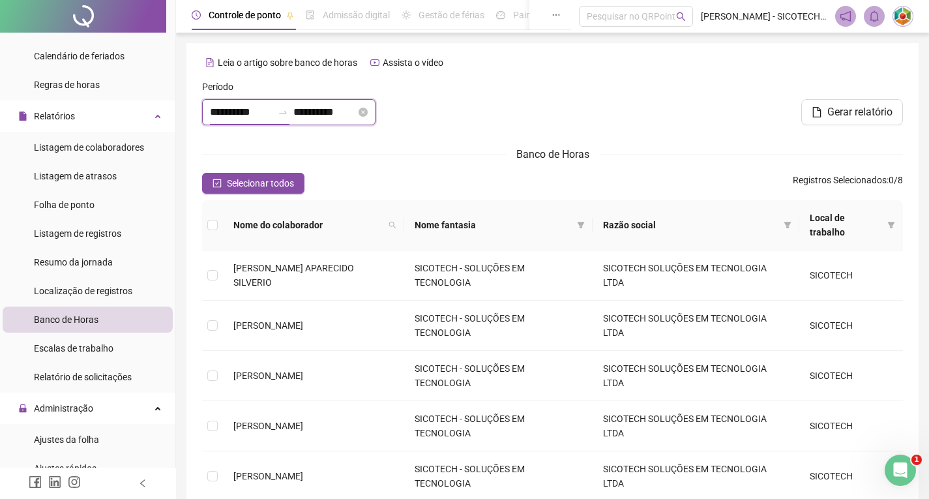
click at [265, 112] on input "**********" at bounding box center [241, 112] width 63 height 16
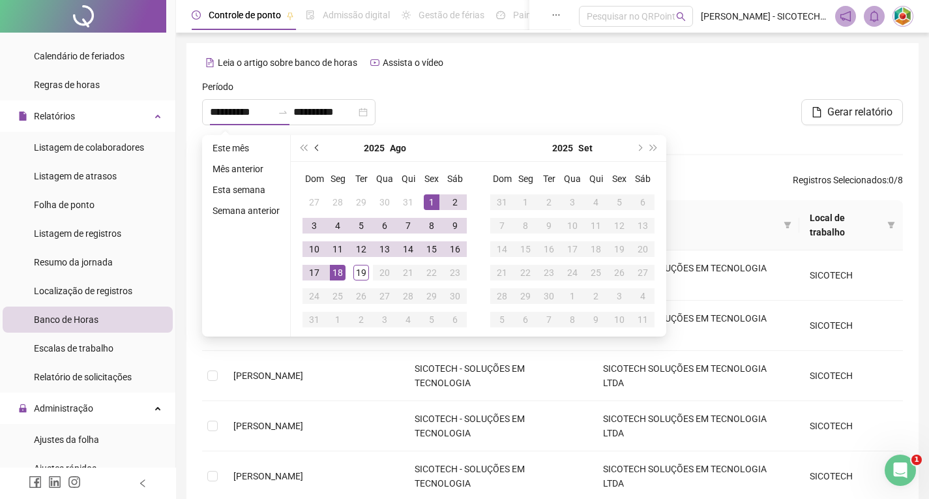
click at [316, 149] on span "prev-year" at bounding box center [318, 148] width 7 height 7
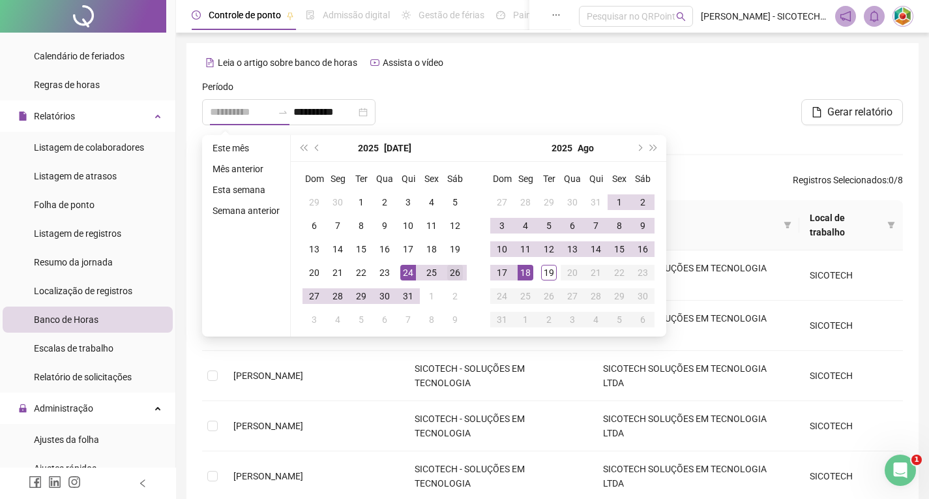
type input "**********"
click at [453, 271] on div "26" at bounding box center [455, 273] width 16 height 16
type input "**********"
click at [524, 272] on div "18" at bounding box center [526, 273] width 16 height 16
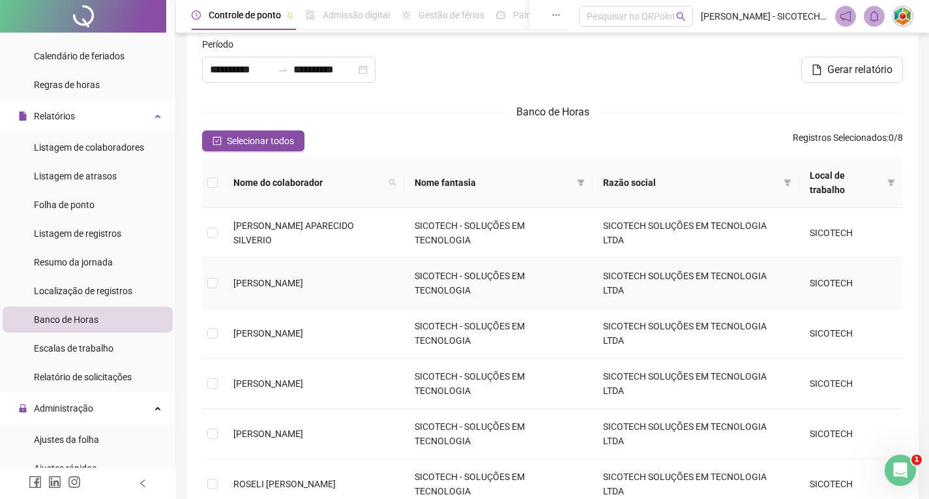
scroll to position [65, 0]
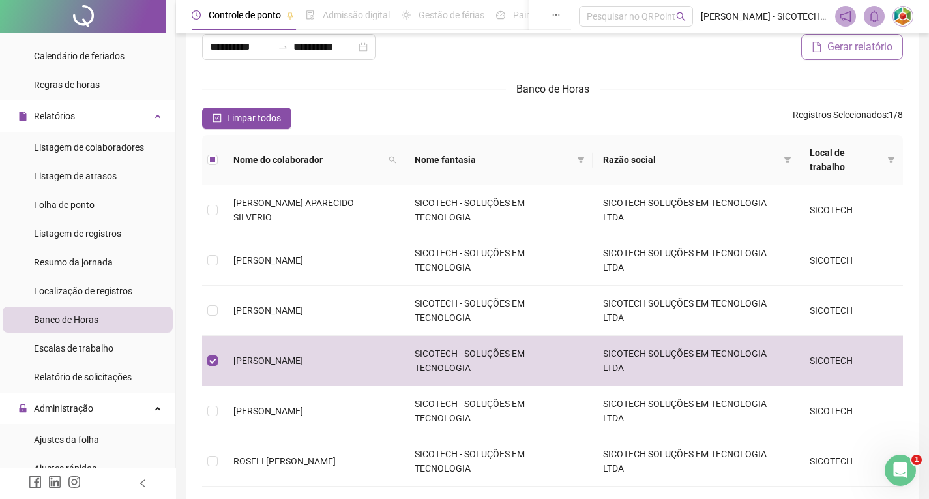
click at [848, 47] on span "Gerar relatório" at bounding box center [860, 47] width 65 height 16
click at [876, 17] on icon "bell" at bounding box center [875, 16] width 12 height 12
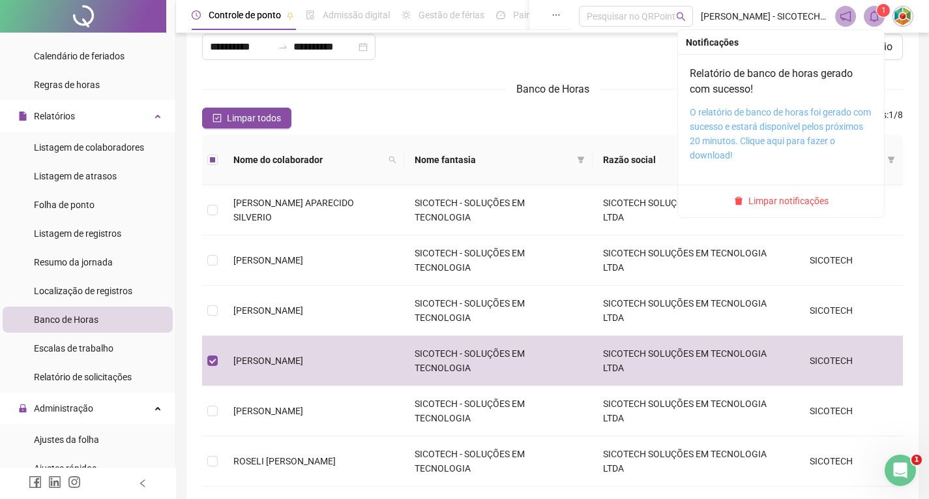
drag, startPoint x: 745, startPoint y: 129, endPoint x: 715, endPoint y: 136, distance: 30.8
click at [745, 129] on link "O relatório de banco de horas foi gerado com sucesso e estará disponível pelos …" at bounding box center [780, 133] width 181 height 53
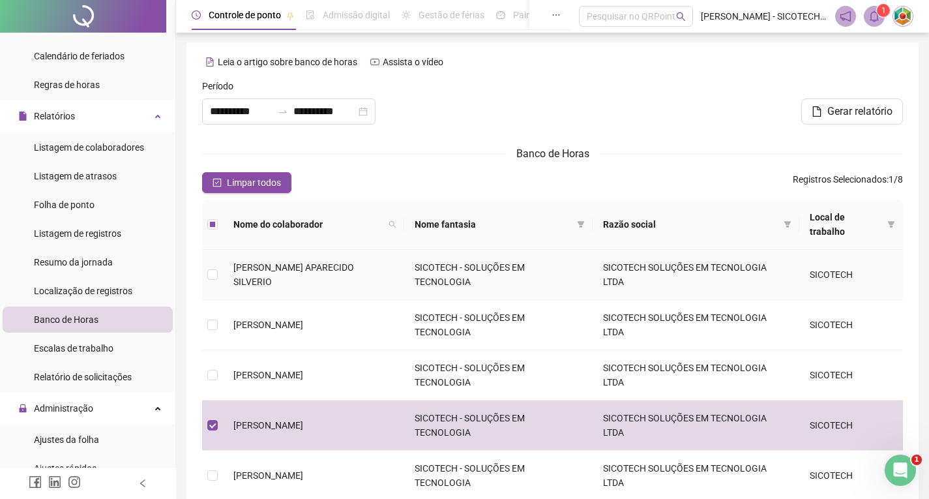
scroll to position [0, 0]
click at [904, 13] on img at bounding box center [903, 17] width 20 height 20
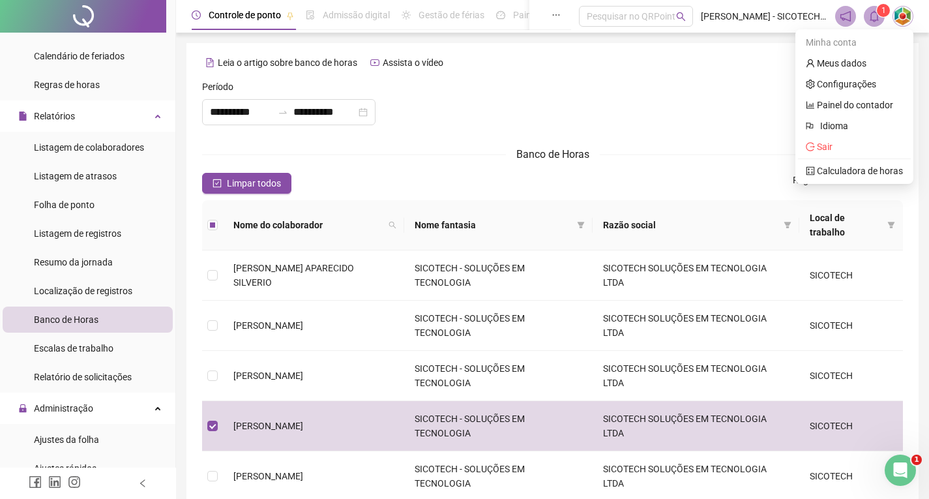
click at [904, 13] on img at bounding box center [903, 17] width 20 height 20
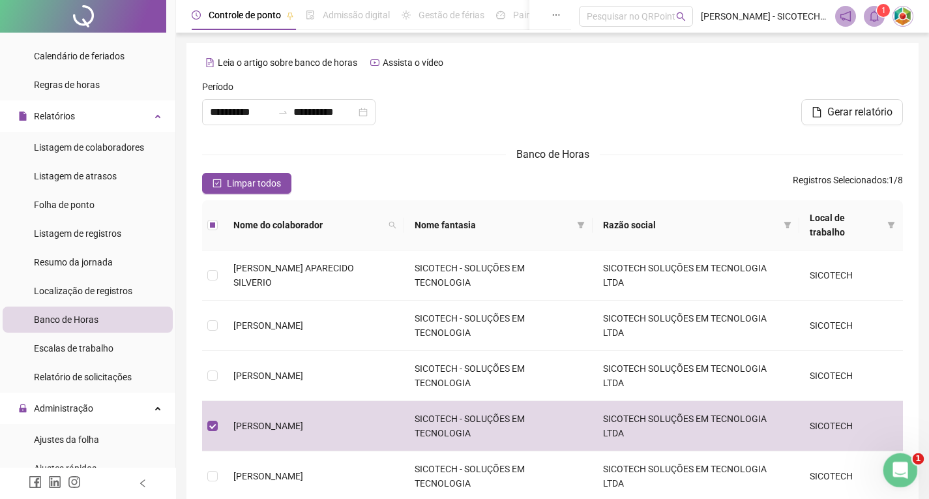
drag, startPoint x: 897, startPoint y: 466, endPoint x: 1727, endPoint y: 924, distance: 948.0
click at [897, 466] on icon "Abertura do Messenger da Intercom" at bounding box center [899, 469] width 22 height 22
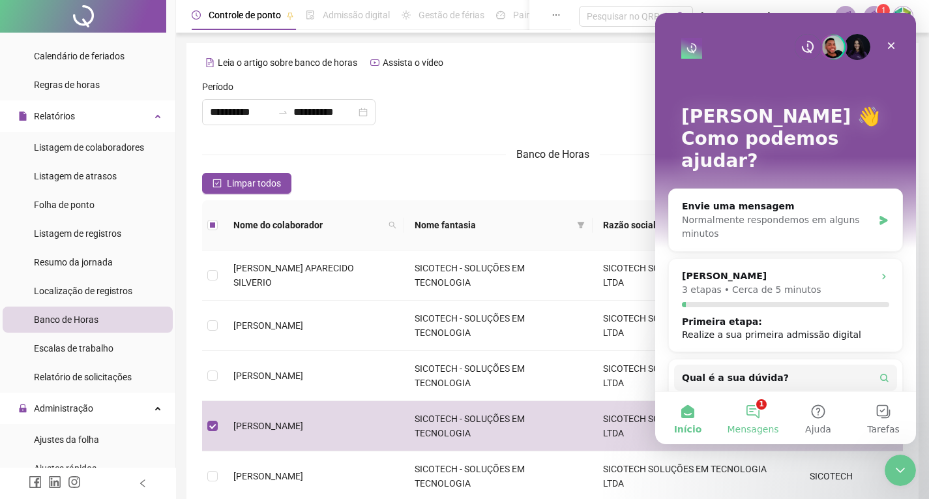
click at [757, 402] on button "1 Mensagens" at bounding box center [753, 418] width 65 height 52
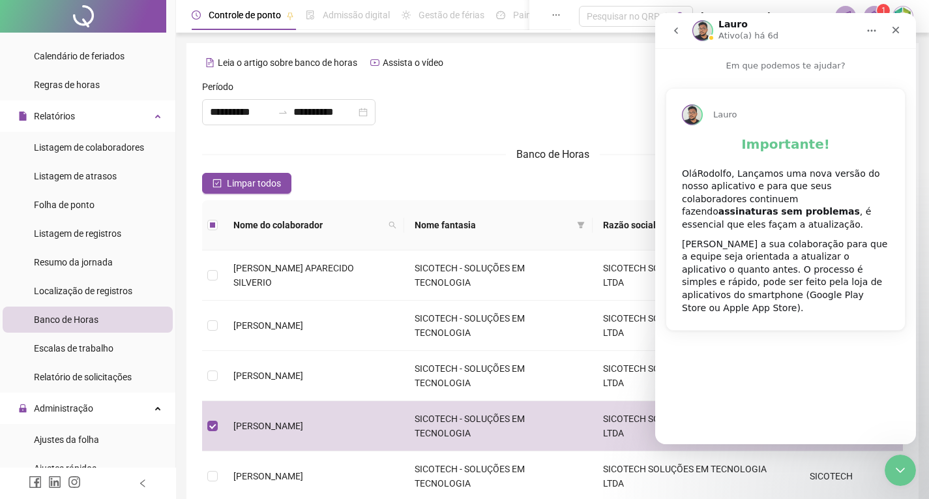
click at [673, 30] on icon "go back" at bounding box center [676, 30] width 10 height 10
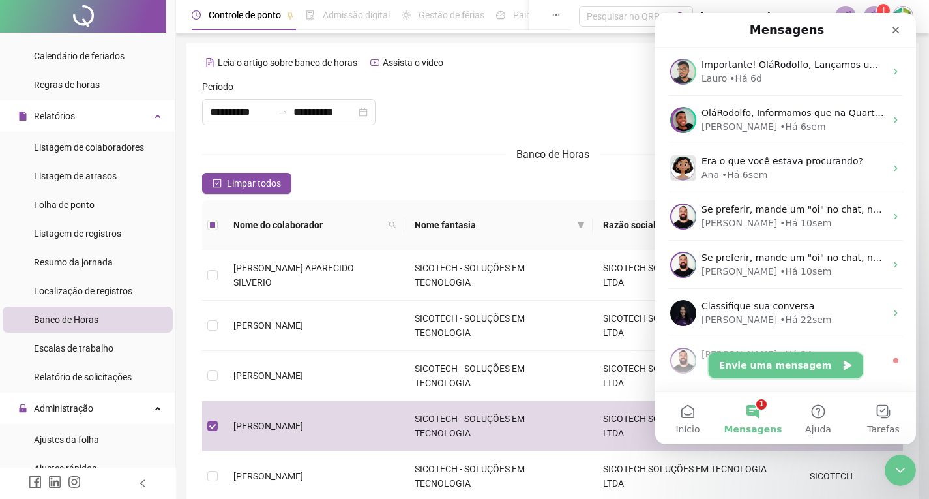
click at [782, 365] on button "Envie uma mensagem" at bounding box center [786, 365] width 155 height 26
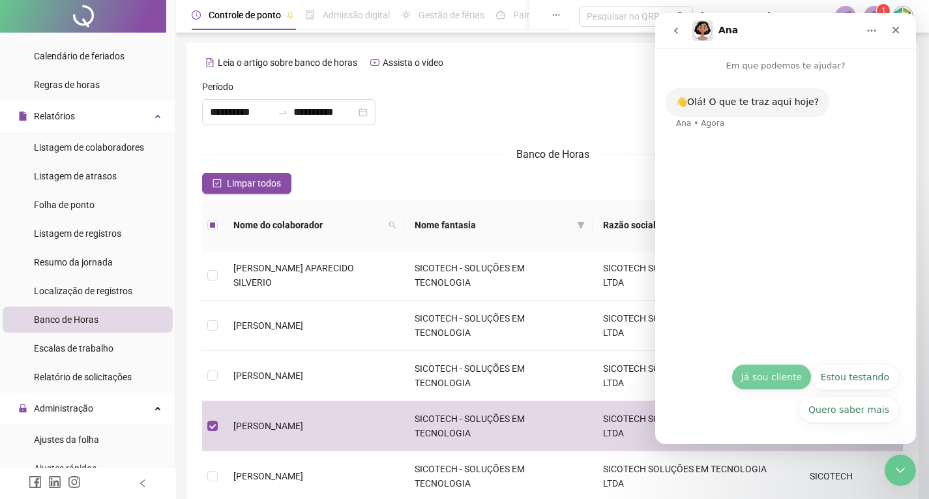
click at [769, 375] on button "Já sou cliente" at bounding box center [772, 377] width 80 height 26
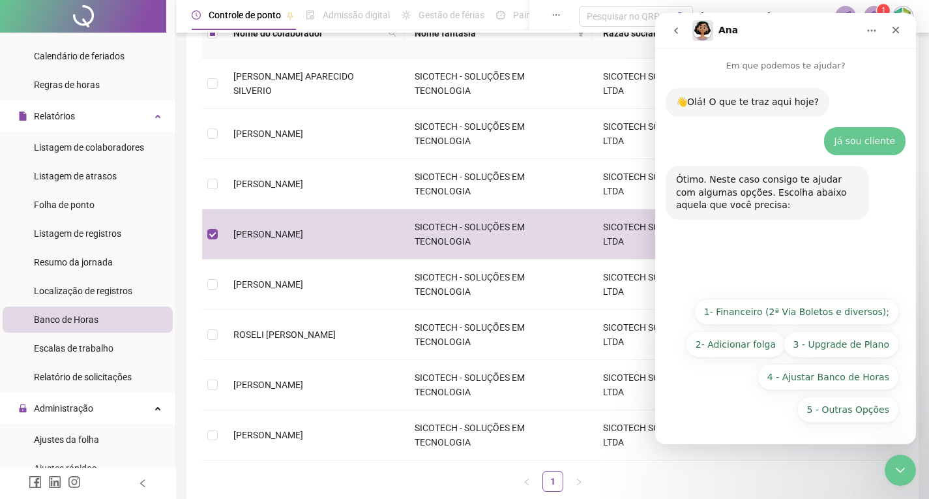
scroll to position [196, 0]
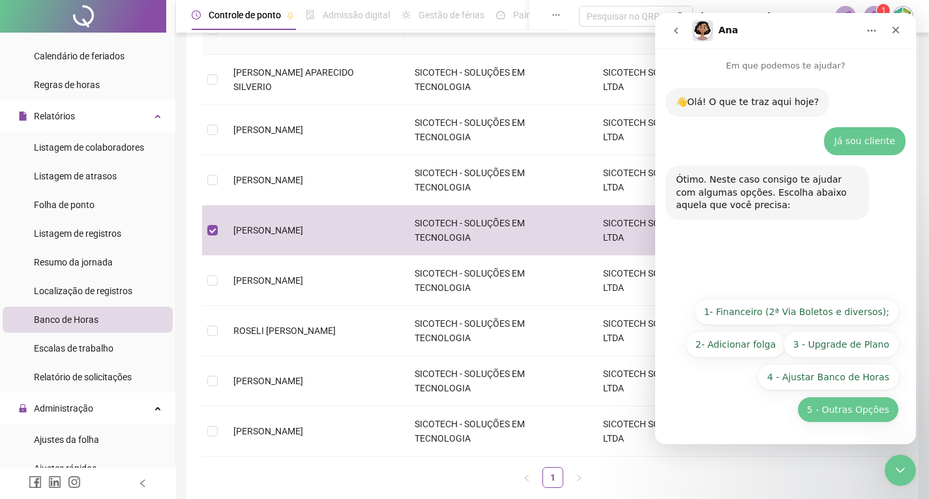
click at [848, 407] on button "5 - Outras Opções" at bounding box center [849, 409] width 102 height 26
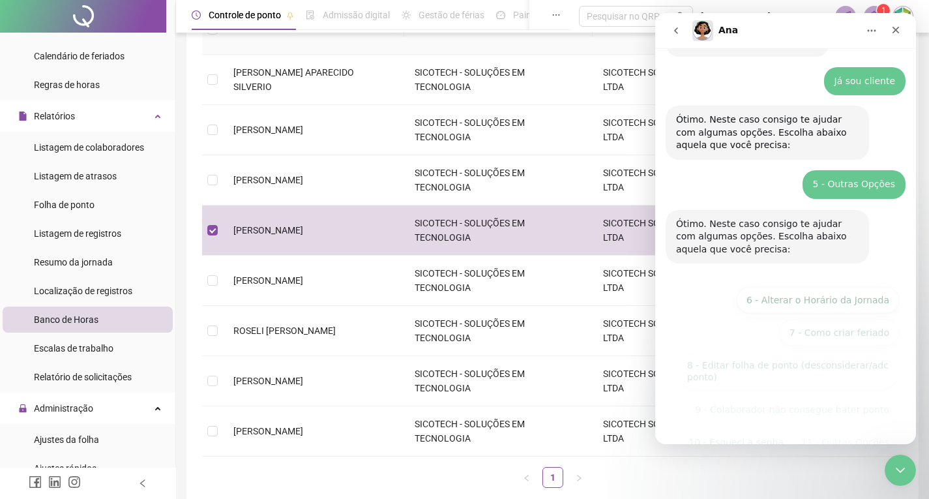
scroll to position [93, 0]
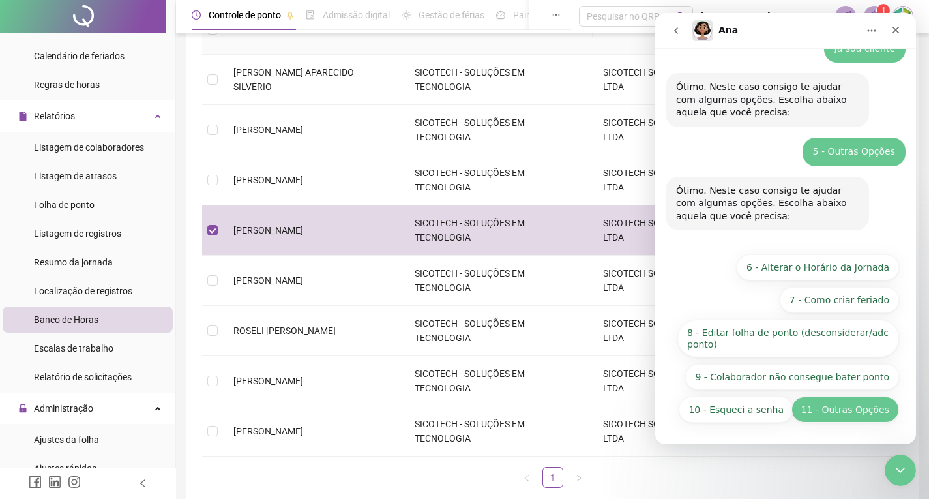
click at [858, 405] on button "11 - Outras Opções" at bounding box center [846, 409] width 108 height 26
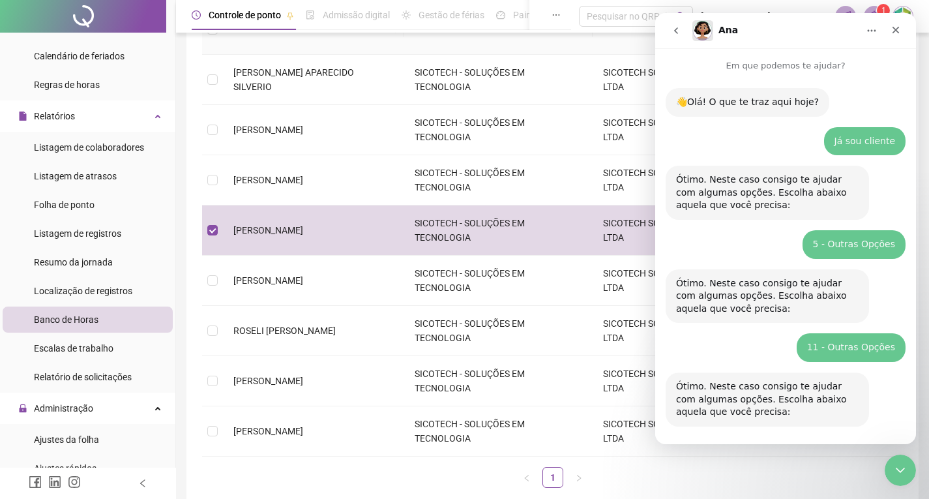
scroll to position [185, 0]
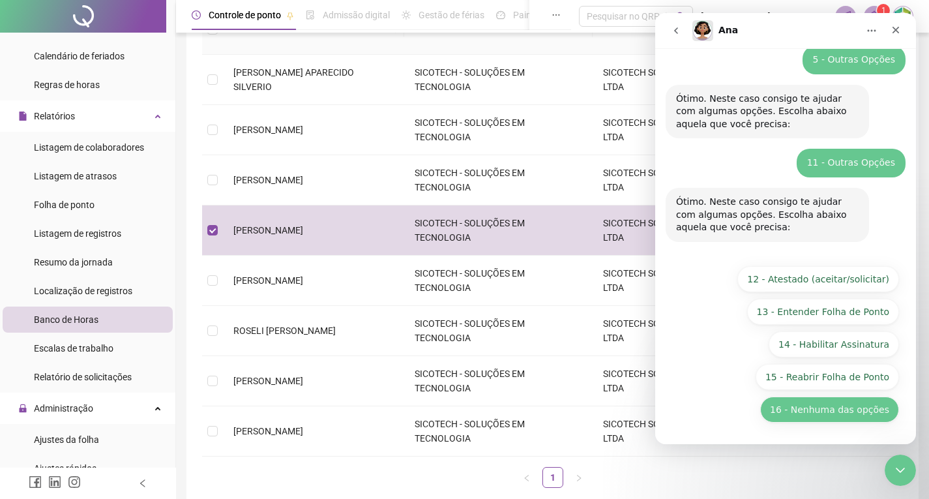
click at [817, 410] on button "16 - Nenhuma das opções" at bounding box center [829, 409] width 139 height 26
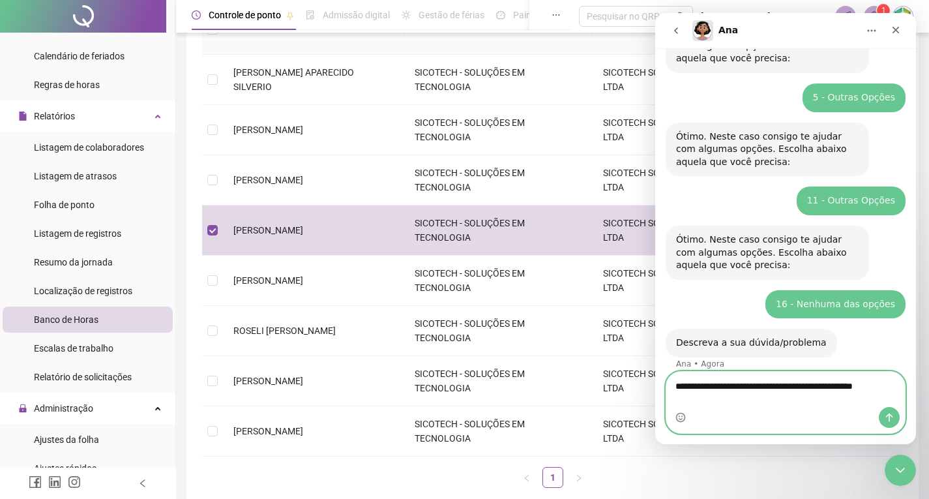
scroll to position [160, 0]
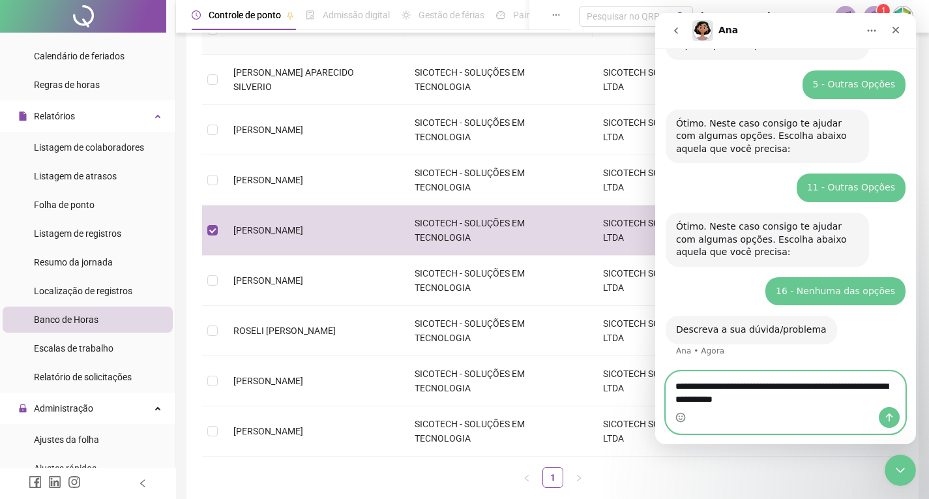
type textarea "**********"
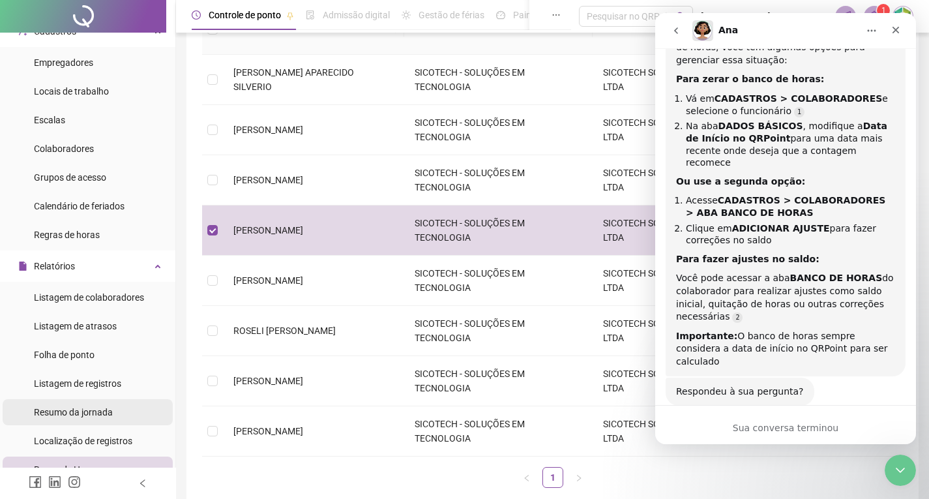
scroll to position [0, 0]
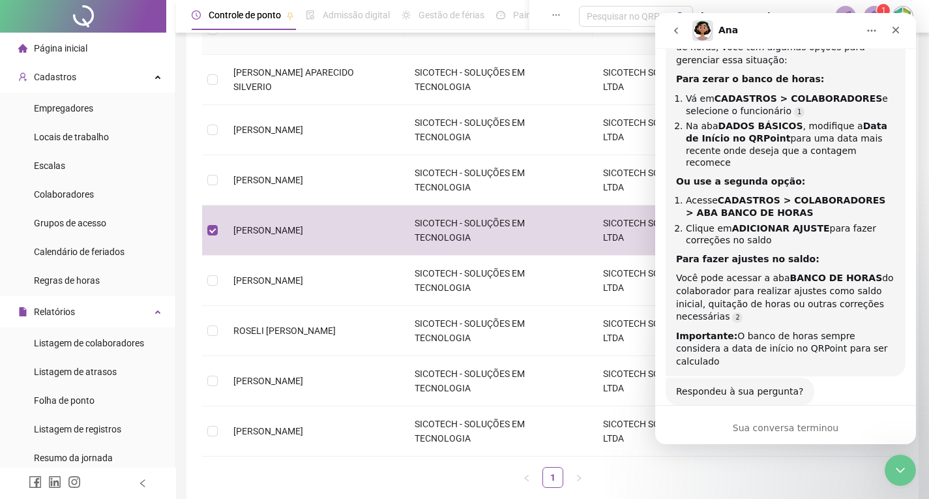
click at [82, 47] on span "Página inicial" at bounding box center [60, 48] width 53 height 10
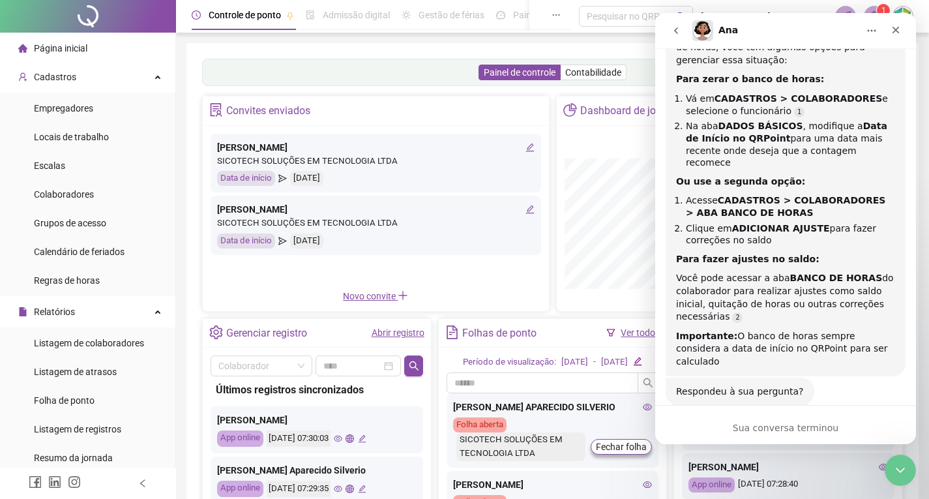
click at [870, 30] on icon "Início" at bounding box center [872, 30] width 10 height 10
click at [902, 466] on icon "Encerramento do Messenger da Intercom" at bounding box center [899, 468] width 16 height 16
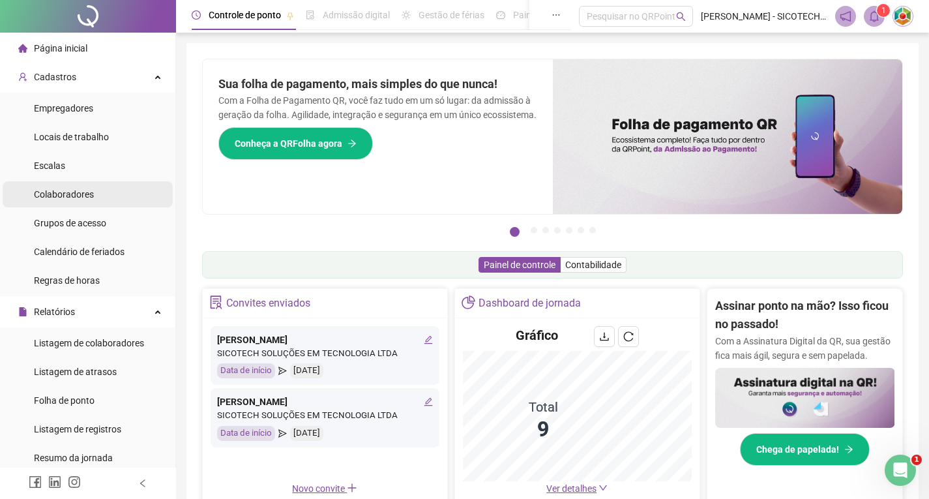
scroll to position [556, 0]
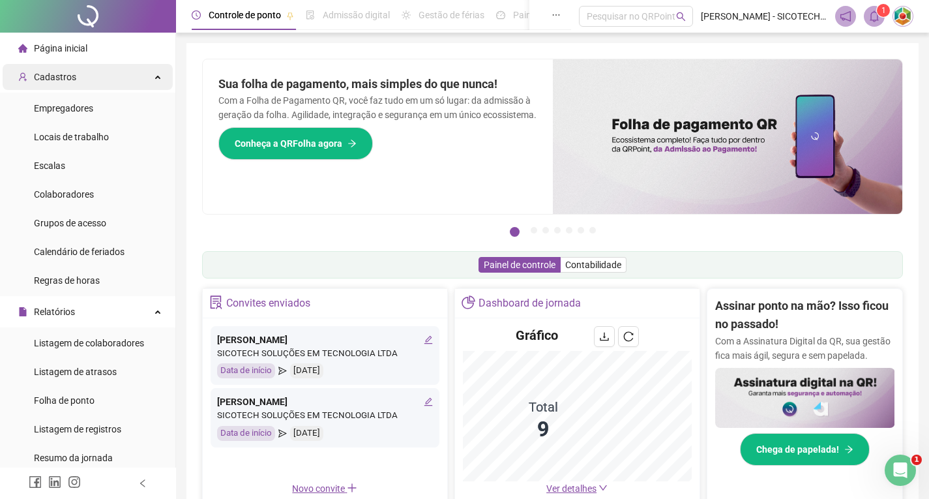
click at [67, 72] on span "Cadastros" at bounding box center [55, 77] width 42 height 10
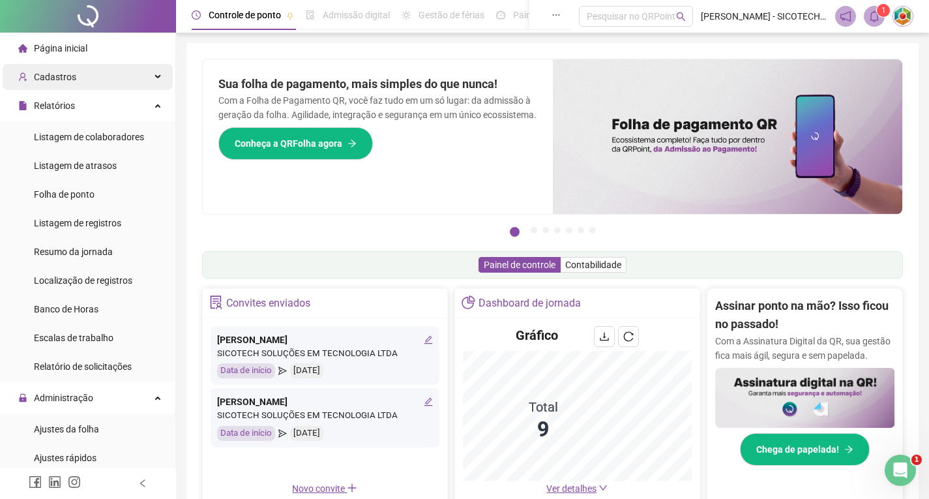
click at [67, 72] on span "Cadastros" at bounding box center [55, 77] width 42 height 10
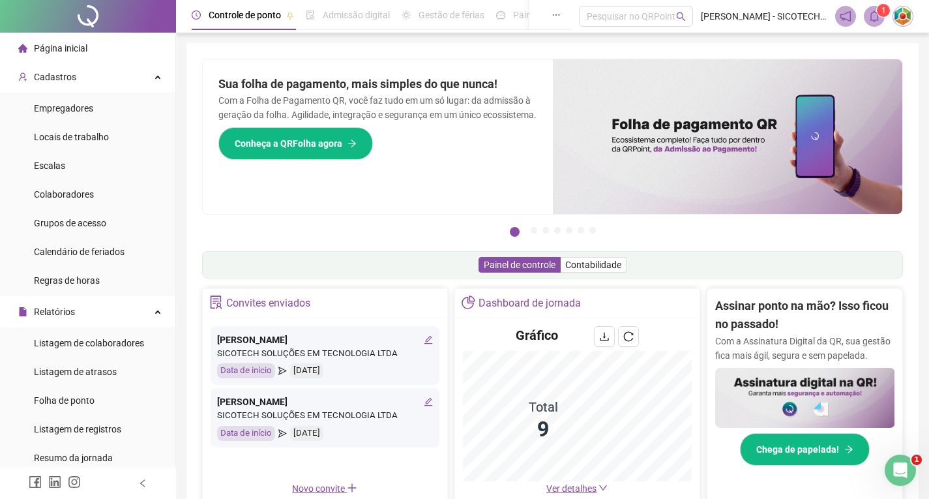
drag, startPoint x: 58, startPoint y: 194, endPoint x: 167, endPoint y: 188, distance: 109.0
click at [59, 194] on span "Colaboradores" at bounding box center [64, 194] width 60 height 10
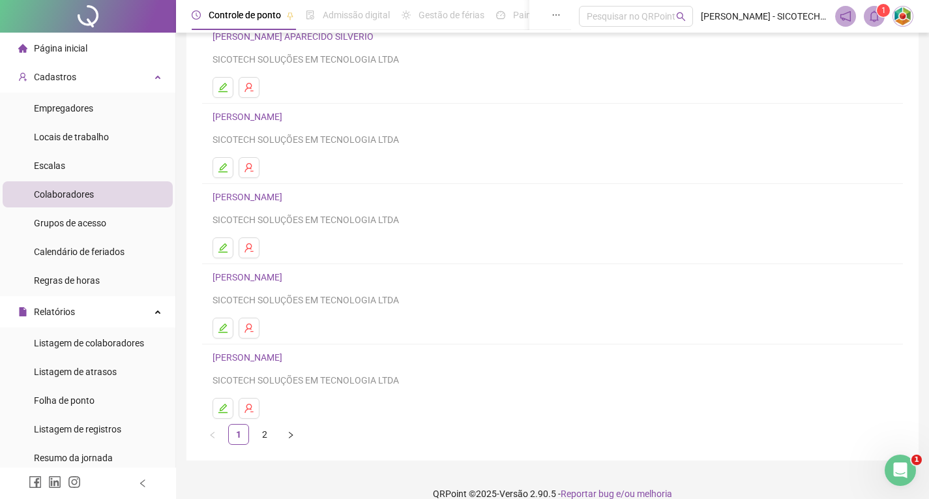
scroll to position [130, 0]
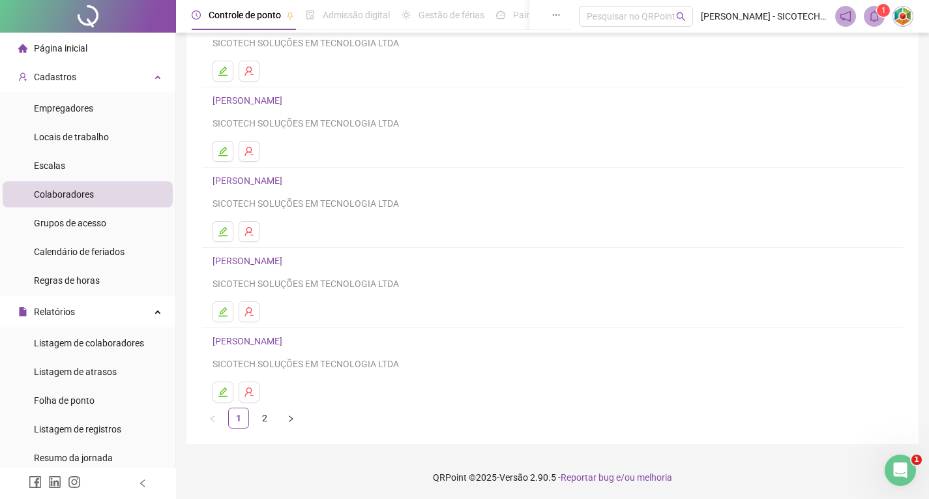
click at [261, 260] on link "[PERSON_NAME]" at bounding box center [250, 261] width 74 height 10
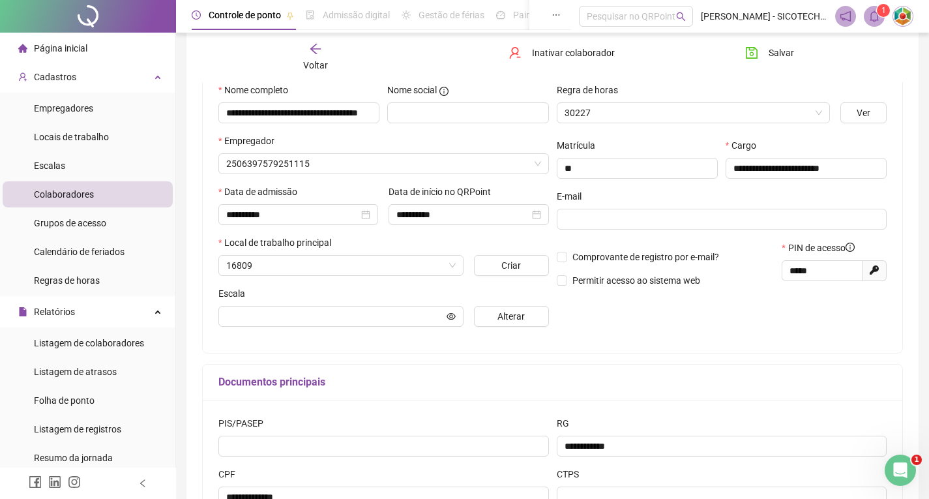
scroll to position [137, 0]
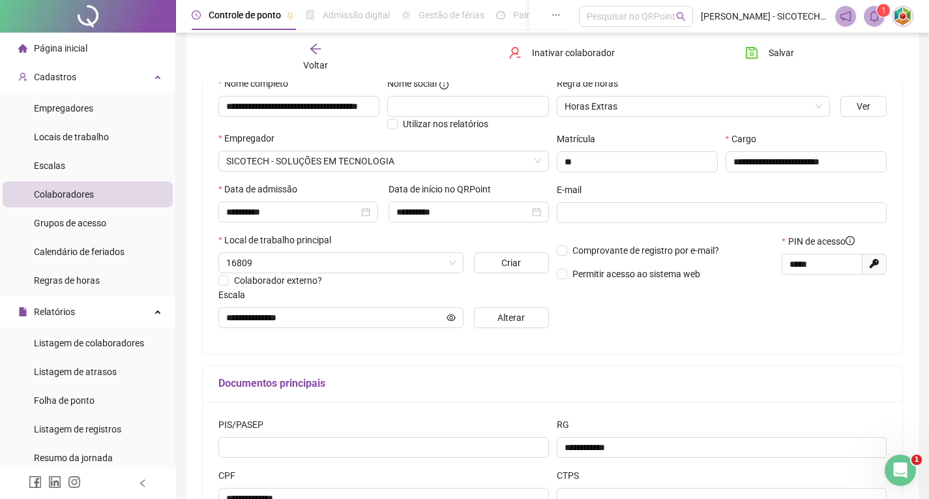
type input "**********"
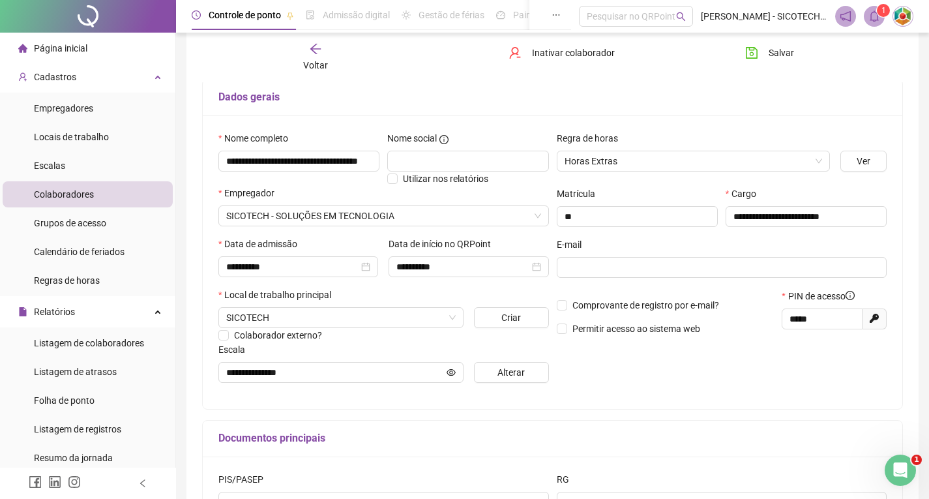
scroll to position [7, 0]
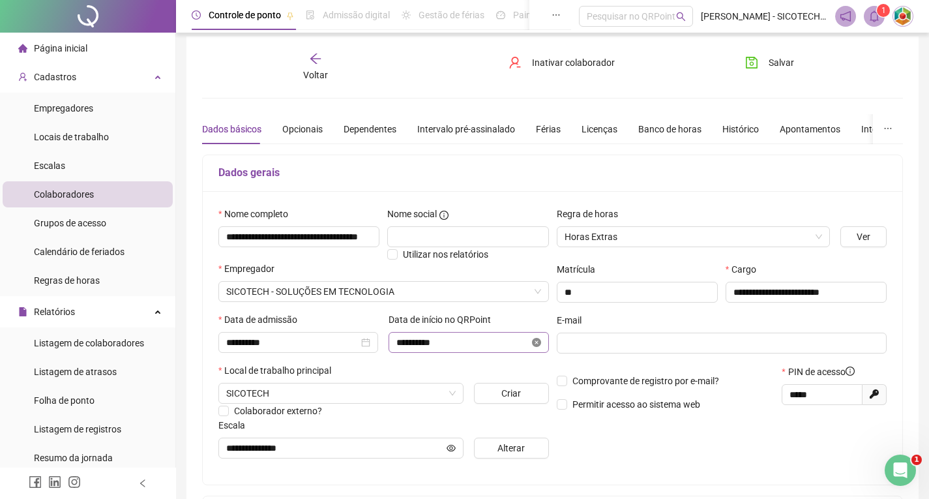
click at [533, 341] on icon "close-circle" at bounding box center [536, 342] width 9 height 9
click at [496, 344] on input at bounding box center [462, 342] width 132 height 14
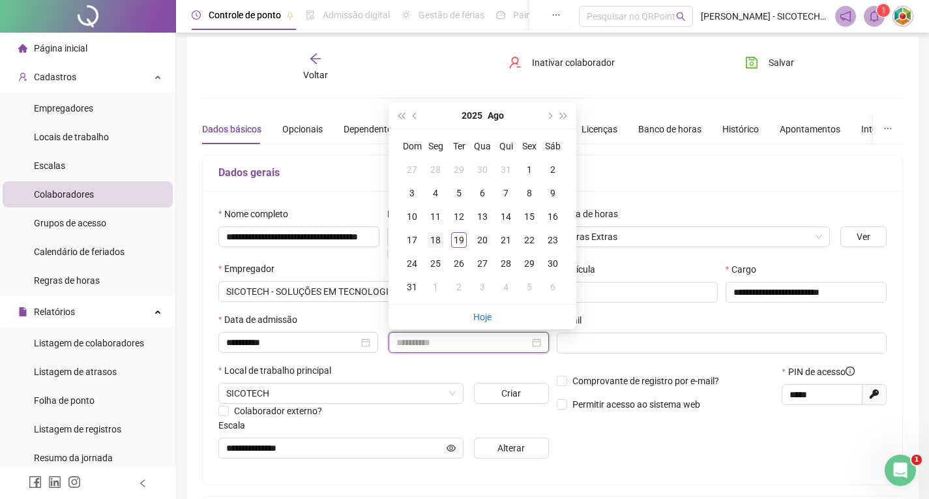
type input "**********"
click at [439, 242] on div "18" at bounding box center [436, 240] width 16 height 16
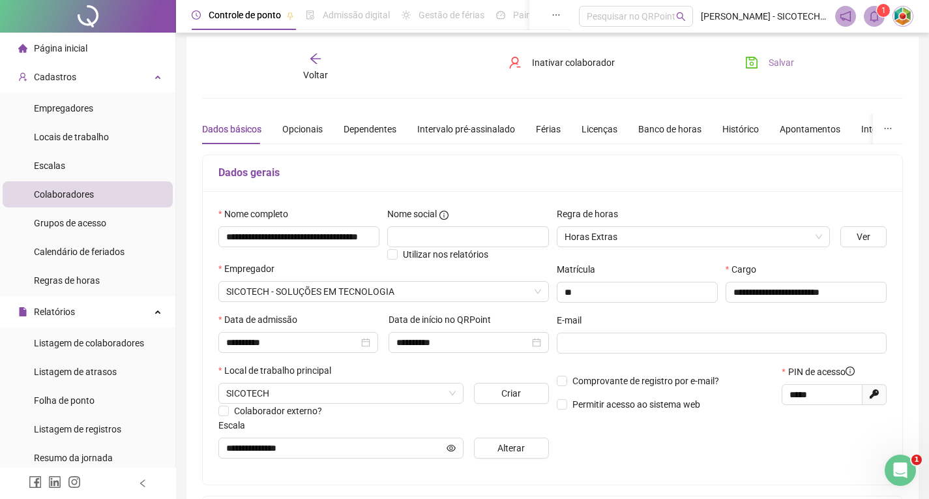
click at [777, 63] on span "Salvar" at bounding box center [781, 62] width 25 height 14
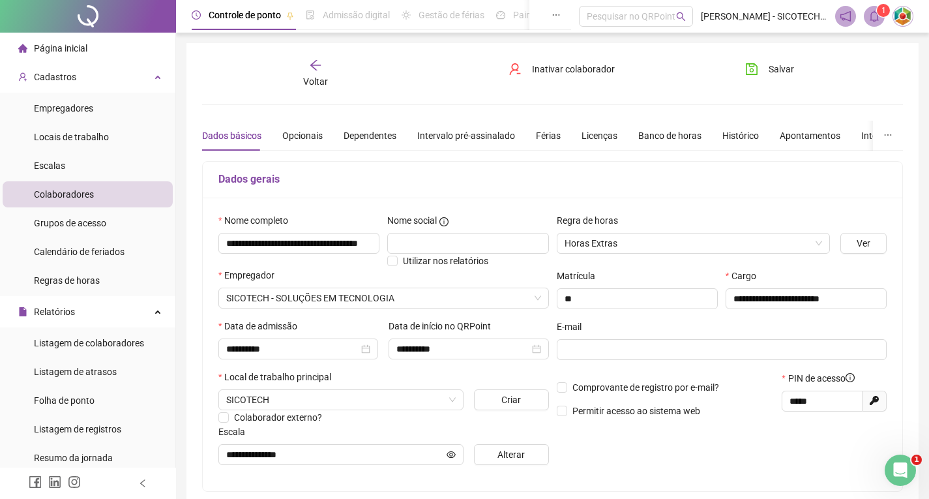
click at [320, 67] on icon "arrow-left" at bounding box center [315, 65] width 13 height 13
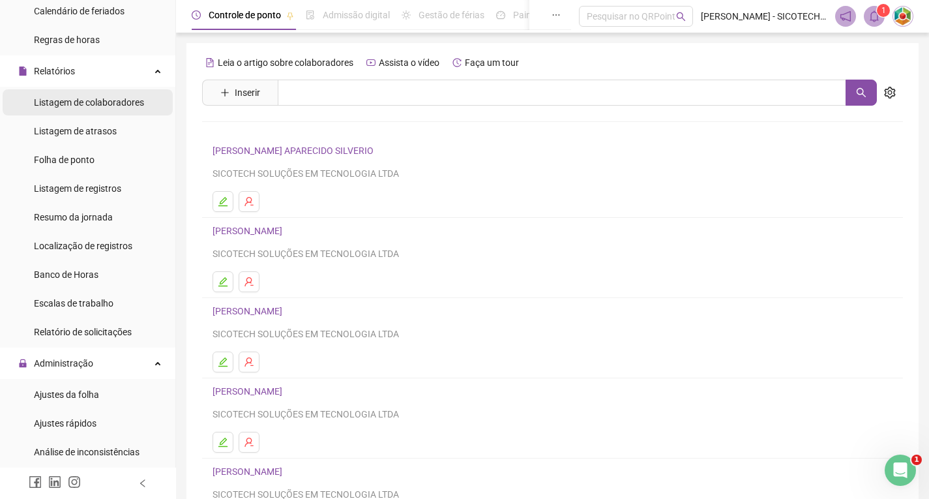
scroll to position [261, 0]
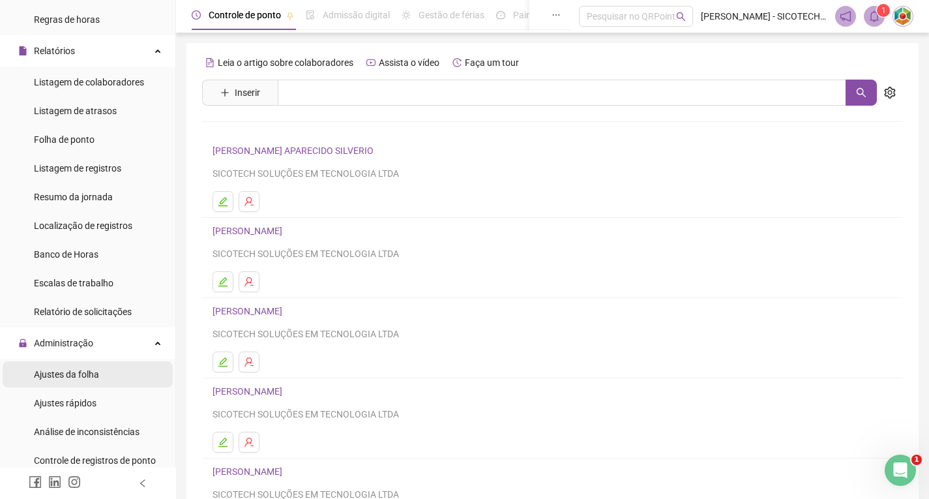
click at [87, 367] on div "Ajustes da folha" at bounding box center [66, 374] width 65 height 26
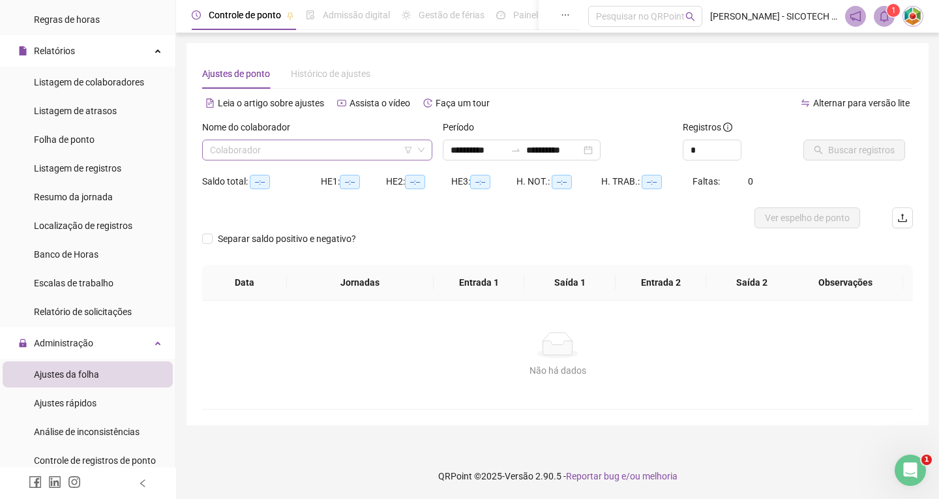
type input "**********"
click at [309, 147] on input "search" at bounding box center [311, 150] width 203 height 20
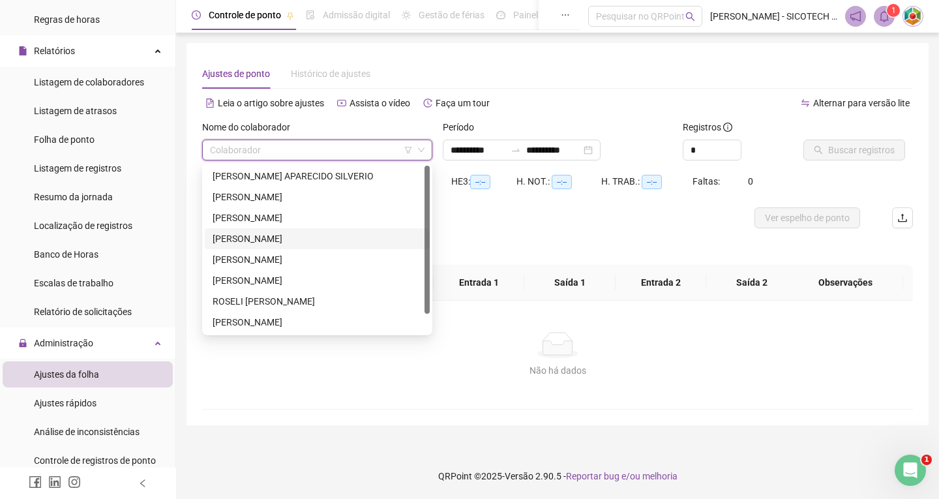
click at [298, 237] on div "[PERSON_NAME]" at bounding box center [317, 238] width 209 height 14
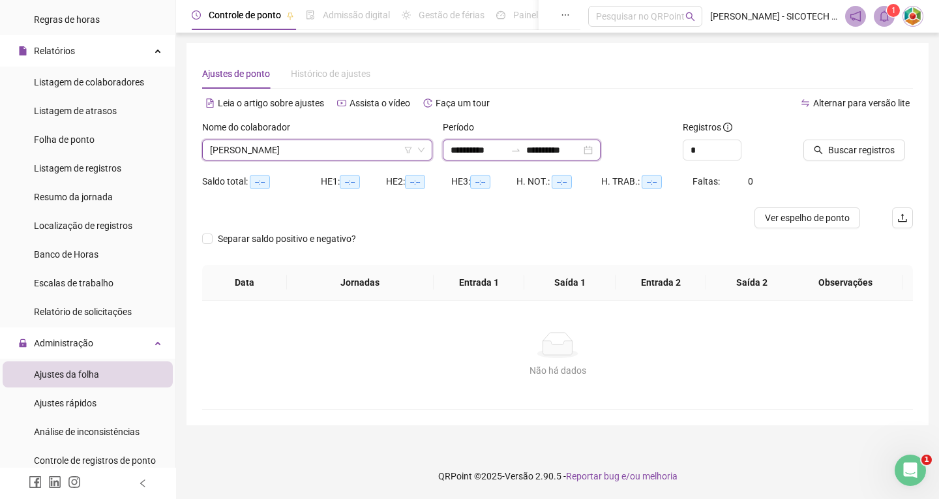
click at [501, 148] on input "**********" at bounding box center [478, 150] width 55 height 14
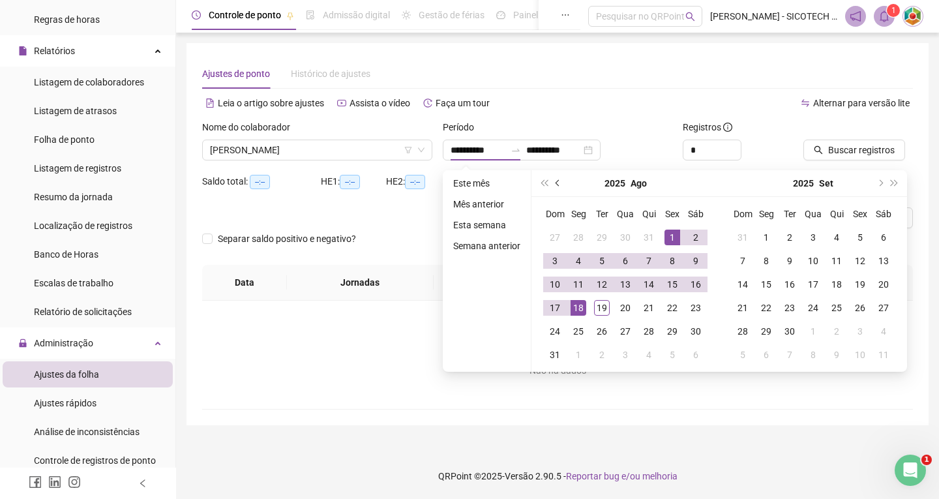
click at [555, 180] on button "prev-year" at bounding box center [558, 183] width 14 height 26
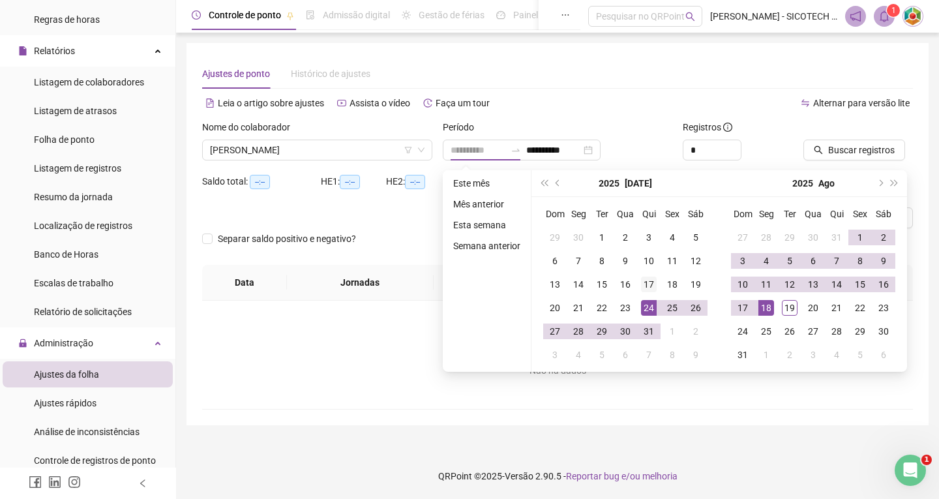
type input "**********"
click at [645, 283] on div "17" at bounding box center [649, 284] width 16 height 16
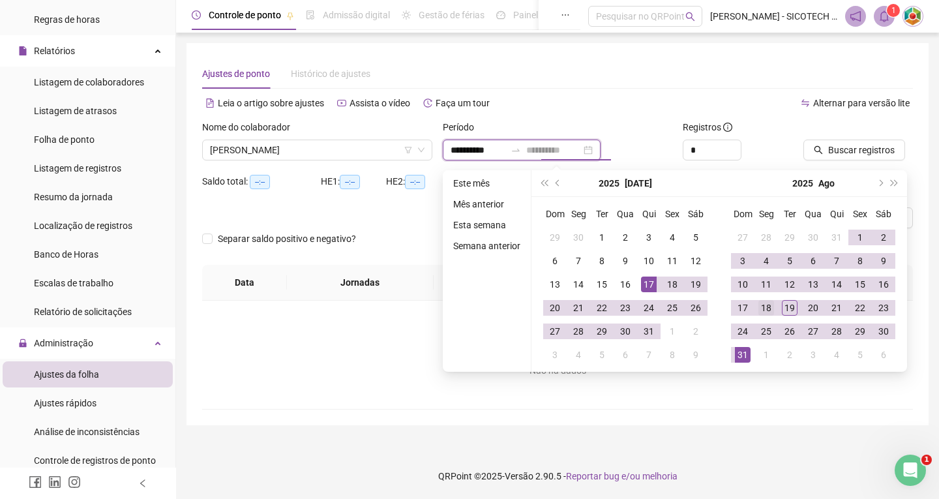
type input "**********"
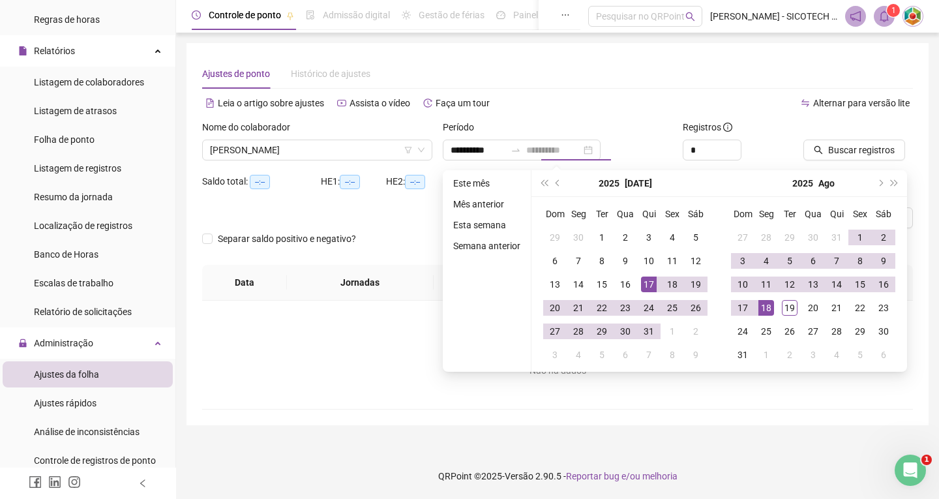
click at [765, 307] on div "18" at bounding box center [766, 308] width 16 height 16
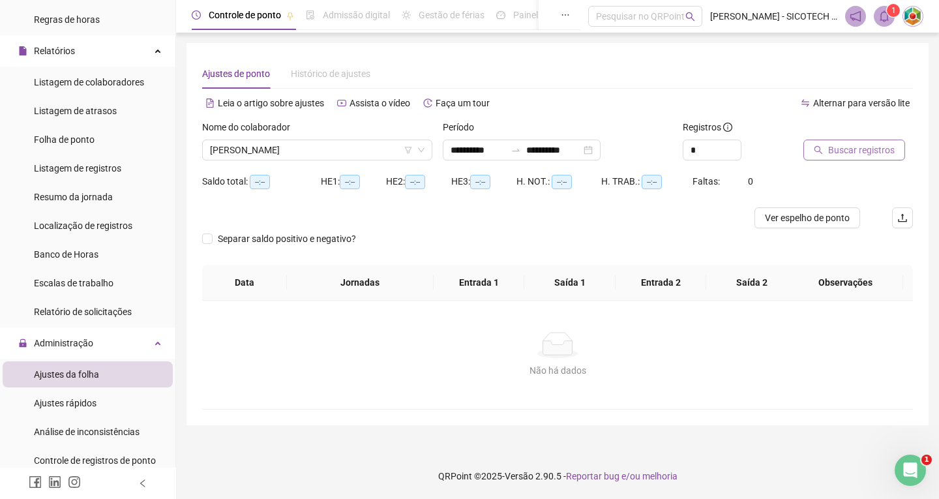
click at [852, 151] on span "Buscar registros" at bounding box center [861, 150] width 67 height 14
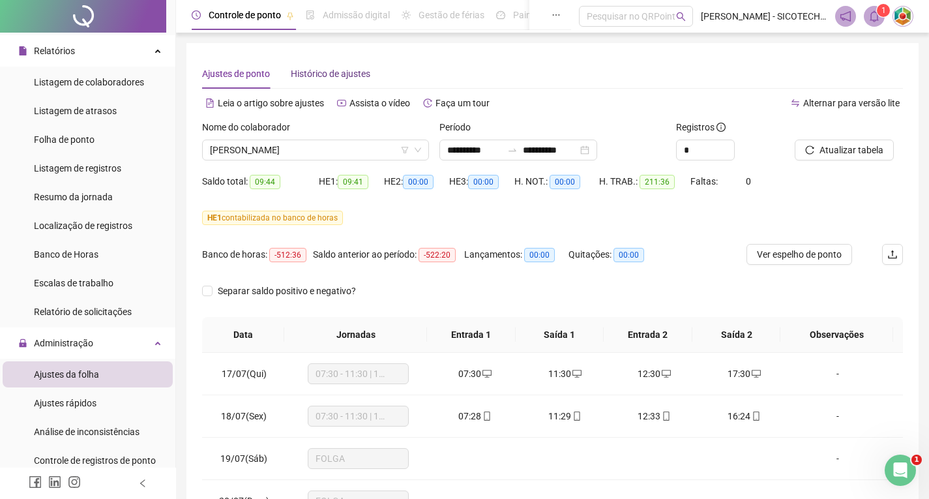
click at [310, 72] on span "Histórico de ajustes" at bounding box center [331, 73] width 80 height 10
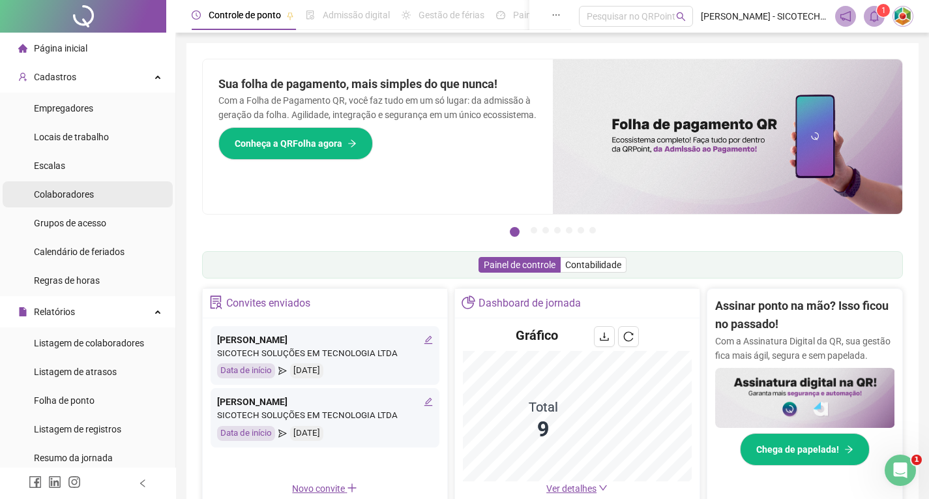
click at [75, 193] on span "Colaboradores" at bounding box center [64, 194] width 60 height 10
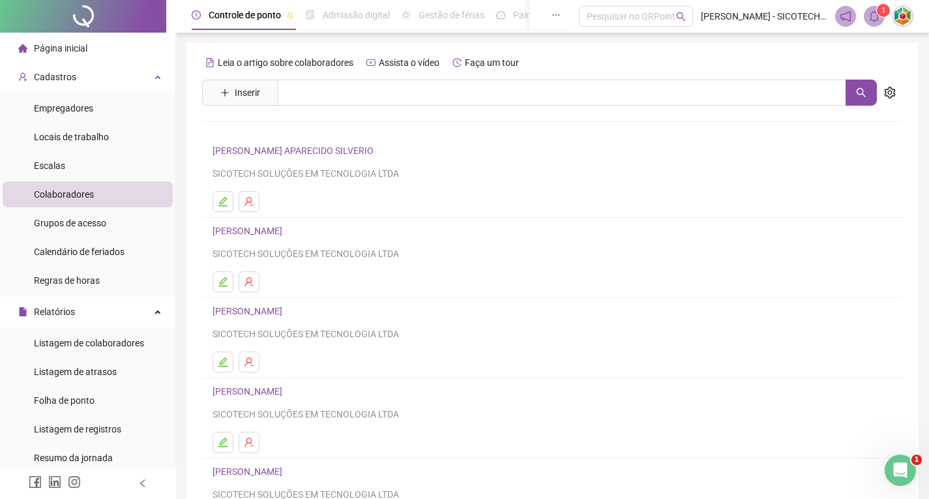
click at [286, 391] on link "[PERSON_NAME]" at bounding box center [250, 391] width 74 height 10
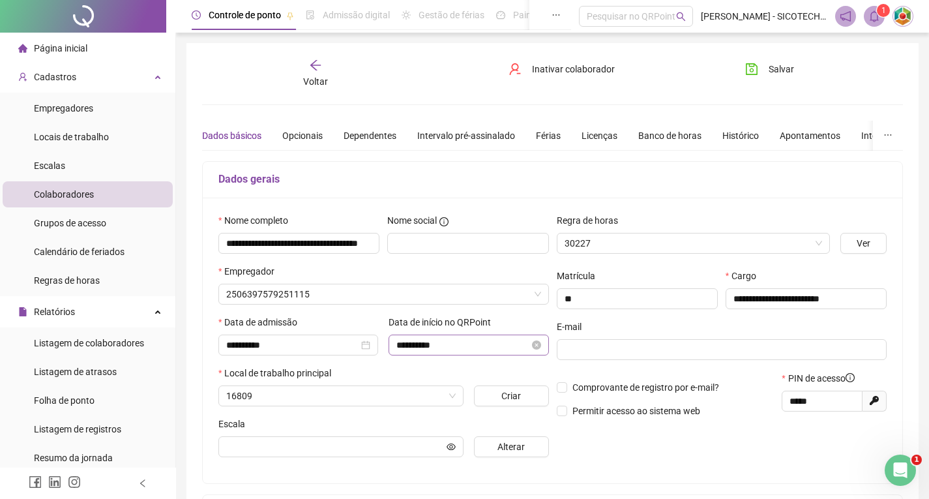
type input "**********"
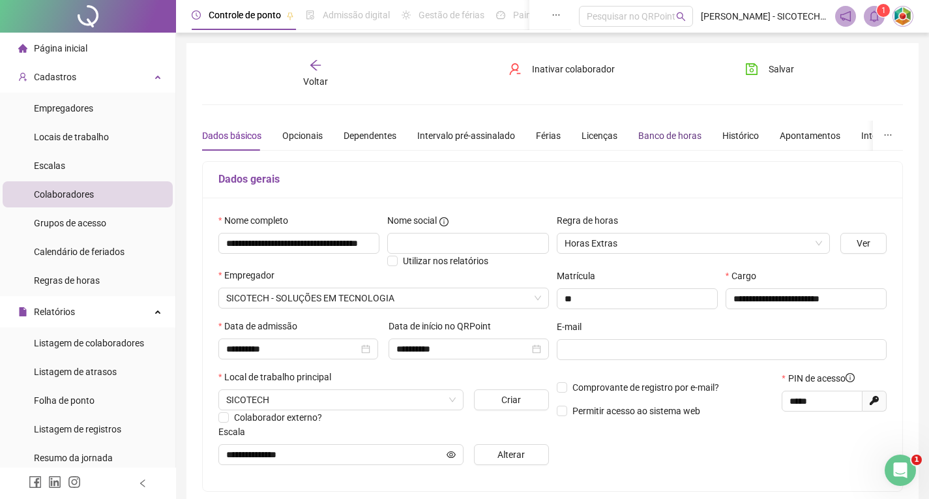
click at [664, 136] on div "Banco de horas" at bounding box center [669, 135] width 63 height 14
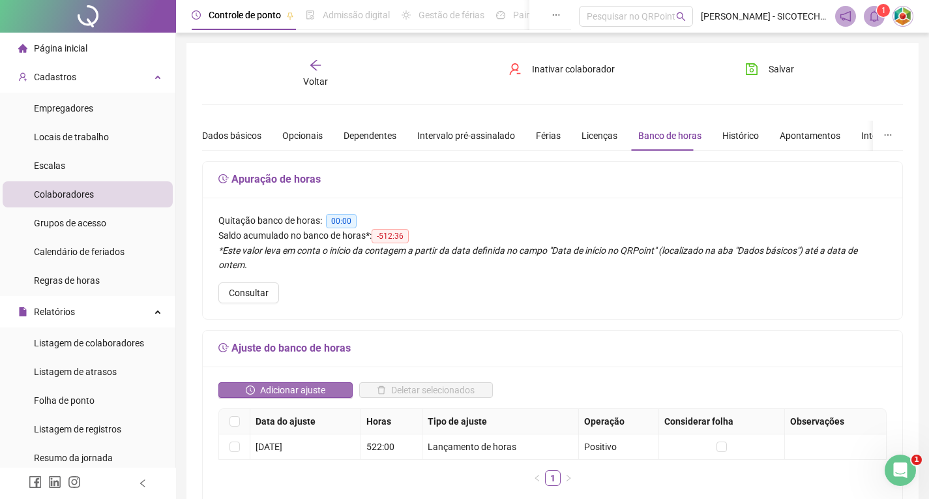
click at [294, 383] on span "Adicionar ajuste" at bounding box center [292, 390] width 65 height 14
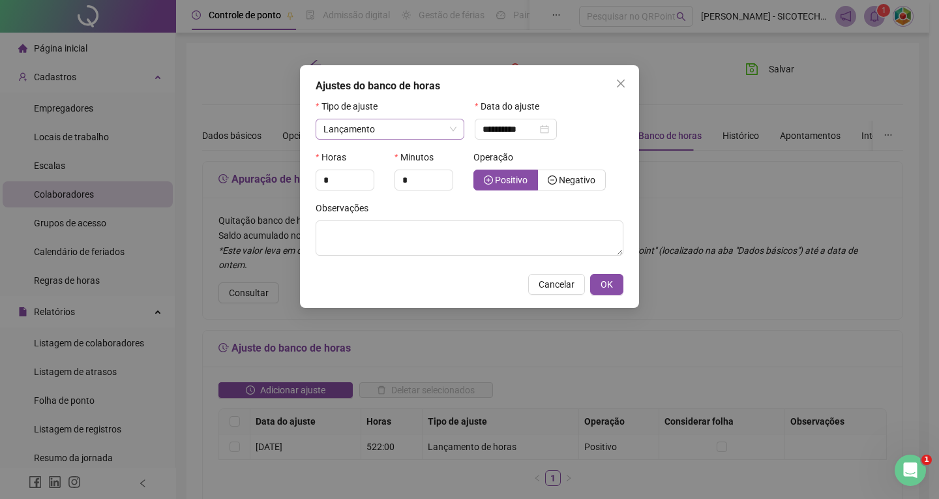
click at [451, 127] on span "Lançamento" at bounding box center [389, 129] width 133 height 20
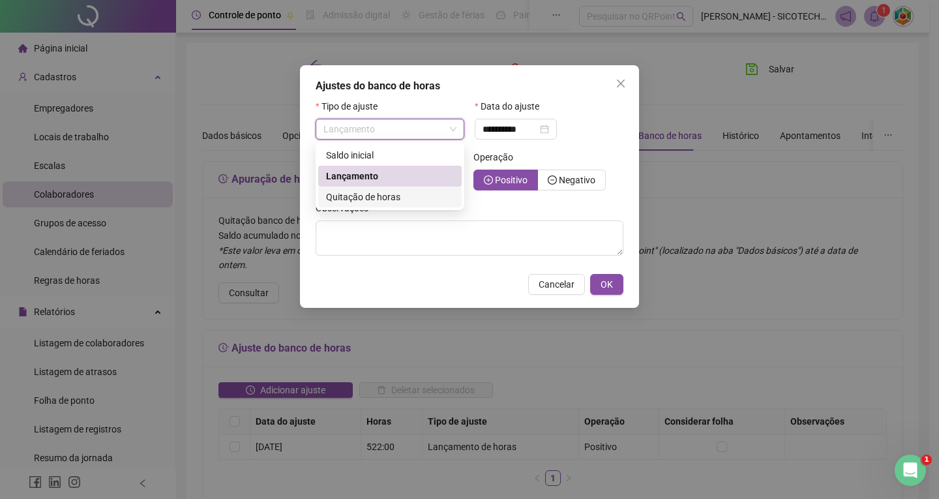
click at [392, 198] on span "Quitação de horas" at bounding box center [363, 197] width 74 height 10
type input "**********"
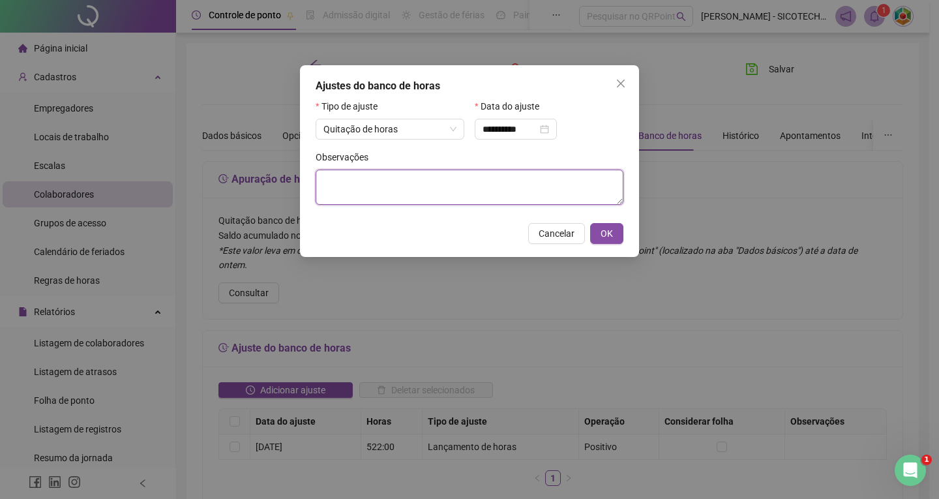
click at [468, 185] on textarea at bounding box center [470, 187] width 308 height 35
type textarea "**********"
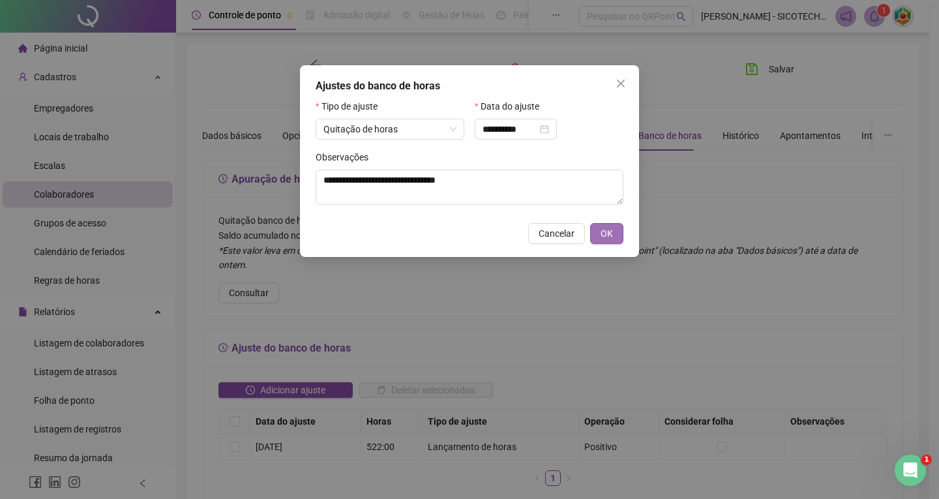
click at [602, 233] on span "OK" at bounding box center [607, 233] width 12 height 14
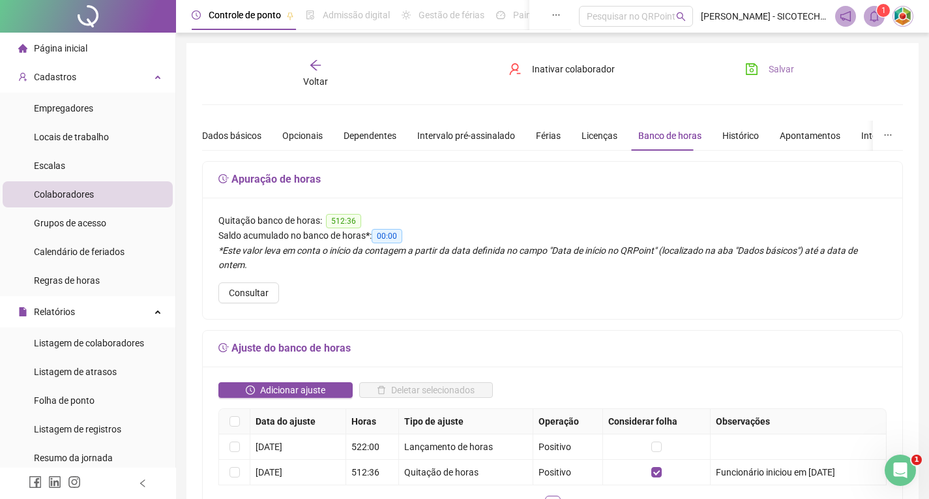
click at [783, 68] on span "Salvar" at bounding box center [781, 69] width 25 height 14
click at [774, 66] on span "Salvar" at bounding box center [781, 69] width 25 height 14
click at [312, 64] on icon "arrow-left" at bounding box center [315, 65] width 10 height 10
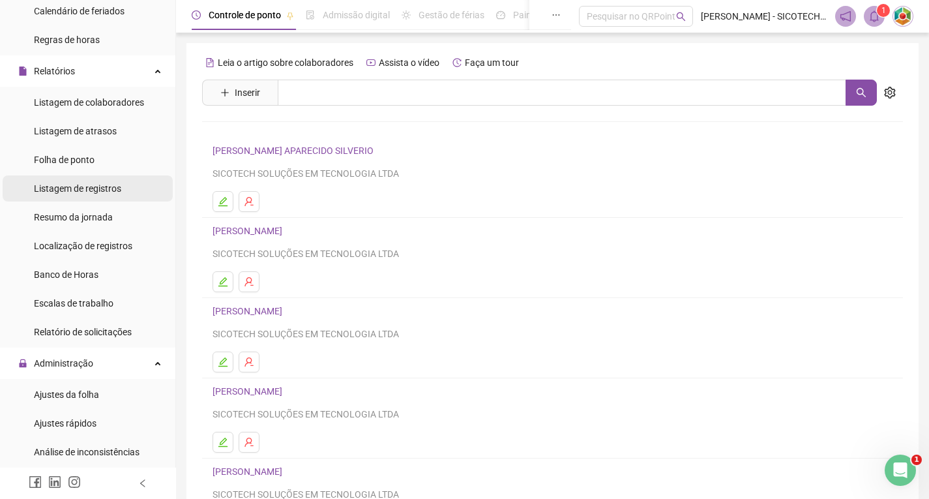
scroll to position [261, 0]
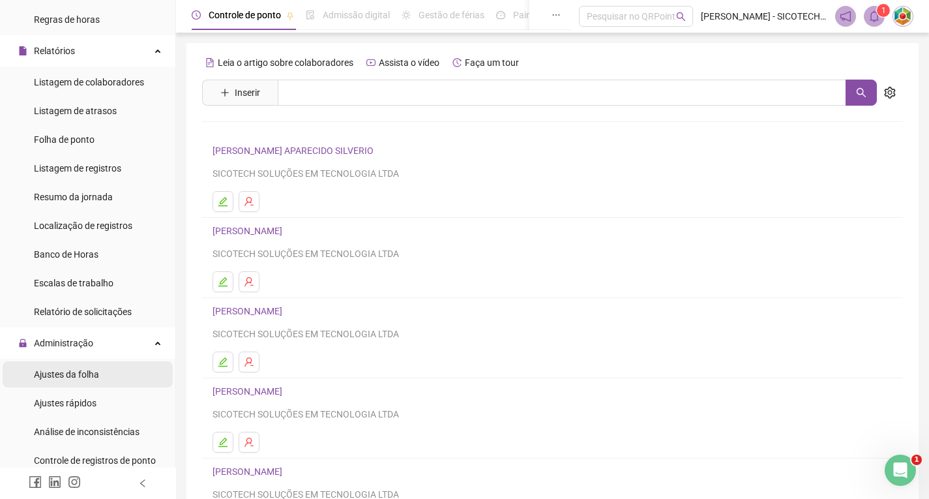
click at [78, 374] on span "Ajustes da folha" at bounding box center [66, 374] width 65 height 10
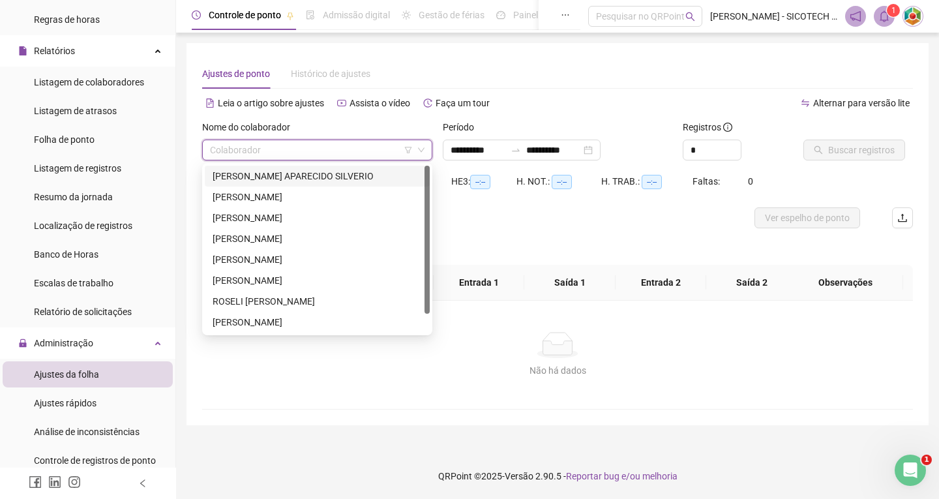
click at [309, 151] on input "search" at bounding box center [311, 150] width 203 height 20
click at [286, 235] on div "[PERSON_NAME]" at bounding box center [317, 238] width 209 height 14
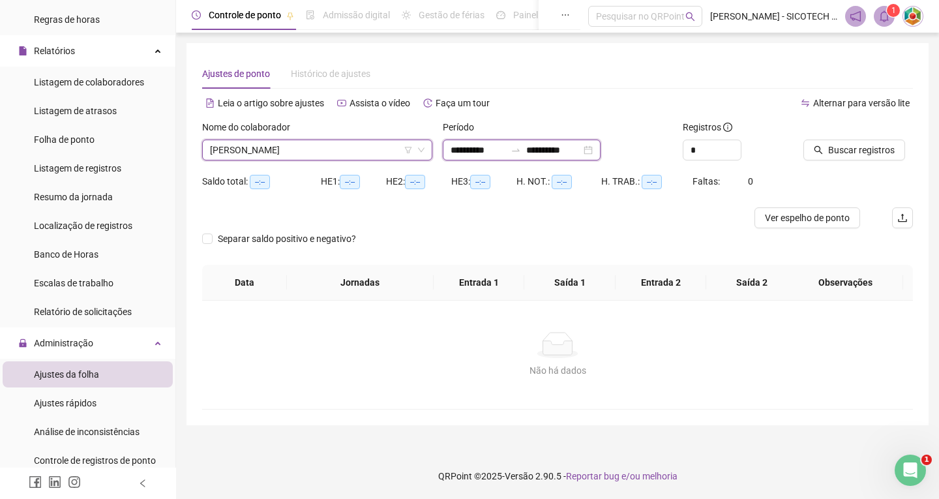
click at [500, 150] on input "**********" at bounding box center [478, 150] width 55 height 14
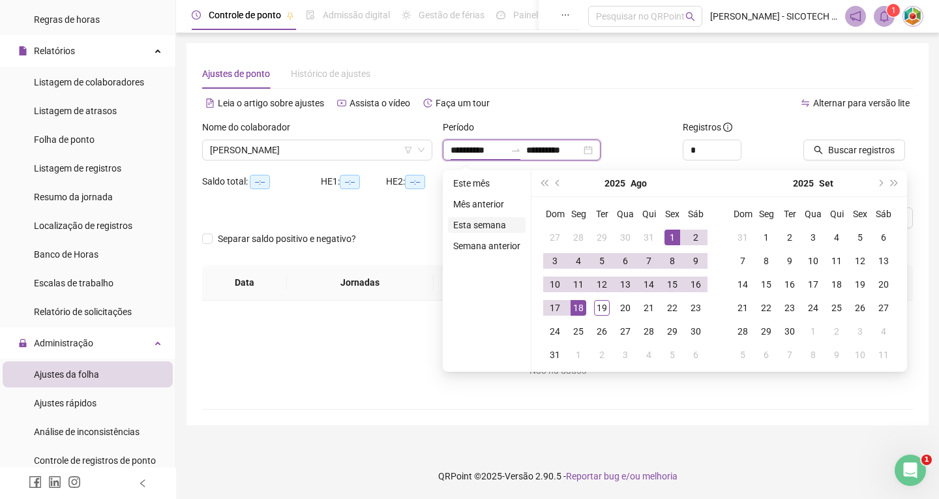
type input "**********"
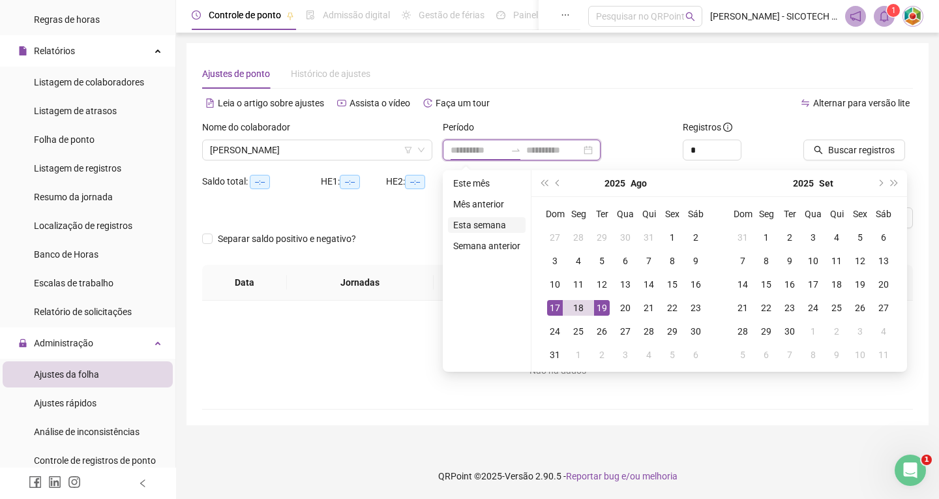
type input "**********"
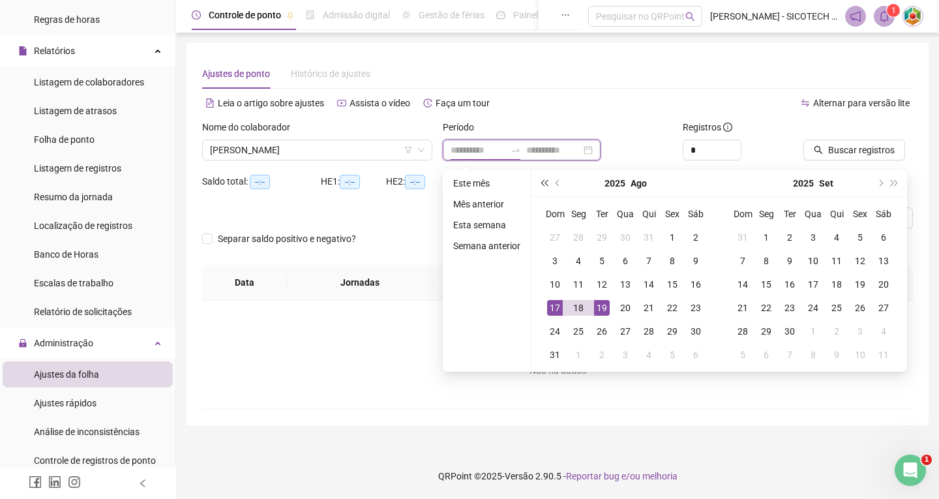
type input "**********"
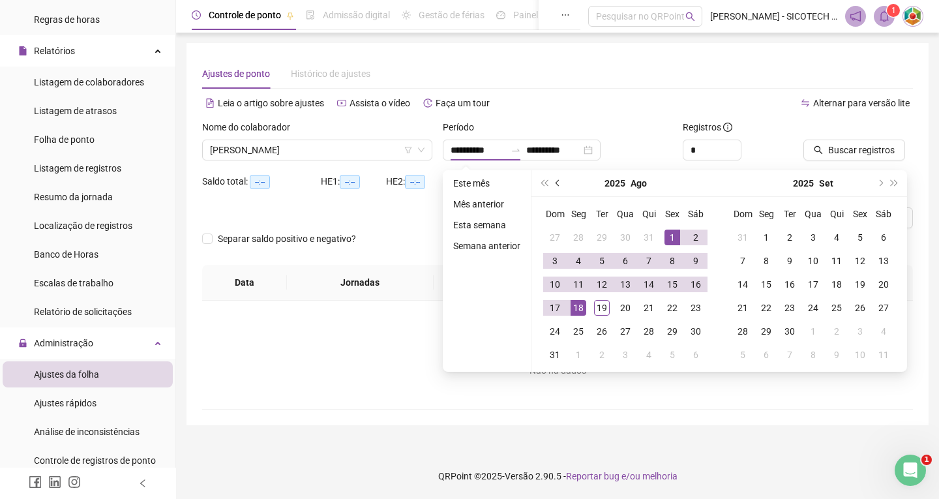
click at [554, 179] on button "prev-year" at bounding box center [558, 183] width 14 height 26
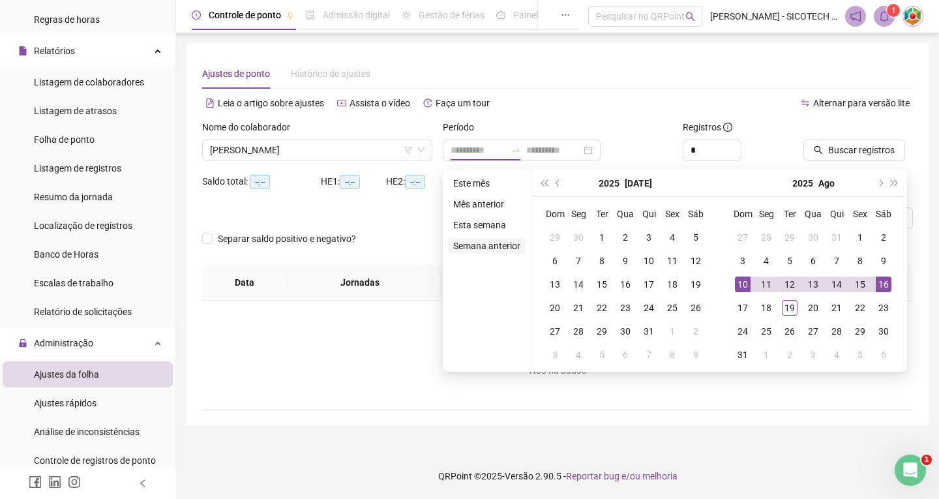
type input "**********"
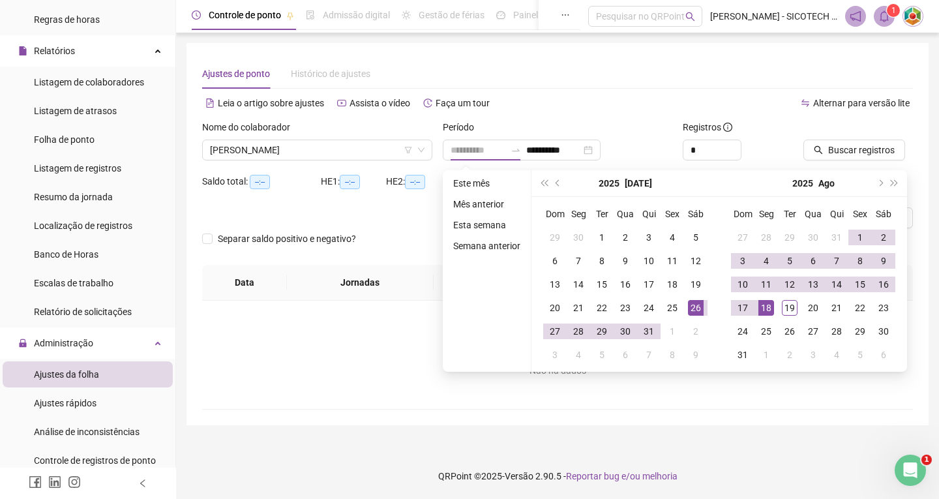
type input "**********"
click at [693, 308] on div "26" at bounding box center [696, 308] width 16 height 16
type input "**********"
click at [768, 307] on div "18" at bounding box center [766, 308] width 16 height 16
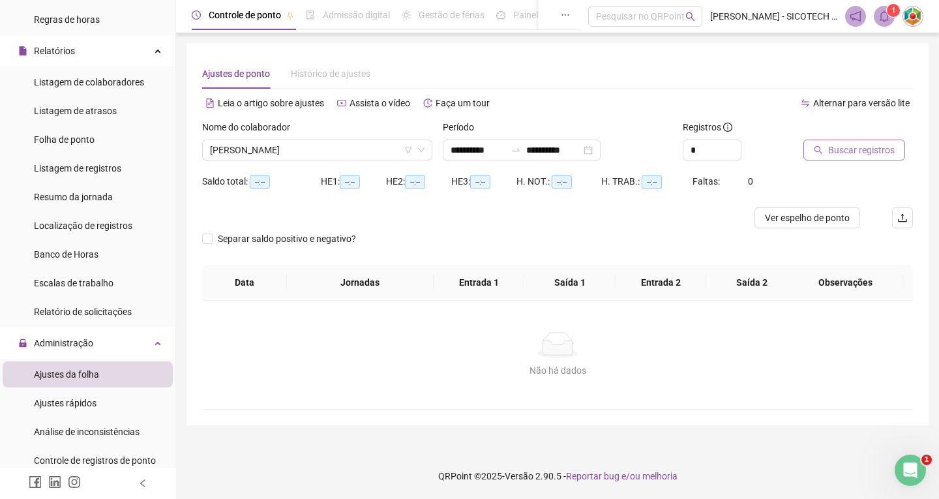
click at [842, 144] on span "Buscar registros" at bounding box center [861, 150] width 67 height 14
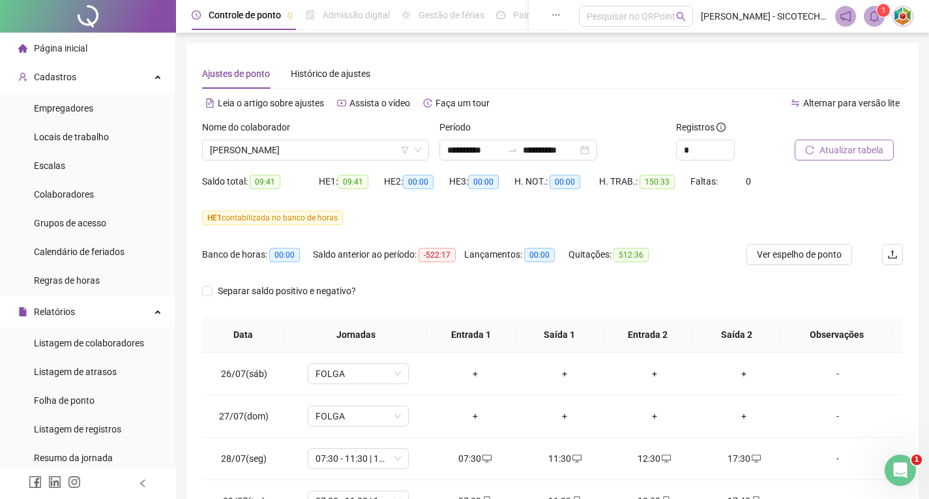
click at [851, 151] on span "Atualizar tabela" at bounding box center [852, 150] width 64 height 14
click at [828, 153] on span "Atualizar tabela" at bounding box center [852, 150] width 64 height 14
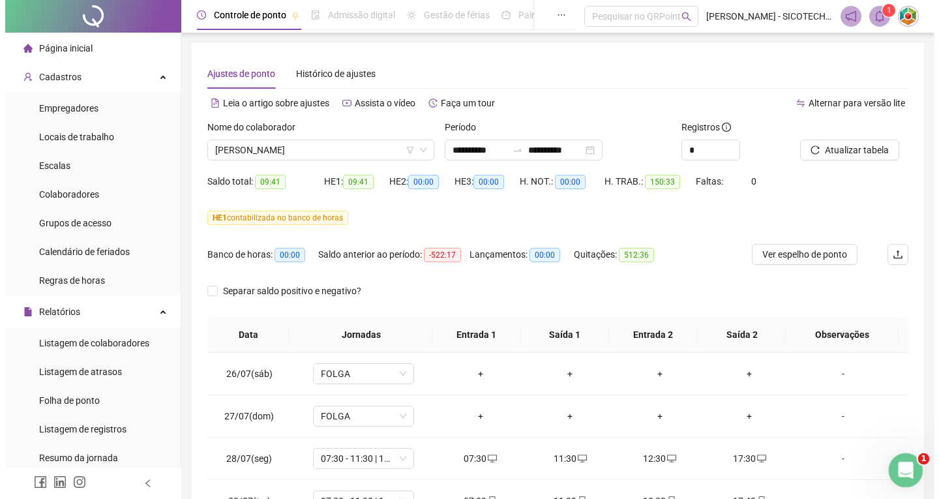
drag, startPoint x: 903, startPoint y: 464, endPoint x: 913, endPoint y: 456, distance: 12.5
click at [915, 463] on div "Abertura do Messenger da Intercom" at bounding box center [903, 468] width 43 height 43
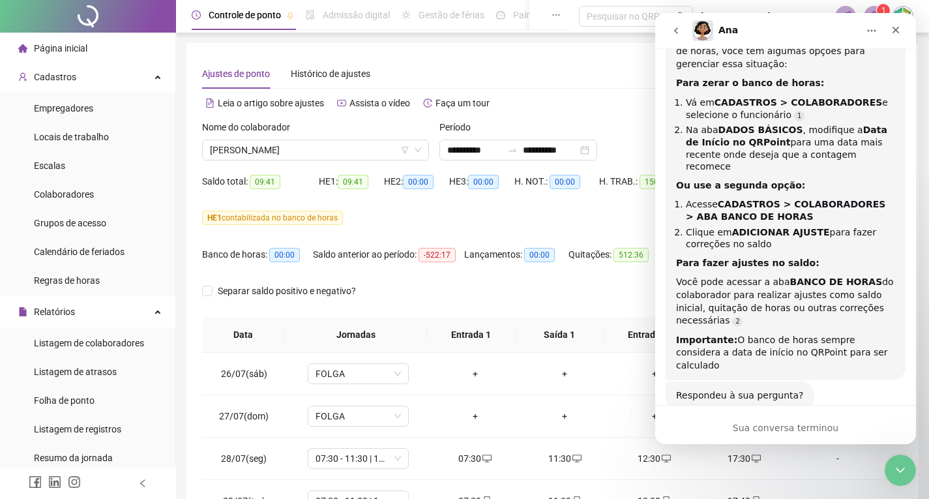
scroll to position [556, 0]
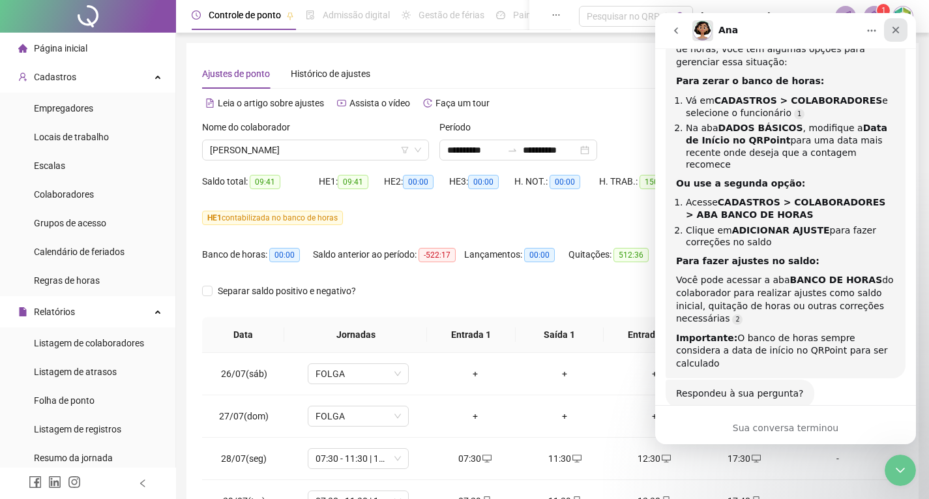
click at [895, 32] on icon "Fechar" at bounding box center [896, 30] width 10 height 10
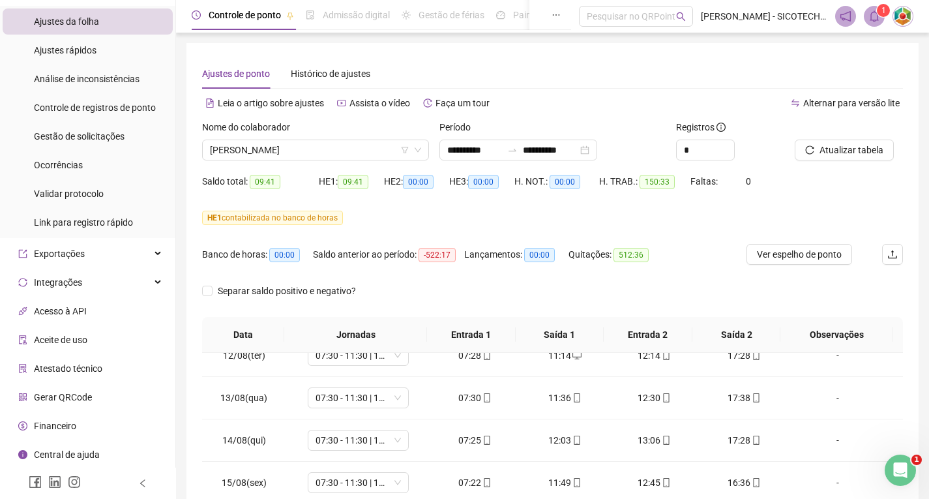
drag, startPoint x: 775, startPoint y: 260, endPoint x: 470, endPoint y: 387, distance: 330.6
click at [775, 260] on span "Ver espelho de ponto" at bounding box center [799, 254] width 85 height 14
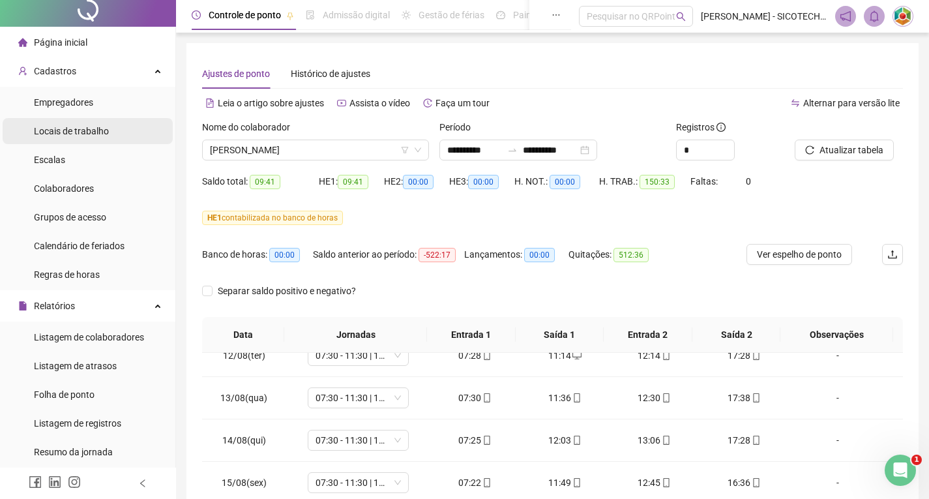
scroll to position [0, 0]
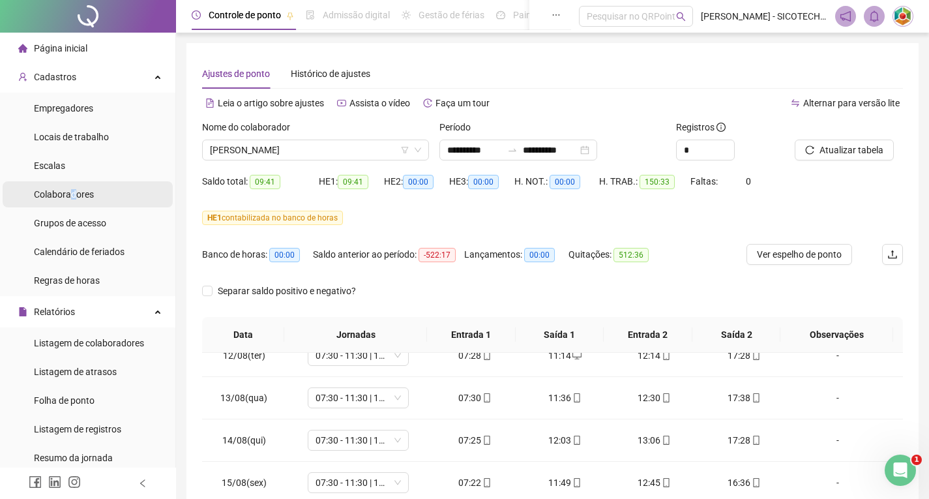
click at [73, 192] on span "Colaboradores" at bounding box center [64, 194] width 60 height 10
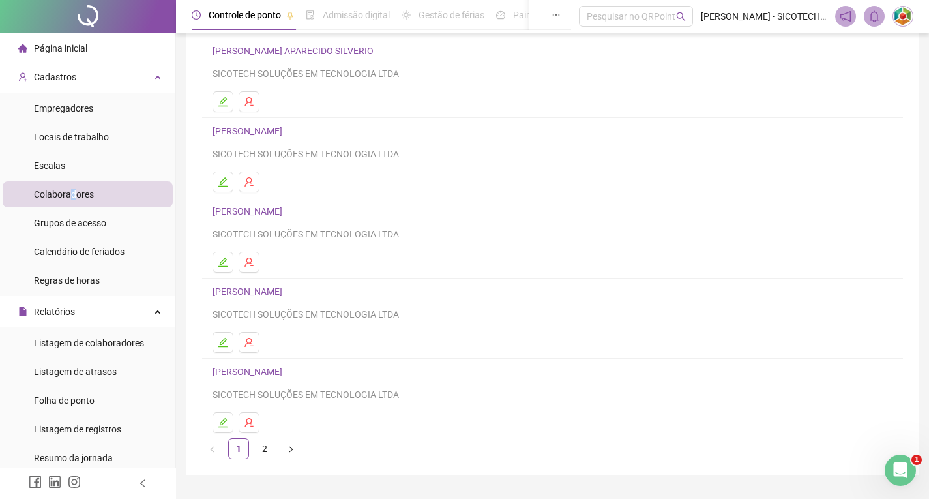
scroll to position [132, 0]
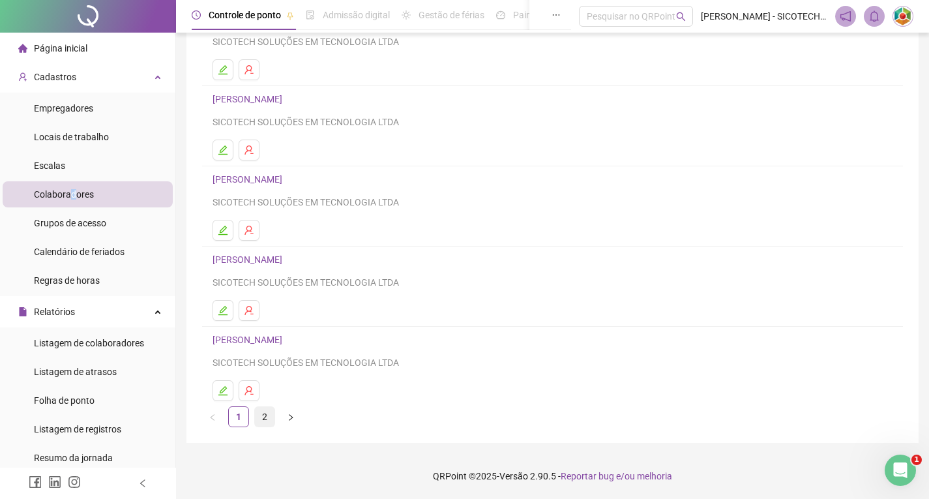
click at [262, 422] on link "2" at bounding box center [265, 417] width 20 height 20
